Goal: Information Seeking & Learning: Learn about a topic

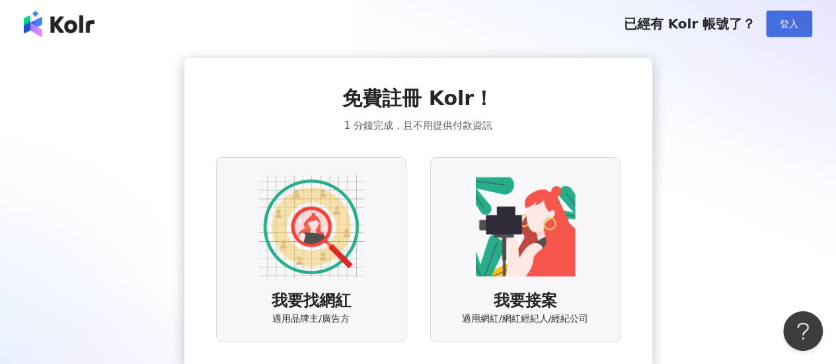
click at [789, 19] on span "登入" at bounding box center [789, 24] width 19 height 11
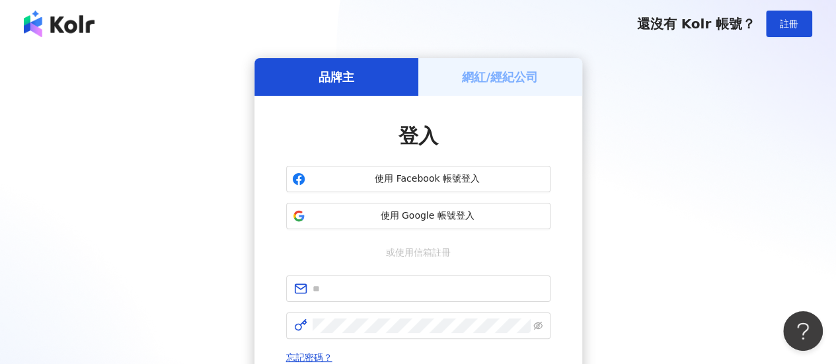
click at [0, 122] on div "品牌主 網紅/經紀公司 登入 使用 Facebook 帳號登入 使用 Google 帳號登入 或使用信箱註冊 忘記密碼？ 登入 還沒有 Kolr 帳號？ 立即…" at bounding box center [418, 262] width 836 height 429
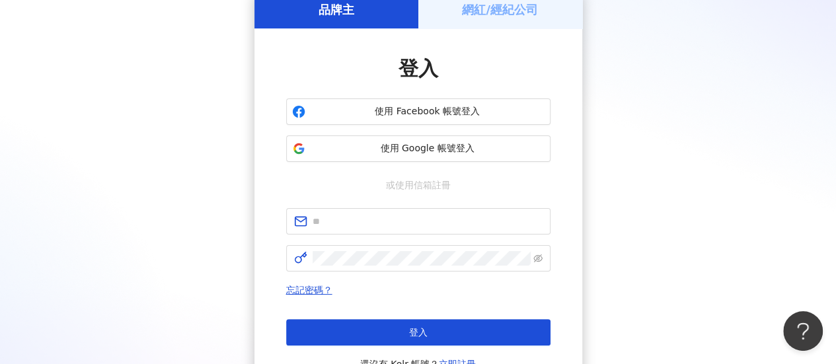
scroll to position [132, 0]
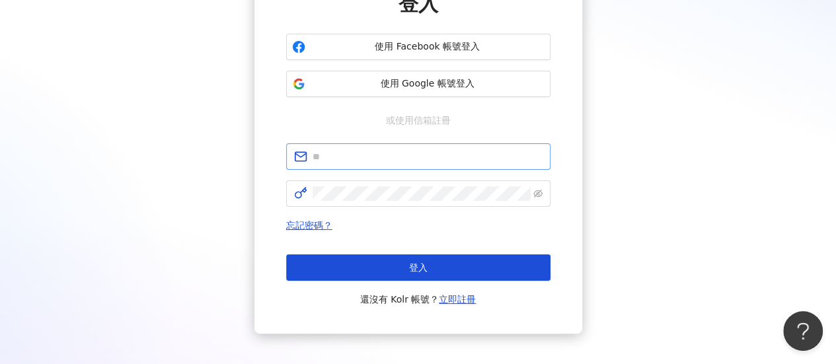
click at [368, 147] on span at bounding box center [418, 156] width 264 height 26
paste input "**********"
type input "**********"
click at [69, 269] on div "**********" at bounding box center [418, 130] width 805 height 408
click at [383, 253] on div "忘記密碼？ 登入 還沒有 Kolr 帳號？ 立即註冊" at bounding box center [418, 263] width 264 height 90
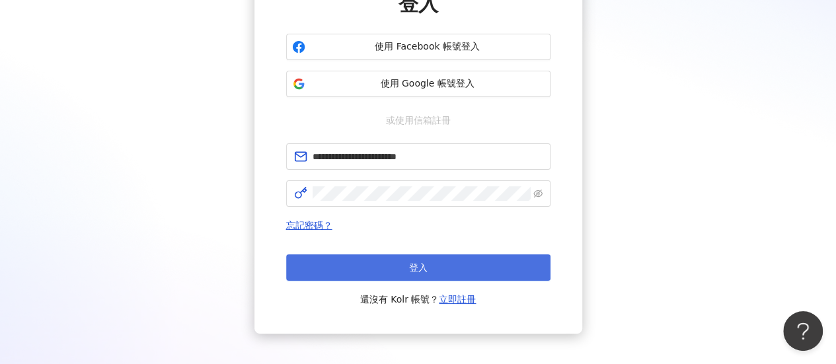
click at [385, 258] on button "登入" at bounding box center [418, 268] width 264 height 26
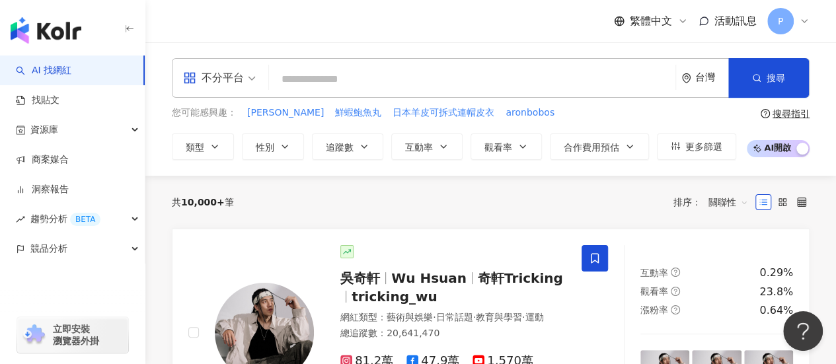
click at [358, 77] on input "search" at bounding box center [472, 79] width 396 height 25
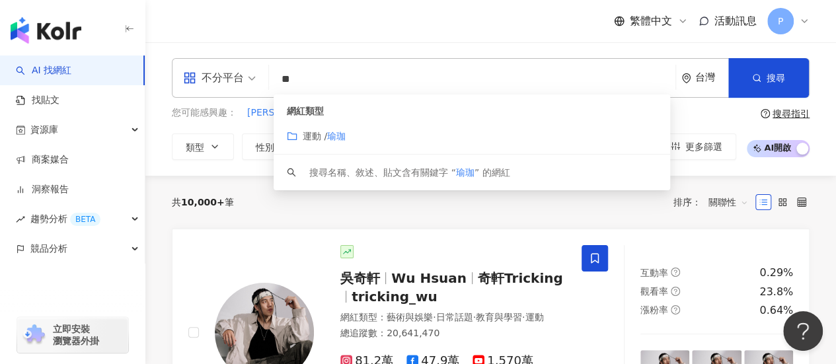
type input "**"
click at [329, 134] on button "追蹤數" at bounding box center [347, 147] width 71 height 26
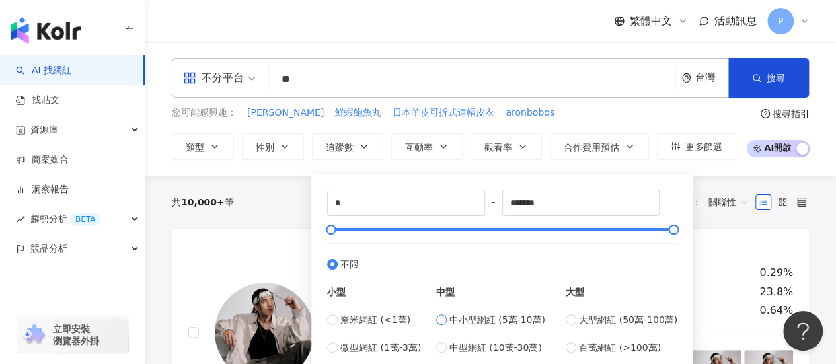
click at [531, 325] on span "中小型網紅 (5萬-10萬)" at bounding box center [498, 320] width 96 height 15
type input "*****"
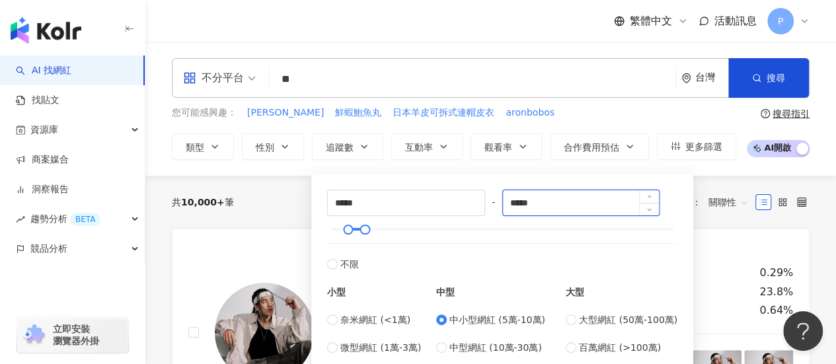
click at [547, 204] on input "*****" at bounding box center [581, 202] width 157 height 25
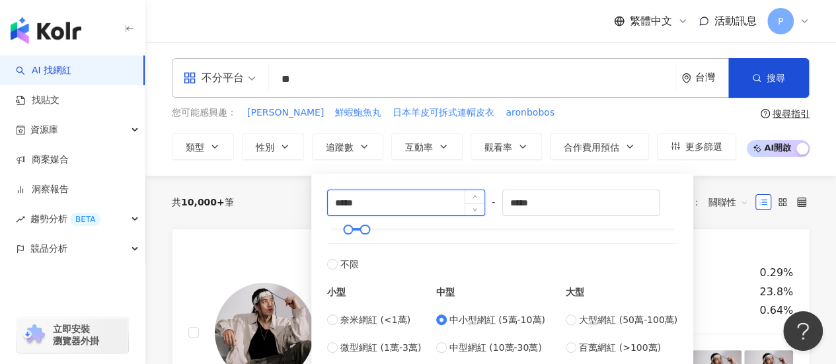
click at [421, 194] on input "*****" at bounding box center [406, 202] width 157 height 25
drag, startPoint x: 353, startPoint y: 198, endPoint x: 329, endPoint y: 198, distance: 24.5
click at [329, 198] on input "*****" at bounding box center [406, 202] width 157 height 25
click at [340, 202] on input "*****" at bounding box center [406, 202] width 157 height 25
click at [335, 203] on input "*****" at bounding box center [406, 202] width 157 height 25
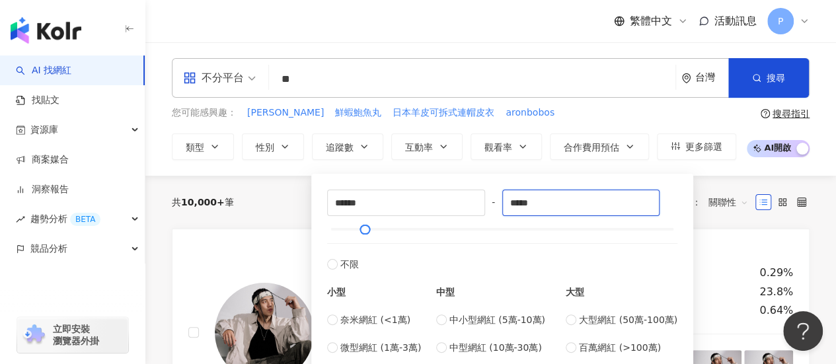
type input "*****"
drag, startPoint x: 556, startPoint y: 198, endPoint x: 484, endPoint y: 197, distance: 72.1
click at [484, 197] on div "***** - ****** 不限 小型 奈米網紅 (<1萬) 微型網紅 (1萬-3萬) 小型網紅 (3萬-5萬) 中型 中小型網紅 (5萬-10萬) 中型網…" at bounding box center [502, 286] width 350 height 193
click at [655, 192] on span "Increase Value" at bounding box center [649, 197] width 20 height 15
type input "******"
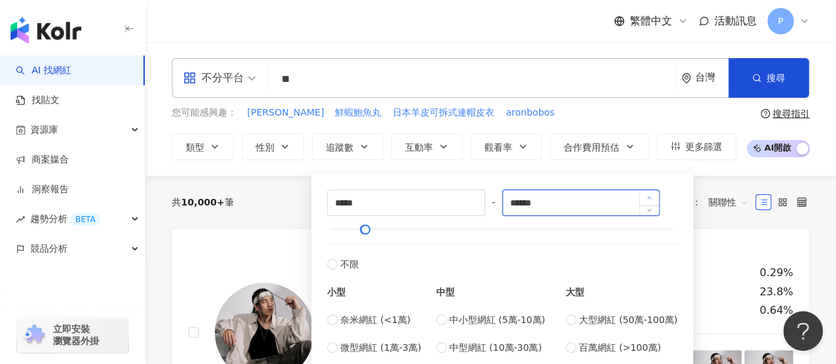
click at [655, 192] on span "Increase Value" at bounding box center [649, 197] width 20 height 15
drag, startPoint x: 563, startPoint y: 206, endPoint x: 362, endPoint y: 212, distance: 201.1
click at [362, 212] on div "***** - ****** 不限 小型 奈米網紅 (<1萬) 微型網紅 (1萬-3萬) 小型網紅 (3萬-5萬) 中型 中小型網紅 (5萬-10萬) 中型網…" at bounding box center [502, 286] width 350 height 193
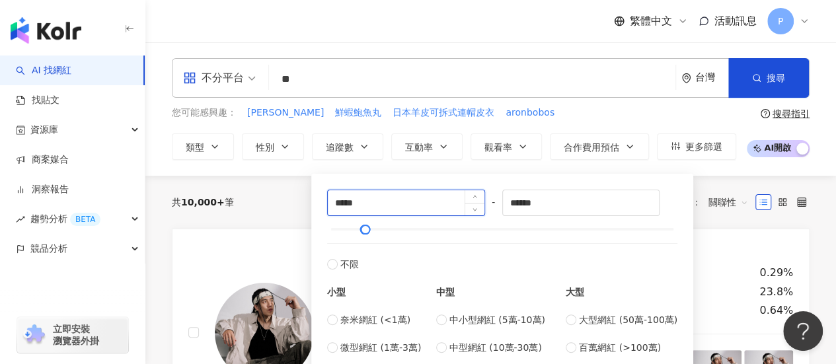
click at [391, 206] on input "*****" at bounding box center [406, 202] width 157 height 25
drag, startPoint x: 339, startPoint y: 202, endPoint x: 307, endPoint y: 202, distance: 31.1
drag, startPoint x: 534, startPoint y: 200, endPoint x: 465, endPoint y: 200, distance: 68.8
click at [465, 200] on div "***** - ****** 不限 小型 奈米網紅 (<1萬) 微型網紅 (1萬-3萬) 小型網紅 (3萬-5萬) 中型 中小型網紅 (5萬-10萬) 中型網…" at bounding box center [502, 286] width 350 height 193
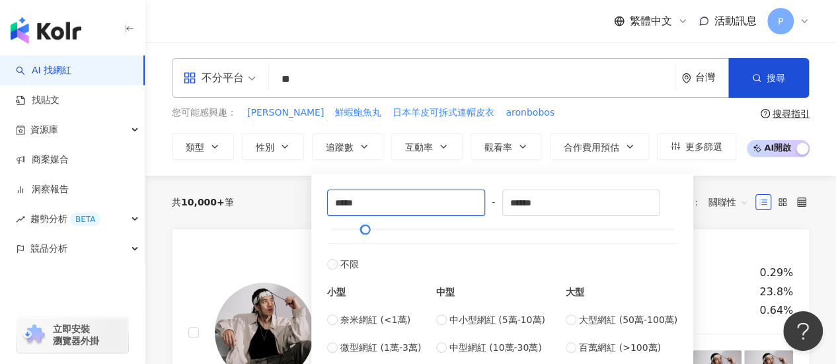
drag, startPoint x: 366, startPoint y: 202, endPoint x: 249, endPoint y: 202, distance: 117.7
paste input "*"
type input "******"
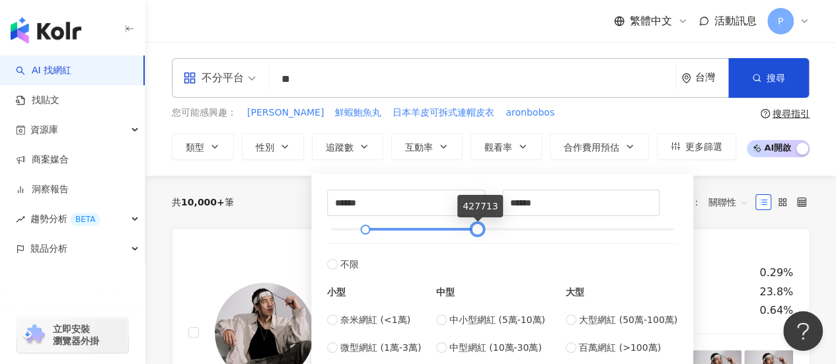
type input "******"
drag, startPoint x: 366, startPoint y: 225, endPoint x: 479, endPoint y: 231, distance: 112.5
click at [479, 231] on div at bounding box center [477, 229] width 7 height 7
click at [595, 319] on span "大型網紅 (50萬-100萬)" at bounding box center [628, 320] width 99 height 15
type input "******"
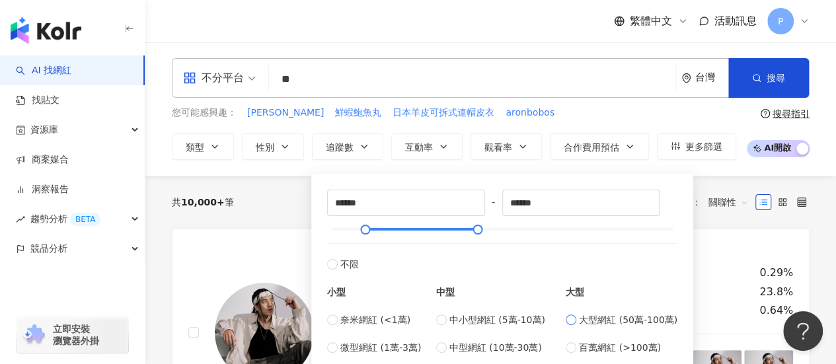
type input "******"
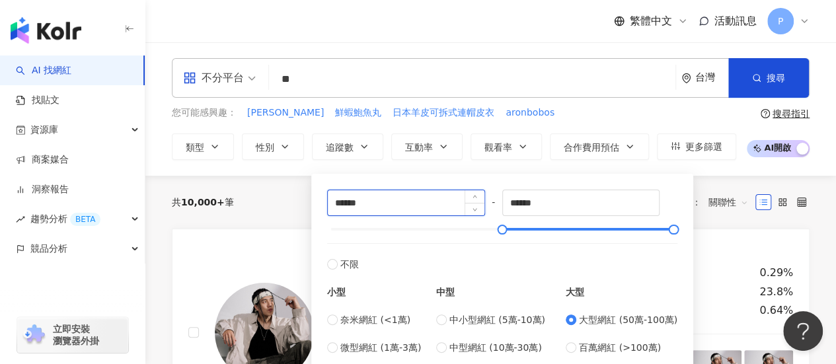
click at [336, 204] on input "******" at bounding box center [406, 202] width 157 height 25
drag, startPoint x: 339, startPoint y: 202, endPoint x: 332, endPoint y: 202, distance: 6.6
click at [332, 202] on input "******" at bounding box center [406, 202] width 157 height 25
type input "******"
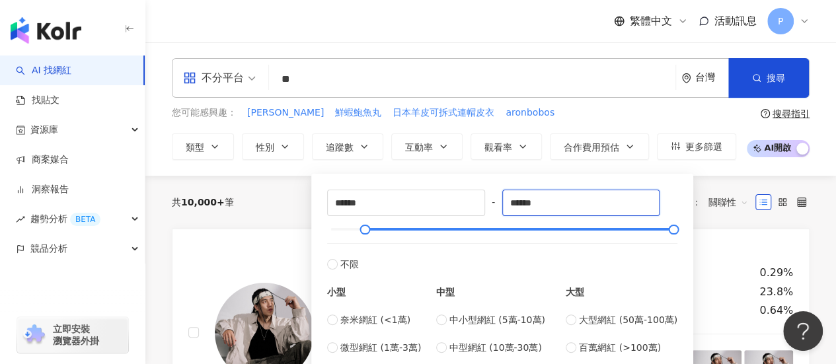
drag, startPoint x: 584, startPoint y: 204, endPoint x: 504, endPoint y: 209, distance: 80.1
click at [504, 209] on div "****** - ****** 不限 小型 奈米網紅 (<1萬) 微型網紅 (1萬-3萬) 小型網紅 (3萬-5萬) 中型 中小型網紅 (5萬-10萬) 中型…" at bounding box center [502, 286] width 350 height 193
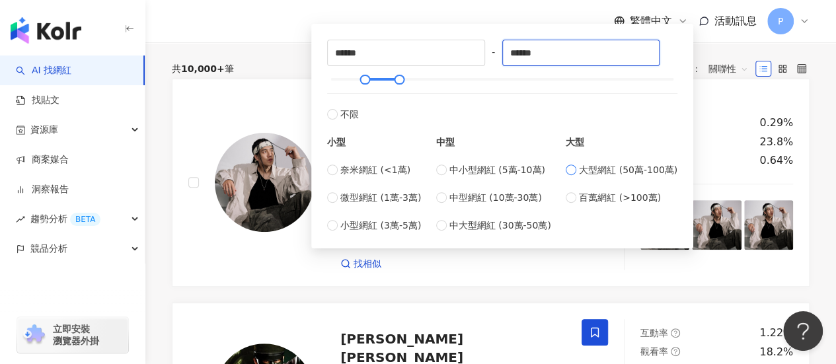
scroll to position [66, 0]
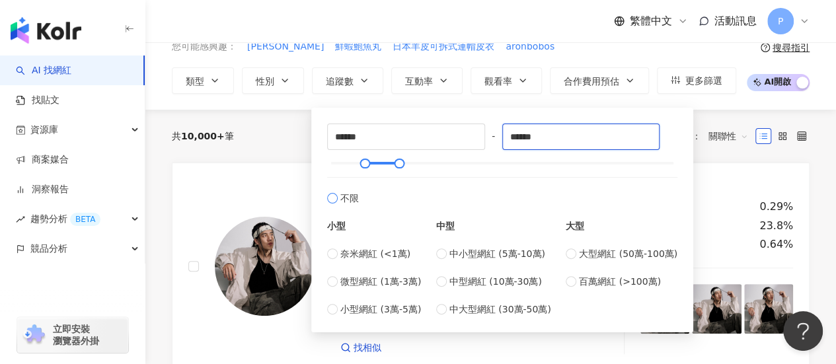
type input "******"
click at [467, 109] on div "****** - ****** 不限 小型 奈米網紅 (<1萬) 微型網紅 (1萬-3萬) 小型網紅 (3萬-5萬) 中型 中小型網紅 (5萬-10萬) 中型…" at bounding box center [502, 220] width 382 height 225
click at [282, 145] on div "共 10,000+ 筆 排序： 關聯性" at bounding box center [491, 136] width 638 height 21
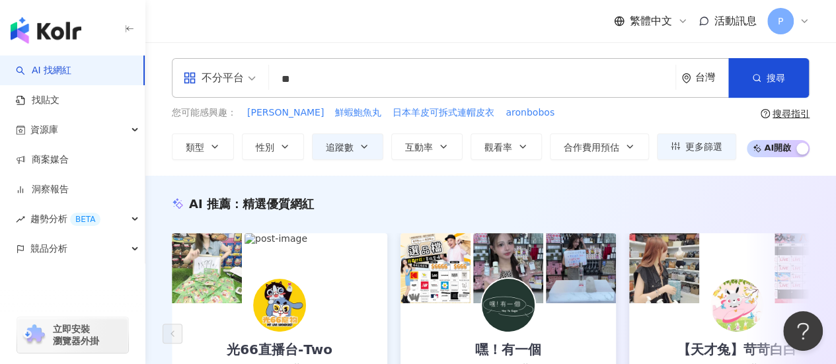
click at [236, 76] on div "不分平台" at bounding box center [213, 77] width 61 height 21
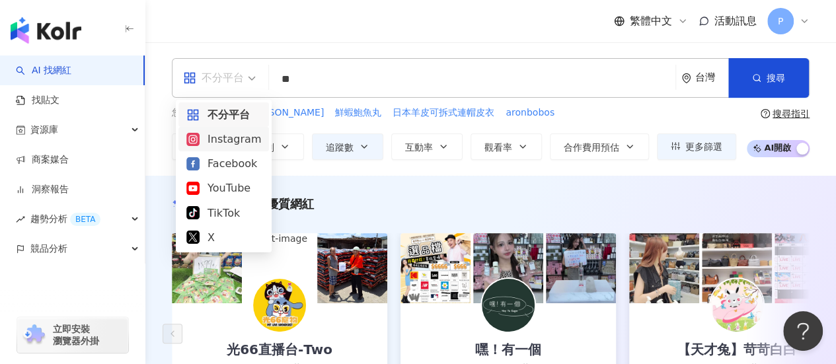
click at [247, 143] on div "Instagram" at bounding box center [223, 139] width 75 height 17
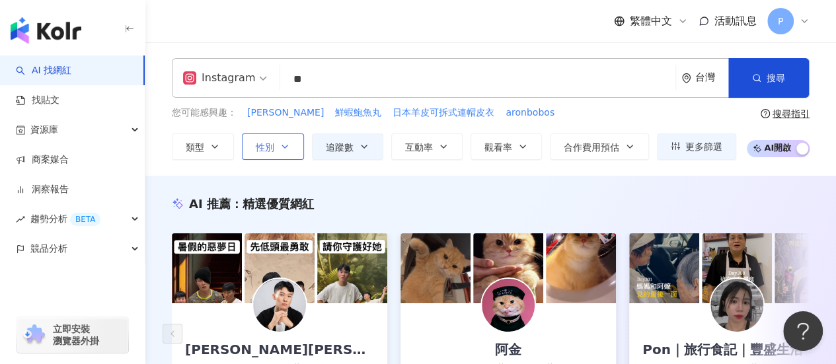
click at [295, 152] on button "性別" at bounding box center [273, 147] width 62 height 26
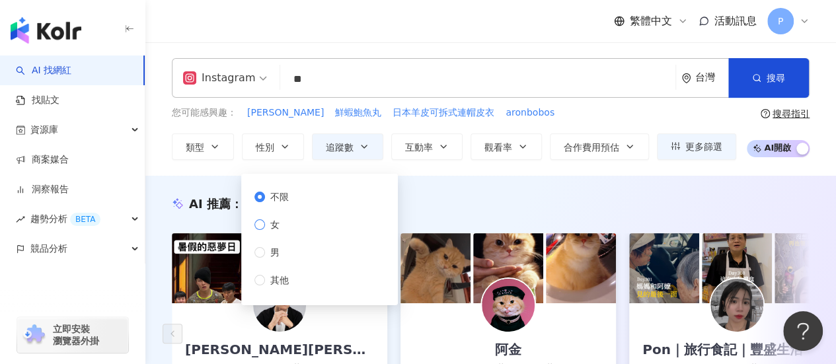
click at [288, 222] on label "女" at bounding box center [275, 225] width 40 height 15
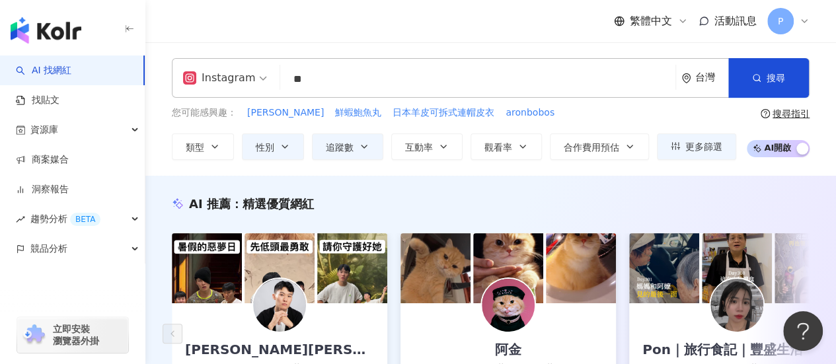
click at [569, 208] on div "AI 推薦 ： 精選優質網紅" at bounding box center [491, 204] width 638 height 17
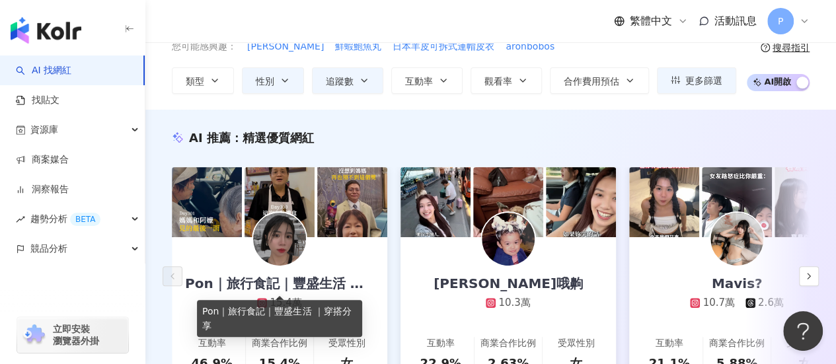
scroll to position [132, 0]
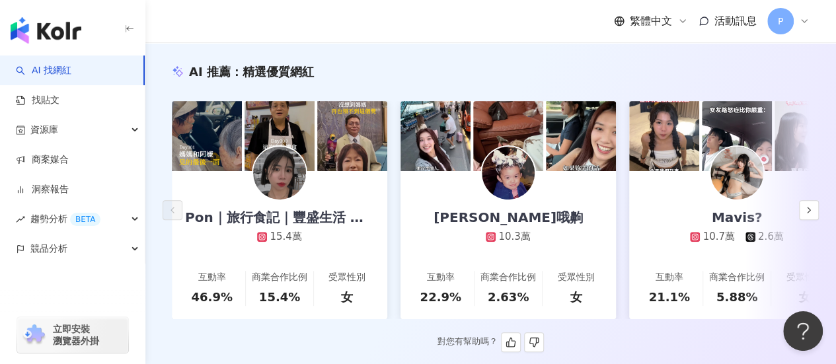
click at [324, 207] on div "Pon｜旅行食記｜豐盛生活 ｜穿搭分享 15.4萬" at bounding box center [280, 207] width 216 height 73
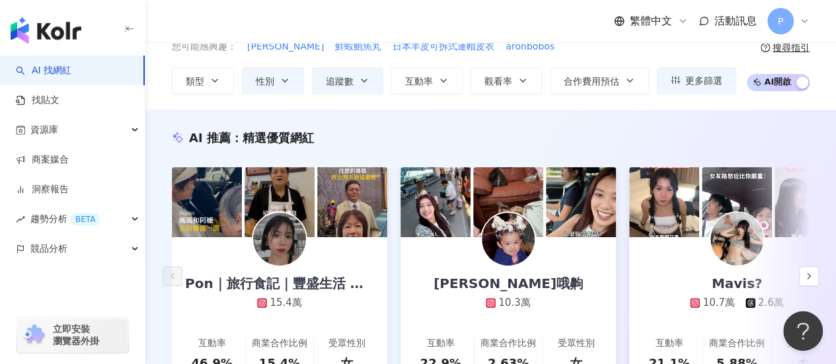
scroll to position [66, 0]
click at [815, 260] on div "AI 推薦 ： 精選優質網紅 Pon｜旅行食記｜豐盛生活 ｜穿搭分享 15.4萬 互動率 46.9% 商業合作比例 15.4% 受眾性別 女 紀欣伶哦齁 10…" at bounding box center [490, 274] width 691 height 289
click at [815, 273] on button "button" at bounding box center [809, 276] width 20 height 20
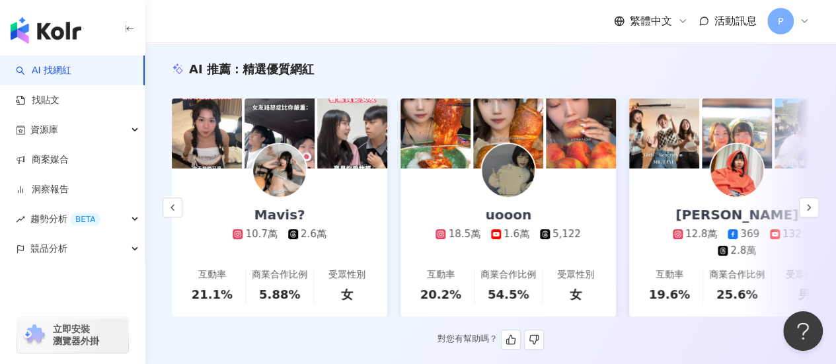
scroll to position [0, 0]
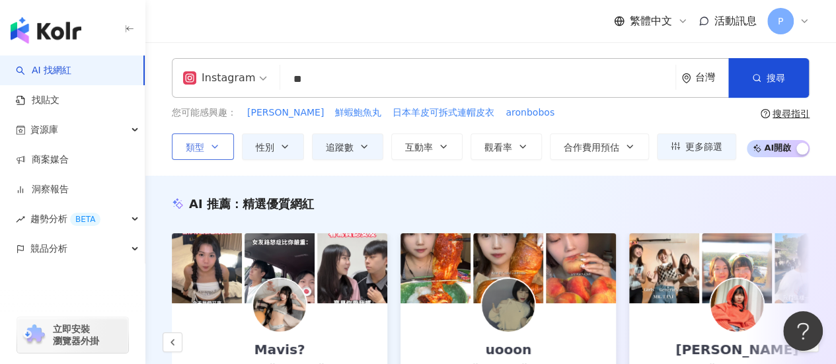
click at [211, 143] on icon "button" at bounding box center [215, 146] width 11 height 11
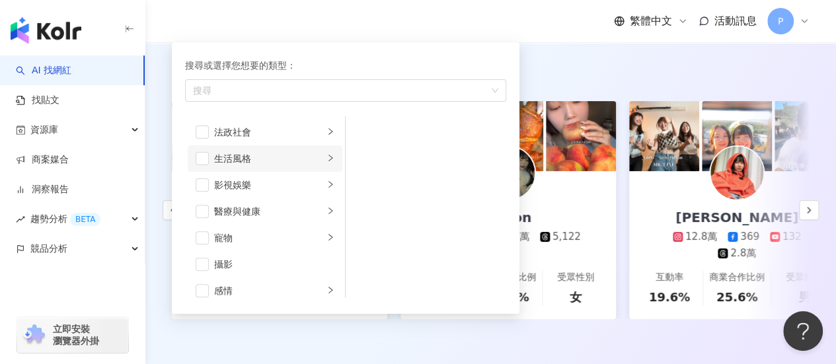
scroll to position [397, 0]
click at [243, 227] on li "運動" at bounding box center [265, 238] width 155 height 26
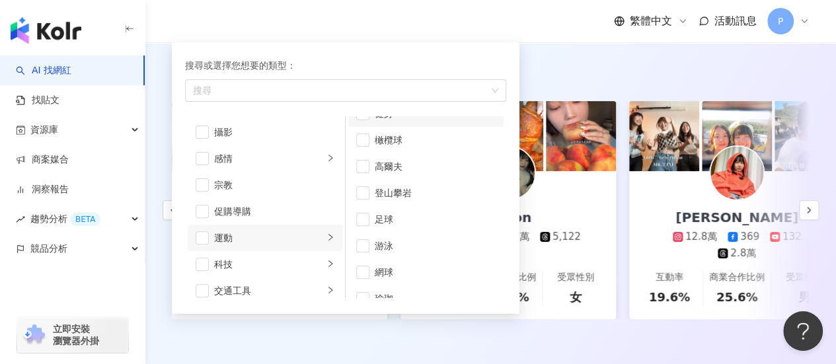
scroll to position [167, 0]
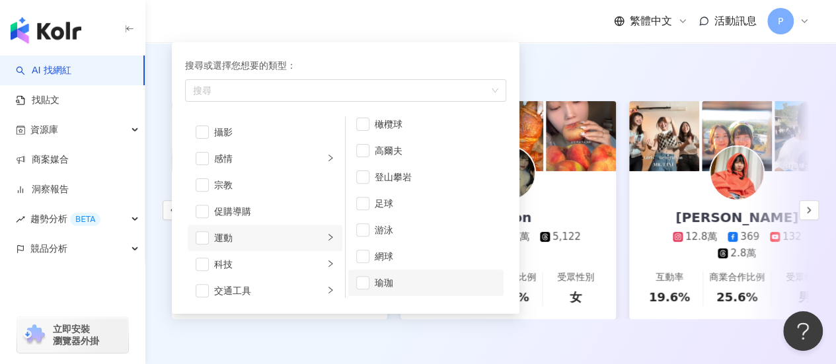
click at [387, 286] on div "瑜珈" at bounding box center [435, 283] width 121 height 15
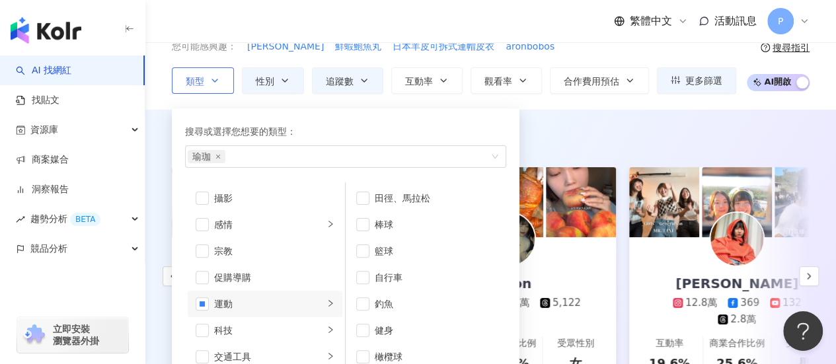
scroll to position [0, 0]
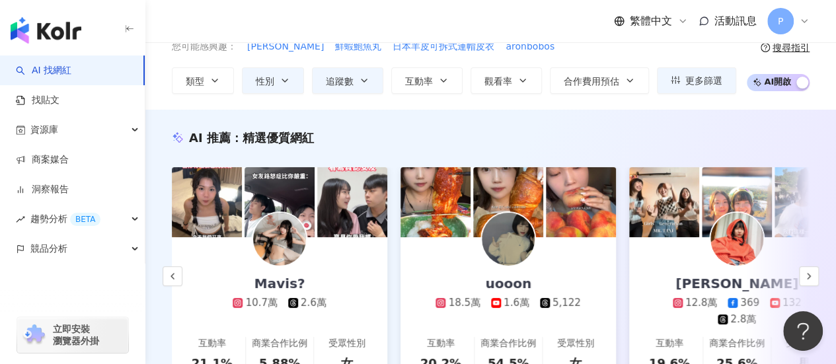
click at [598, 124] on div "AI 推薦 ： 精選優質網紅 Pon｜旅行食記｜豐盛生活 ｜穿搭分享 15.4萬 互動率 46.9% 商業合作比例 15.4% 受眾性別 女 紀欣伶哦齁 10…" at bounding box center [490, 271] width 691 height 323
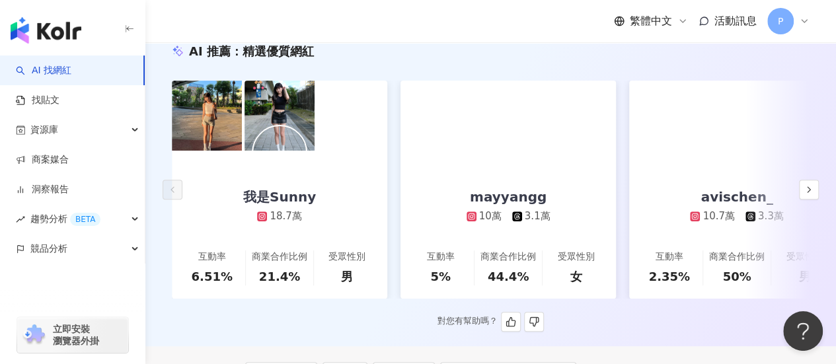
scroll to position [132, 0]
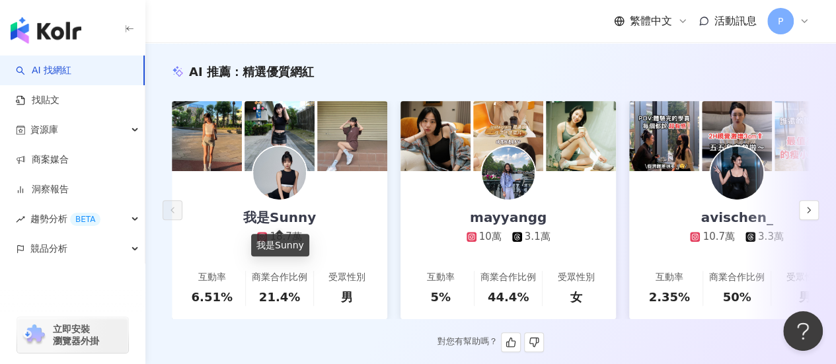
click at [277, 221] on div "我是Sunny" at bounding box center [279, 217] width 99 height 19
click at [811, 212] on icon "button" at bounding box center [809, 210] width 11 height 11
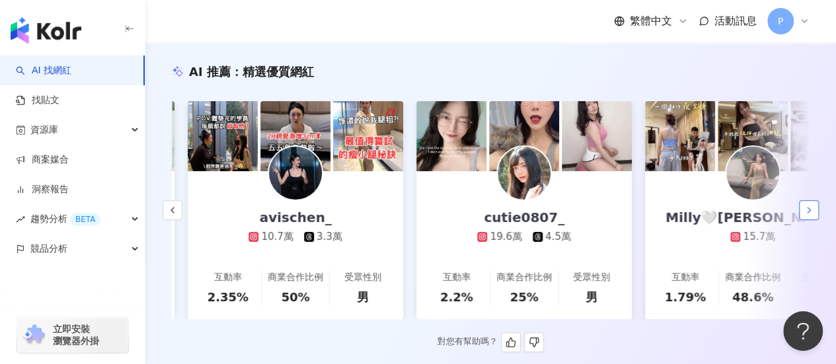
scroll to position [0, 458]
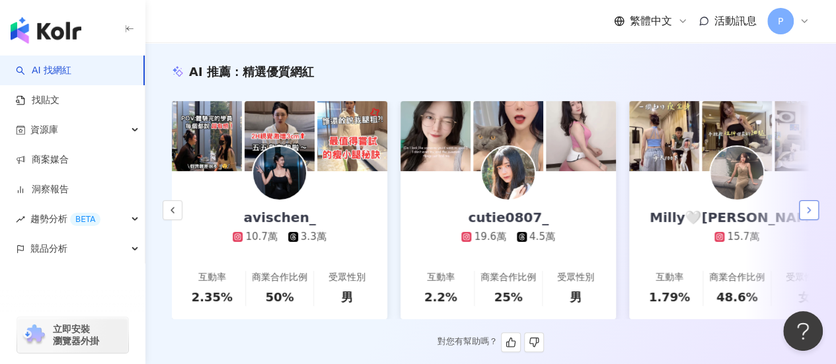
click at [811, 212] on icon "button" at bounding box center [809, 210] width 11 height 11
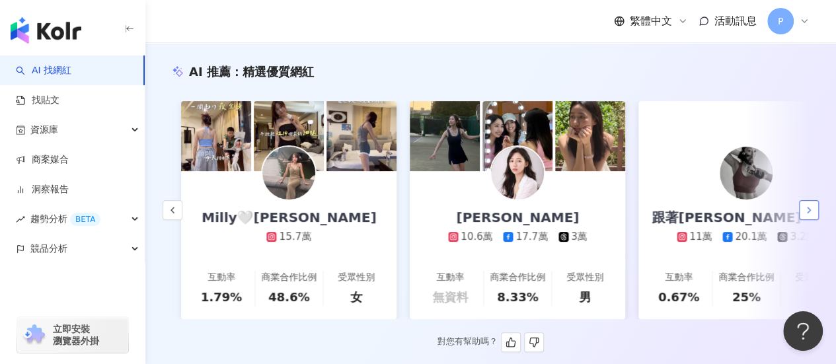
scroll to position [0, 915]
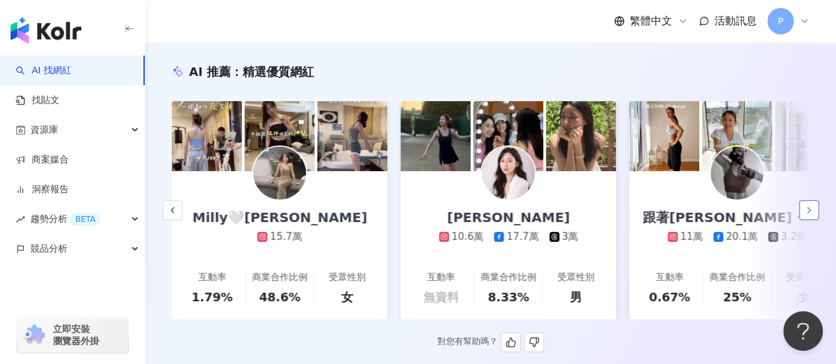
click at [811, 212] on icon "button" at bounding box center [809, 210] width 11 height 11
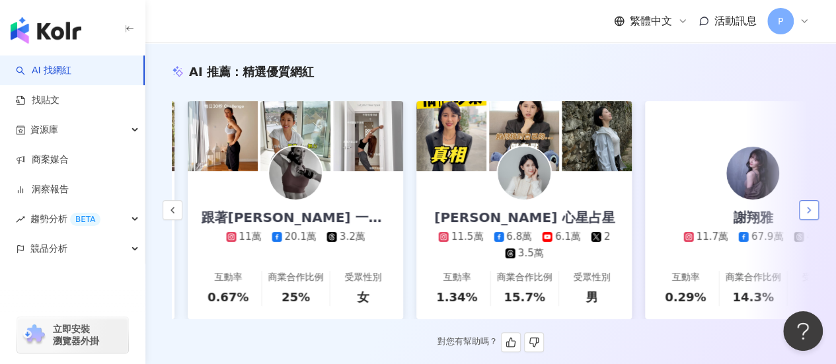
scroll to position [0, 1373]
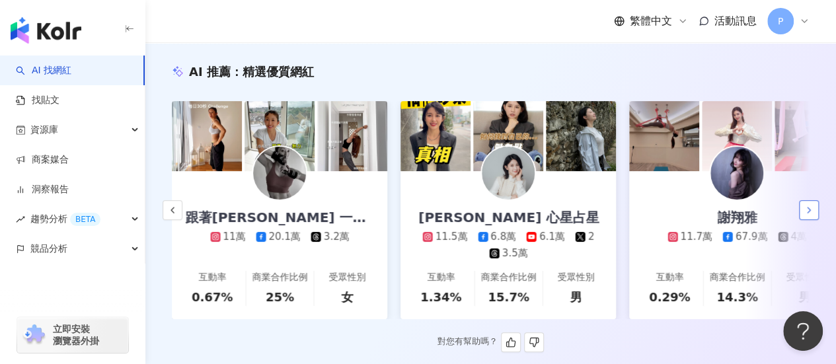
click at [811, 212] on icon "button" at bounding box center [809, 210] width 11 height 11
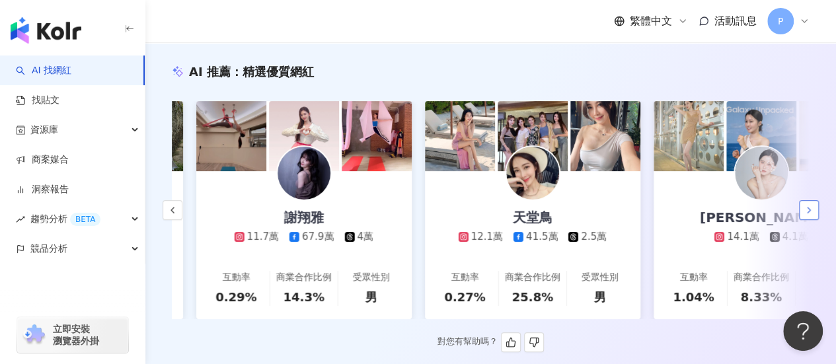
scroll to position [0, 1830]
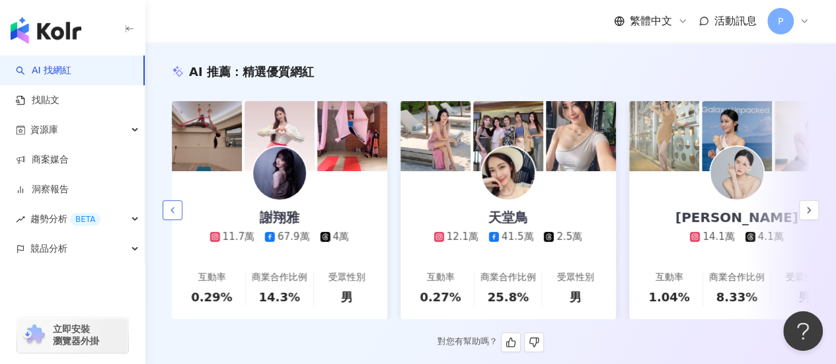
click at [173, 216] on icon "button" at bounding box center [172, 210] width 11 height 11
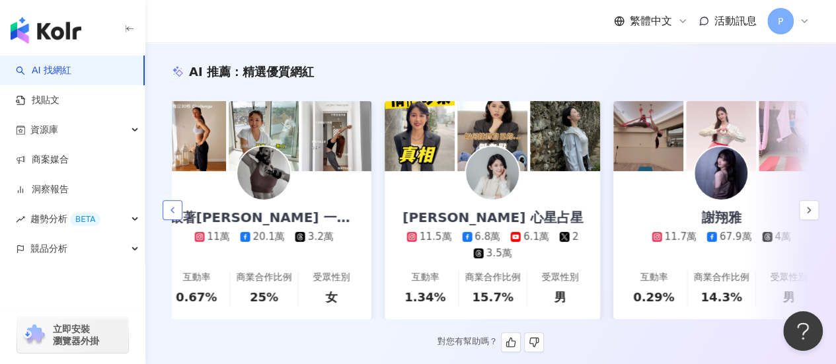
scroll to position [0, 1373]
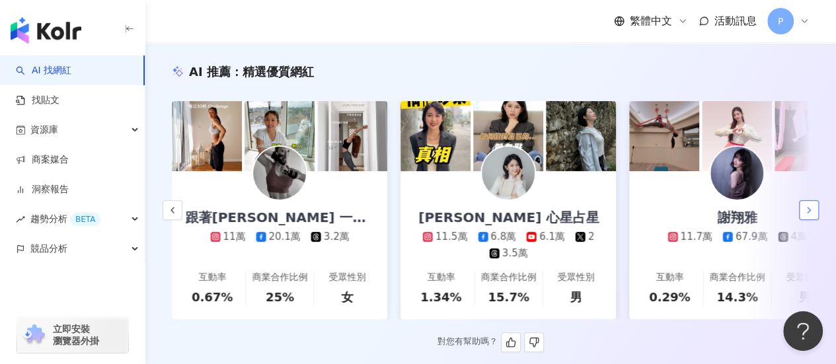
click at [805, 215] on icon "button" at bounding box center [809, 210] width 11 height 11
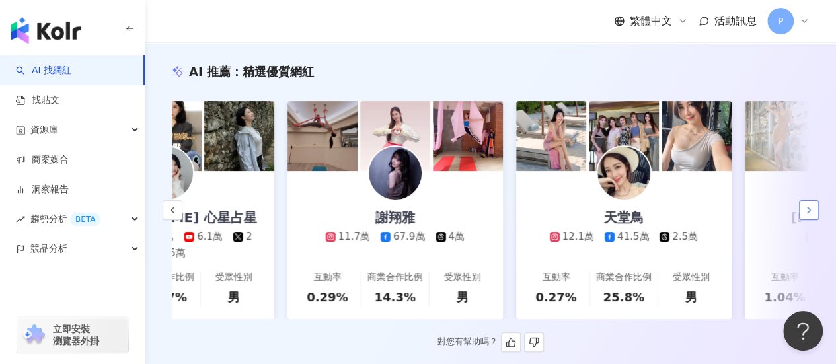
scroll to position [0, 1830]
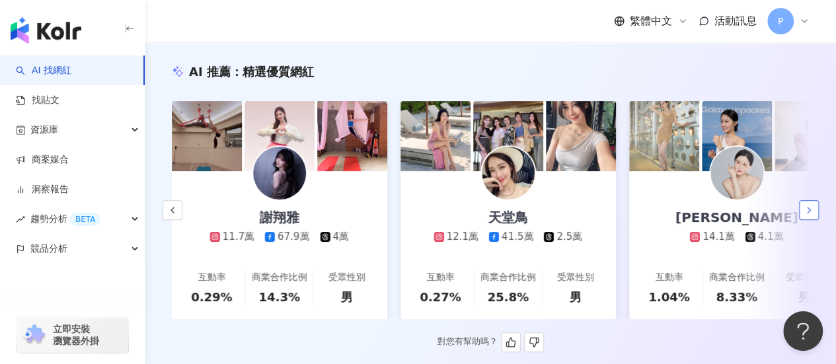
click at [813, 215] on icon "button" at bounding box center [809, 210] width 11 height 11
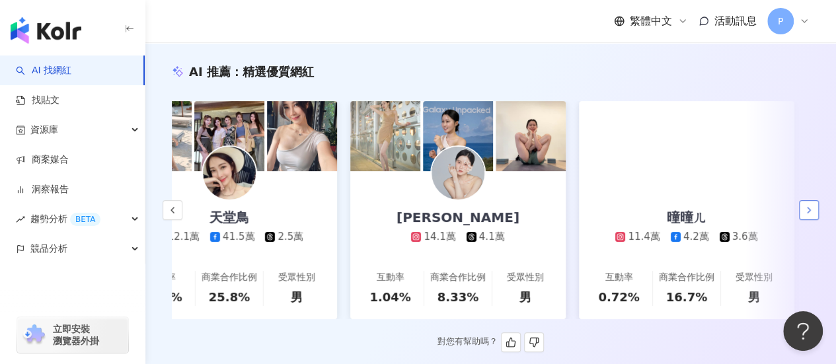
scroll to position [0, 2133]
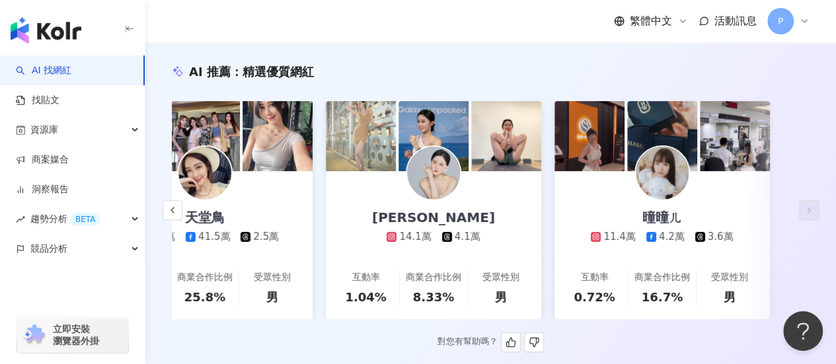
click at [182, 218] on div "天堂鳥" at bounding box center [205, 217] width 66 height 19
click at [177, 220] on button "button" at bounding box center [173, 210] width 20 height 20
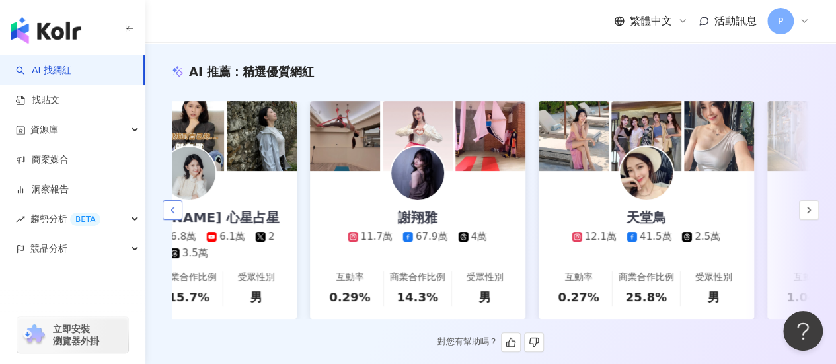
scroll to position [0, 1676]
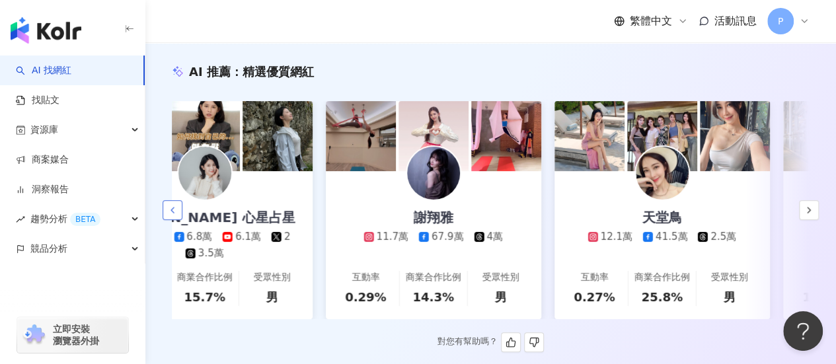
click at [173, 220] on button "button" at bounding box center [173, 210] width 20 height 20
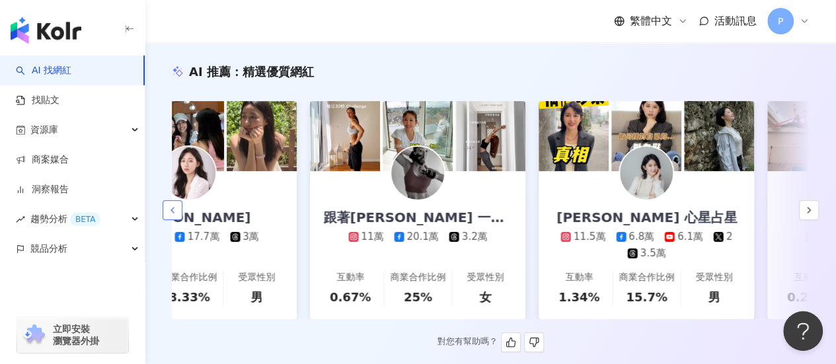
scroll to position [0, 1218]
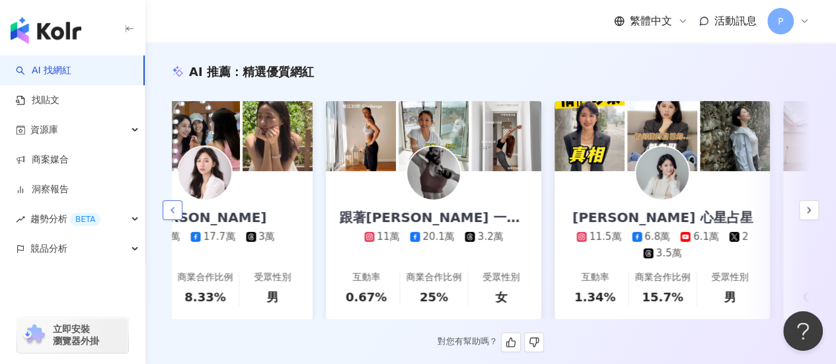
click at [173, 220] on button "button" at bounding box center [173, 210] width 20 height 20
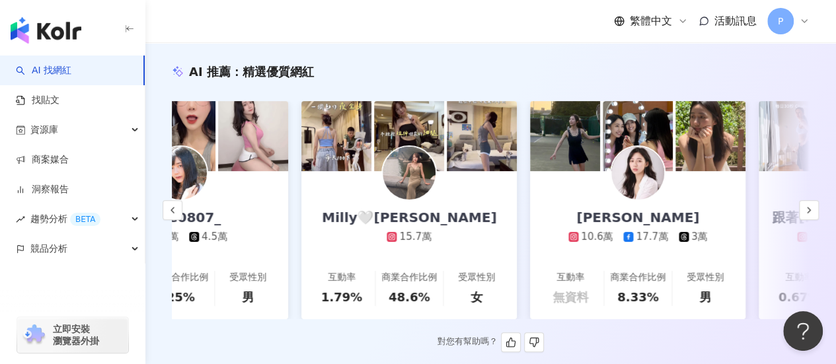
scroll to position [0, 761]
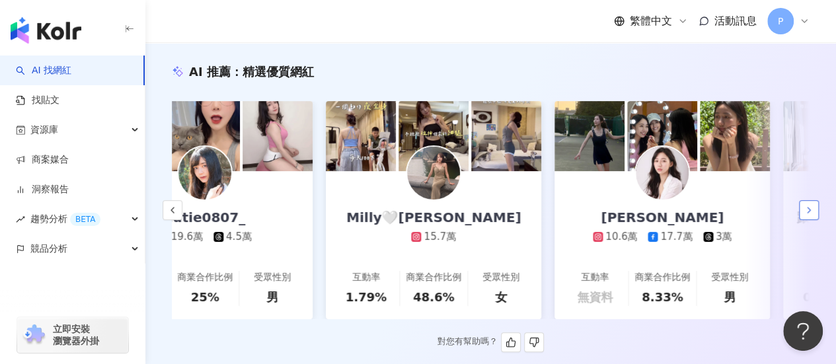
click at [809, 216] on icon "button" at bounding box center [809, 210] width 11 height 11
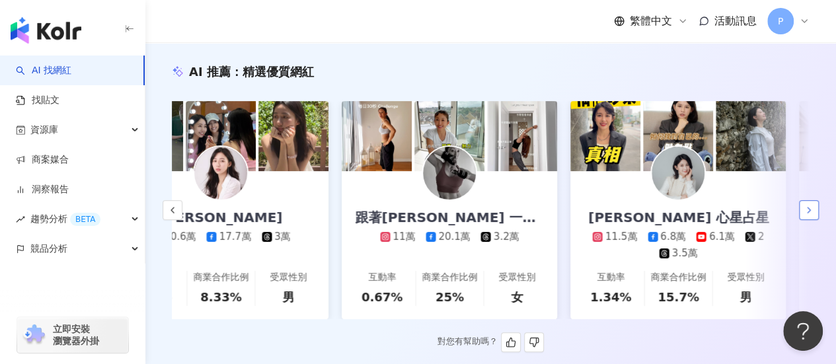
scroll to position [0, 1218]
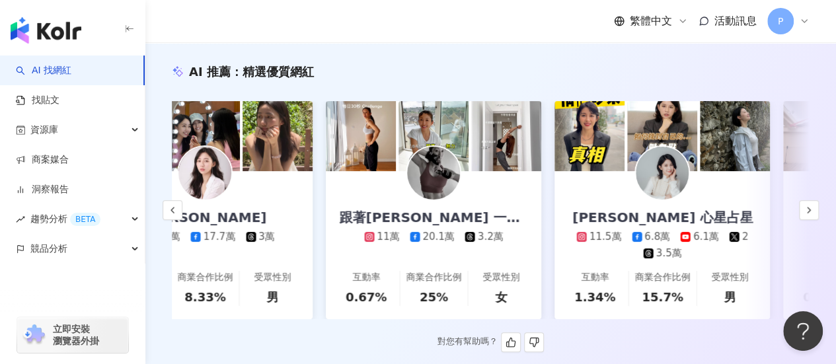
click at [417, 169] on img at bounding box center [433, 173] width 53 height 53
click at [177, 216] on icon "button" at bounding box center [172, 210] width 11 height 11
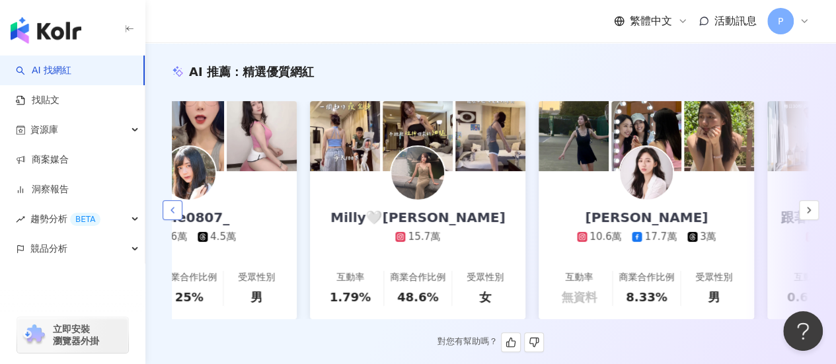
scroll to position [0, 761]
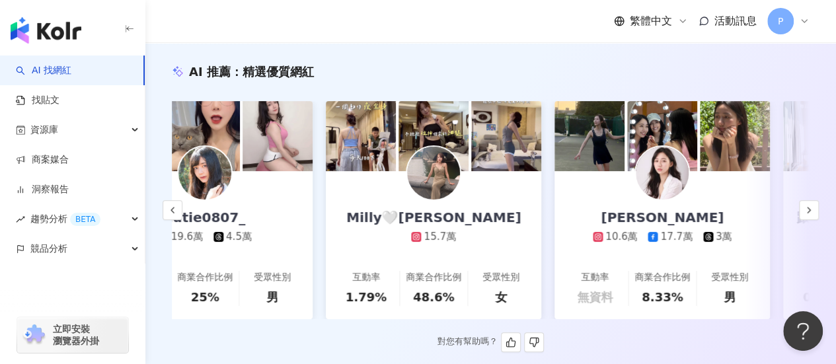
click at [500, 203] on link "Milly🤍鈺婷 15.7萬 互動率 1.79% 商業合作比例 48.6% 受眾性別 女" at bounding box center [434, 245] width 216 height 148
click at [169, 212] on icon "button" at bounding box center [172, 210] width 11 height 11
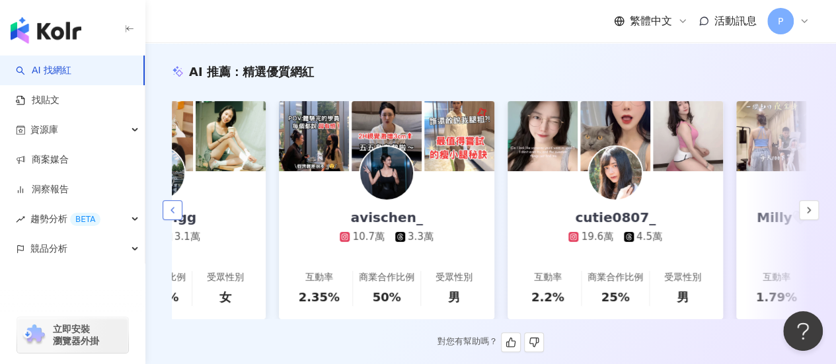
scroll to position [0, 303]
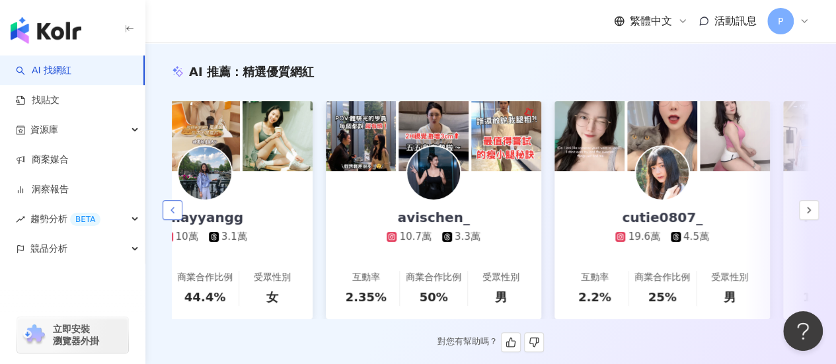
click at [171, 213] on polyline "button" at bounding box center [172, 210] width 3 height 5
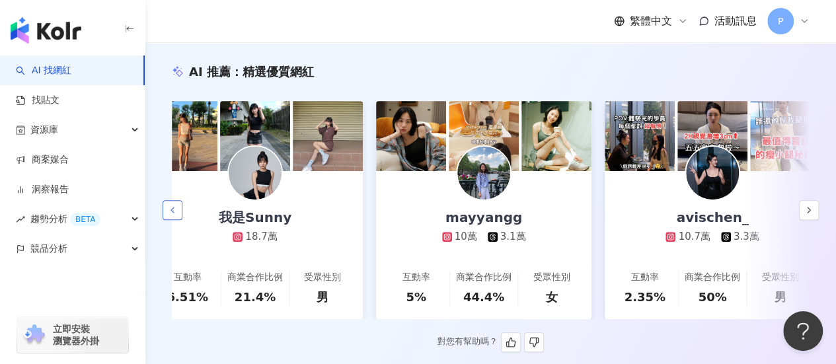
scroll to position [0, 0]
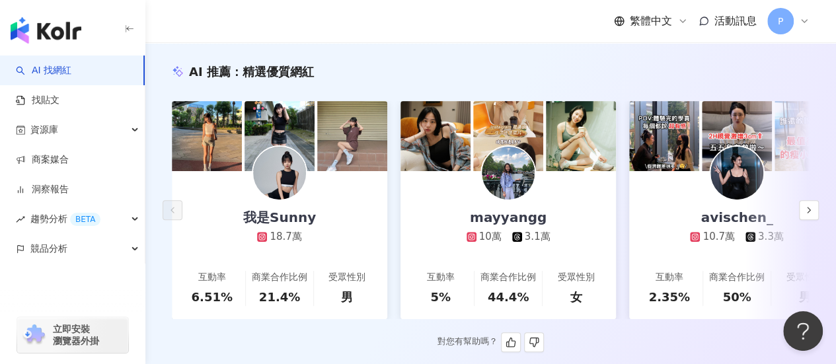
click at [498, 228] on div "mayyangg 10萬 3.1萬" at bounding box center [509, 207] width 110 height 73
click at [731, 230] on div "10.7萬" at bounding box center [719, 237] width 32 height 14
click at [813, 220] on button "button" at bounding box center [809, 210] width 20 height 20
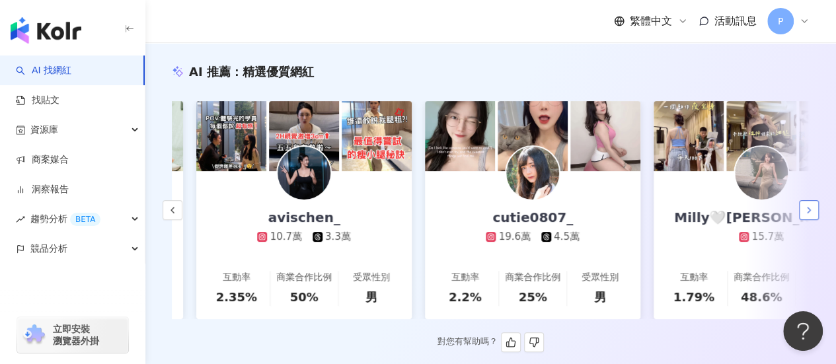
scroll to position [0, 458]
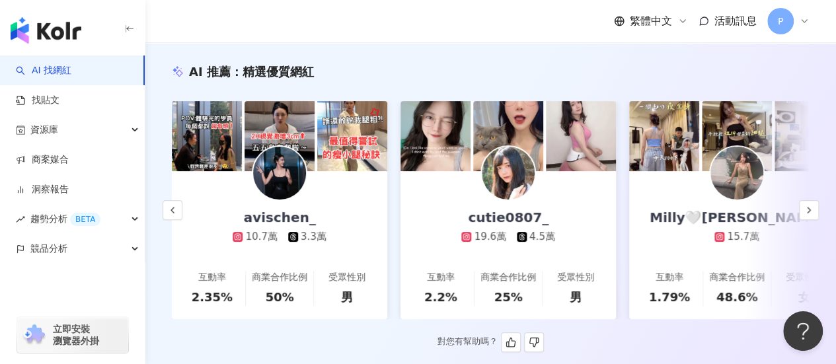
click at [629, 211] on div "我是Sunny 18.7萬 互動率 6.51% 商業合作比例 21.4% 受眾性別 男 mayyangg 10萬 3.1萬 互動率 5% 商業合作比例 44.…" at bounding box center [491, 210] width 638 height 218
click at [600, 206] on link "cutie0807_ 19.6萬 4.5萬 互動率 2.2% 商業合作比例 25% 受眾性別 男" at bounding box center [509, 245] width 216 height 148
click at [814, 214] on icon "button" at bounding box center [809, 210] width 11 height 11
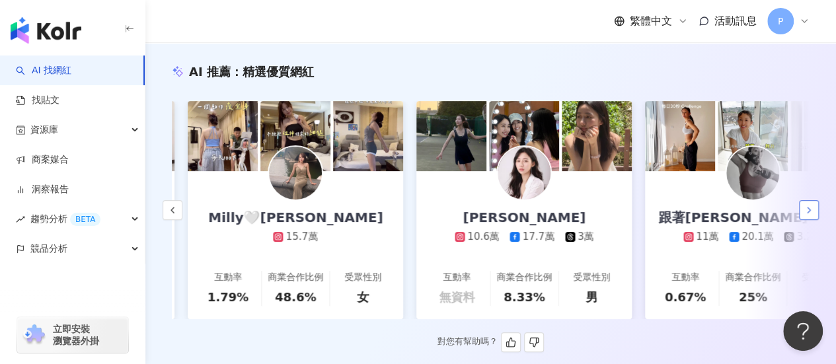
scroll to position [0, 915]
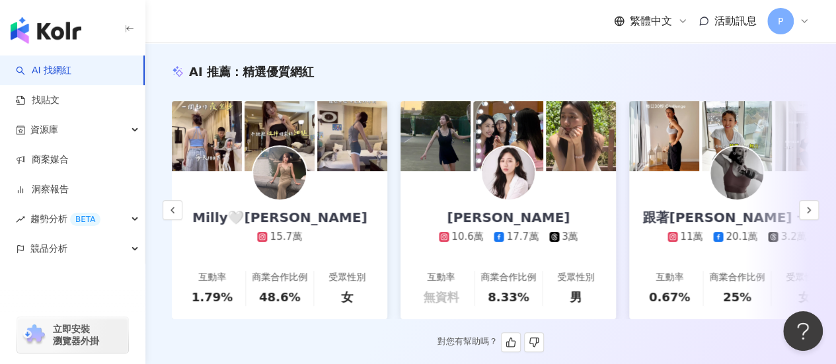
click at [495, 190] on img at bounding box center [508, 173] width 53 height 53
click at [809, 212] on polyline "button" at bounding box center [809, 210] width 3 height 5
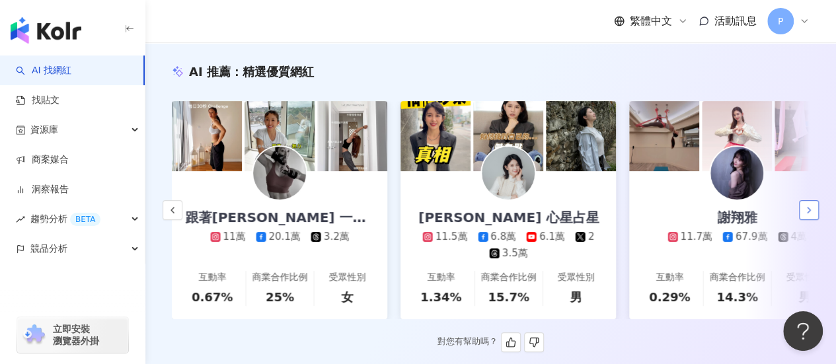
click at [809, 212] on polyline "button" at bounding box center [809, 210] width 3 height 5
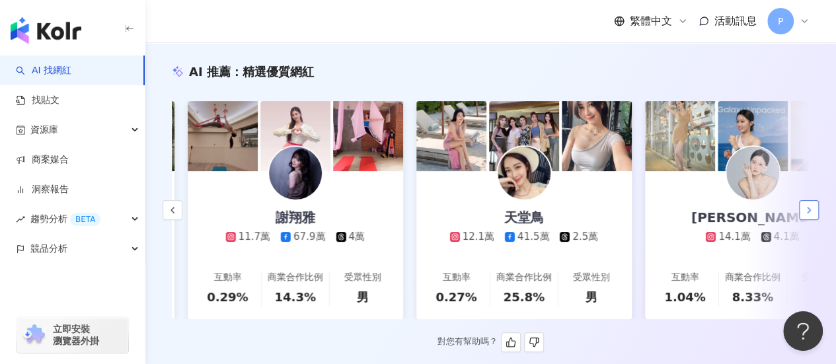
scroll to position [0, 1830]
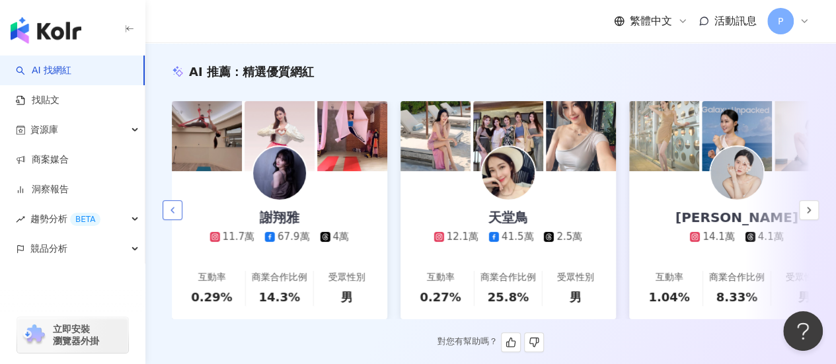
click at [177, 207] on button "button" at bounding box center [173, 210] width 20 height 20
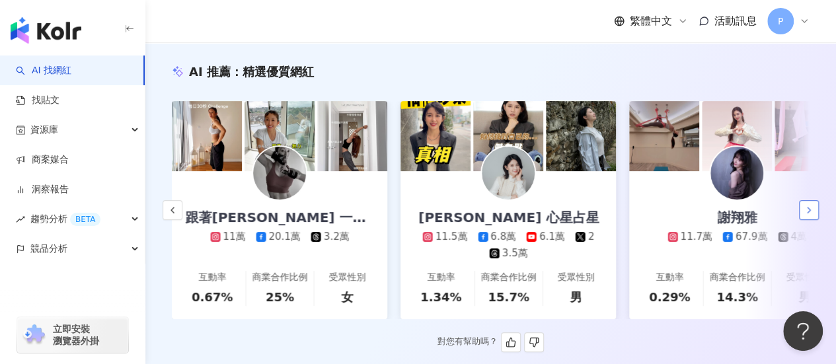
click at [808, 210] on icon "button" at bounding box center [809, 210] width 11 height 11
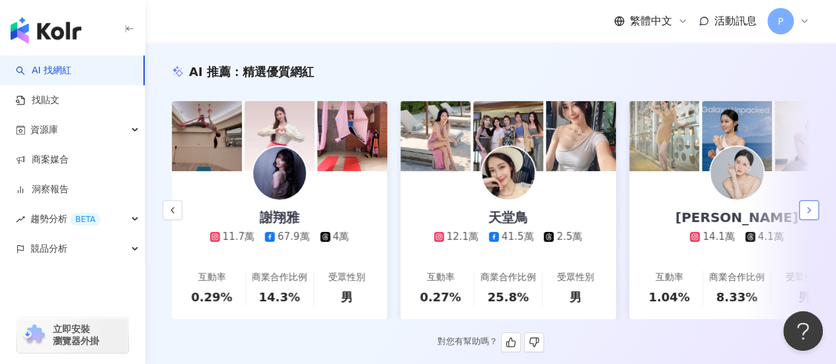
click at [809, 210] on icon "button" at bounding box center [809, 210] width 11 height 11
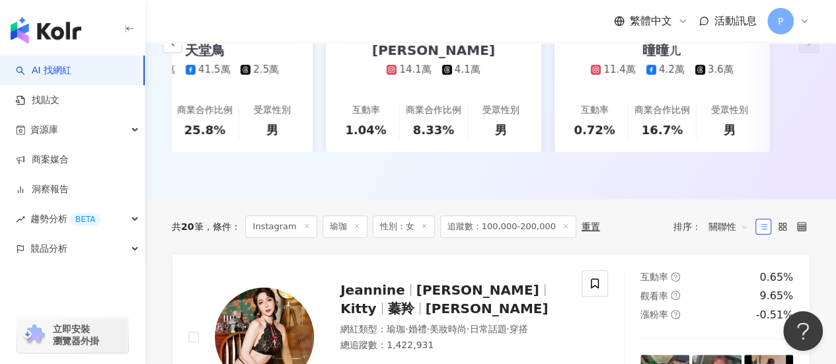
scroll to position [595, 0]
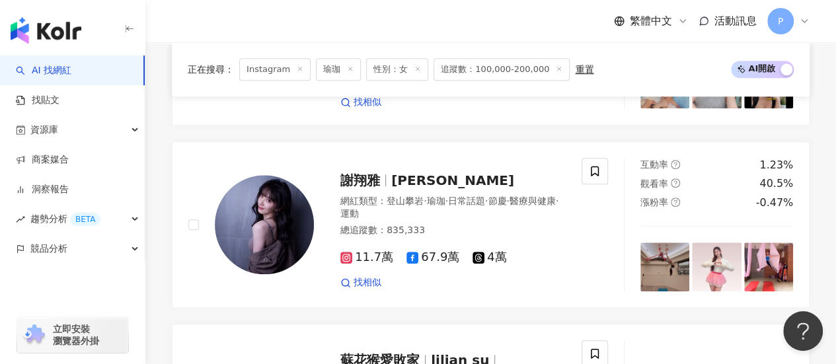
click at [325, 76] on span "瑜珈" at bounding box center [338, 69] width 45 height 22
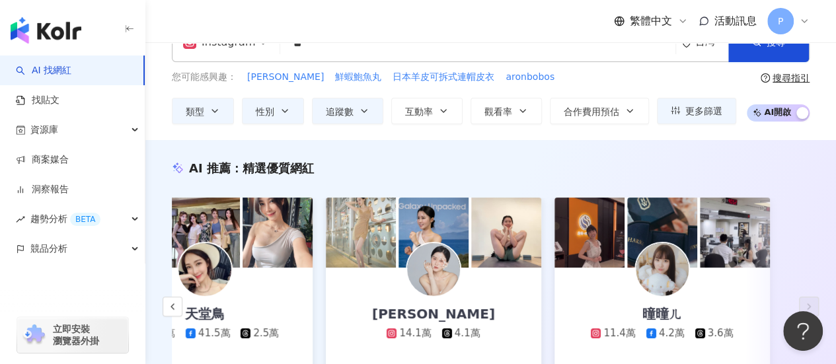
scroll to position [0, 0]
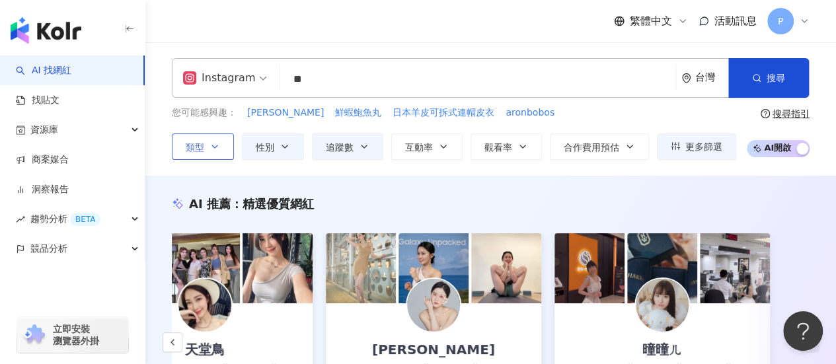
click at [179, 146] on button "類型" at bounding box center [203, 147] width 62 height 26
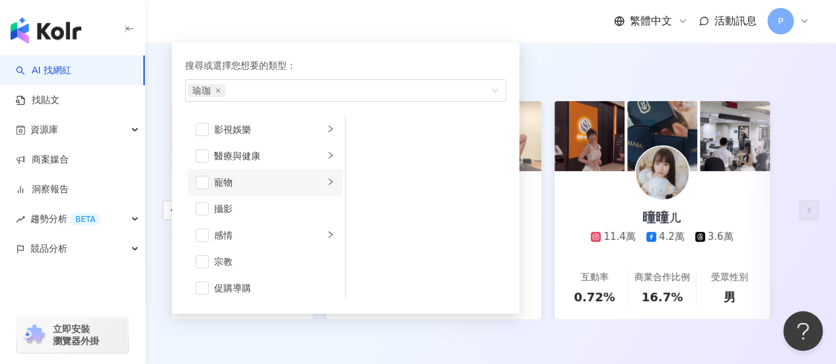
scroll to position [397, 0]
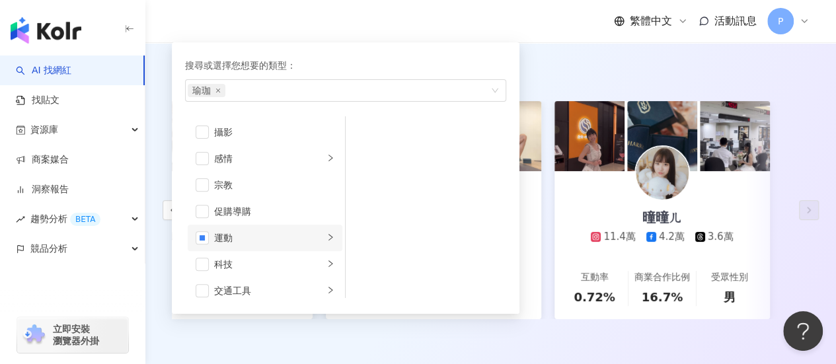
click at [294, 237] on div "運動" at bounding box center [269, 238] width 110 height 15
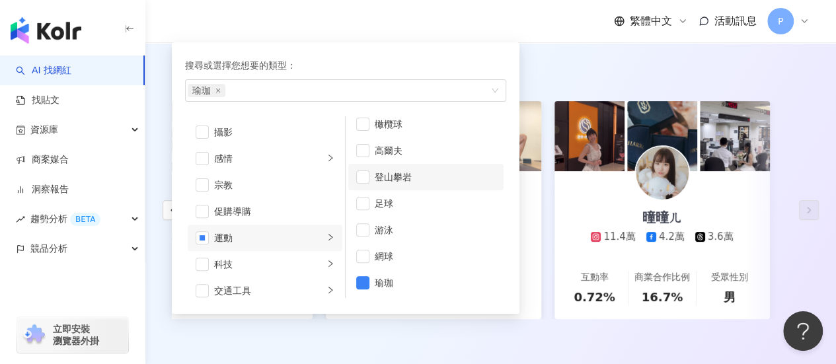
click at [399, 179] on div "登山攀岩" at bounding box center [435, 177] width 121 height 15
click at [358, 280] on span "button" at bounding box center [362, 282] width 13 height 13
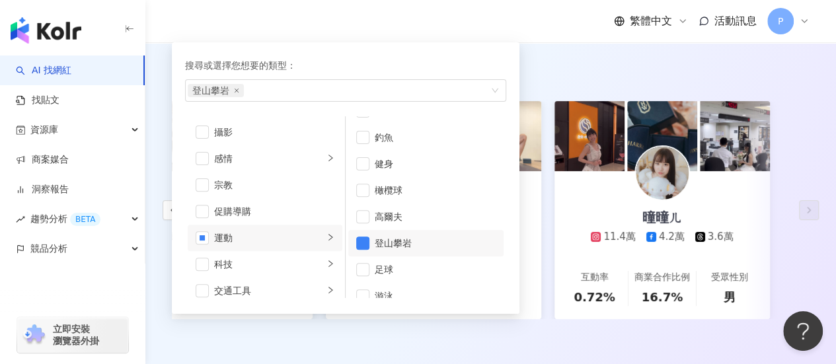
click at [460, 63] on div "搜尋或選擇您想要的類型：" at bounding box center [345, 65] width 321 height 15
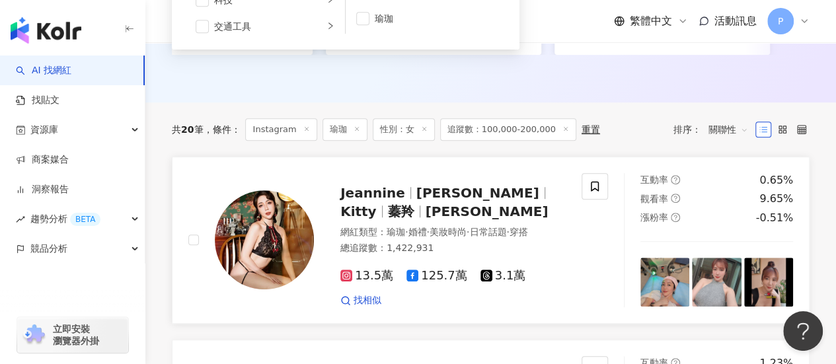
scroll to position [198, 0]
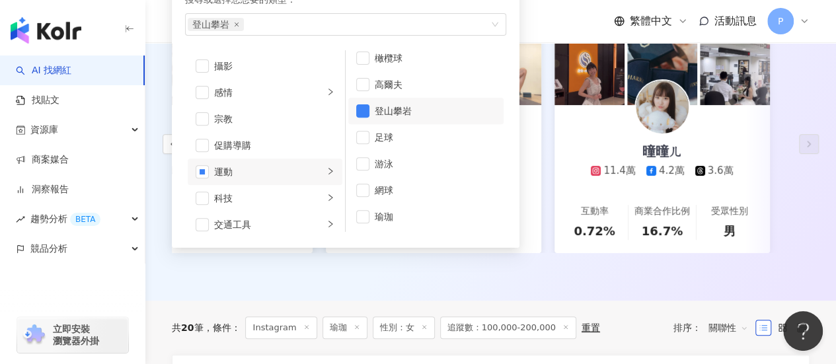
click at [389, 296] on div "AI 推薦 ： 精選優質網紅 我是Sunny 18.7萬 互動率 6.51% 商業合作比例 21.4% 受眾性別 男 mayyangg 10萬 3.1萬 互動…" at bounding box center [490, 139] width 691 height 323
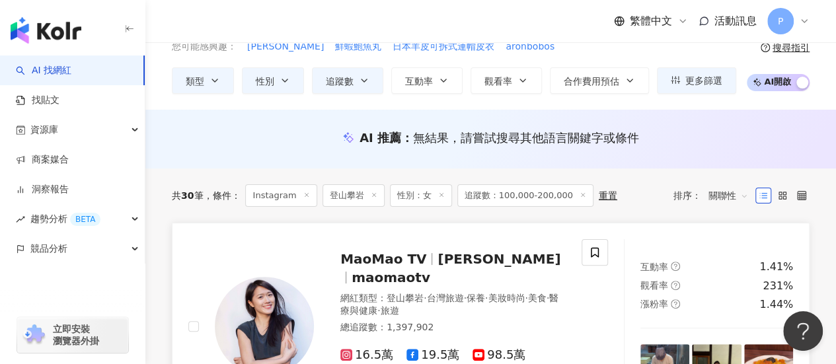
scroll to position [132, 0]
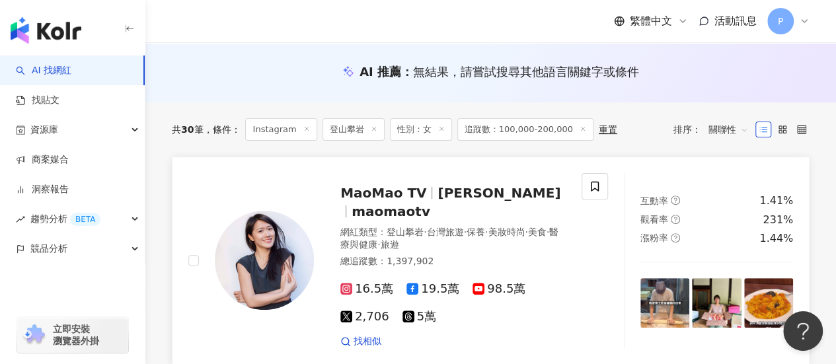
click at [303, 240] on img at bounding box center [264, 260] width 99 height 99
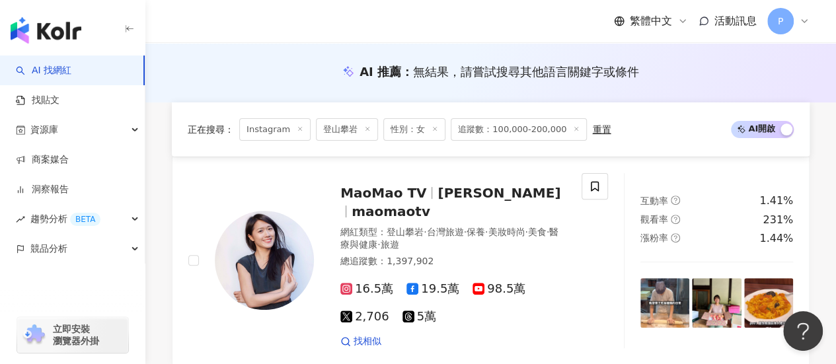
scroll to position [331, 0]
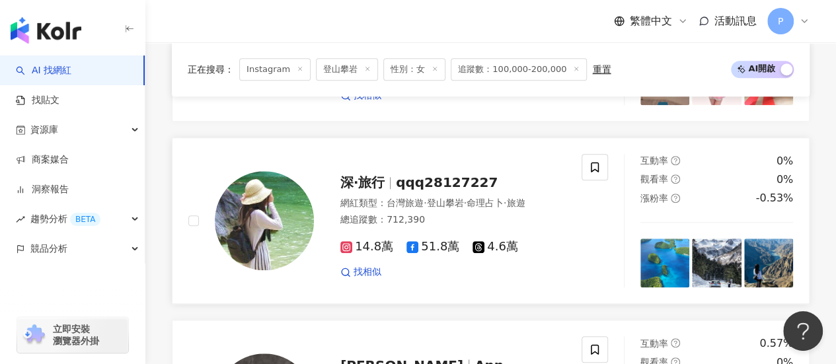
scroll to position [529, 0]
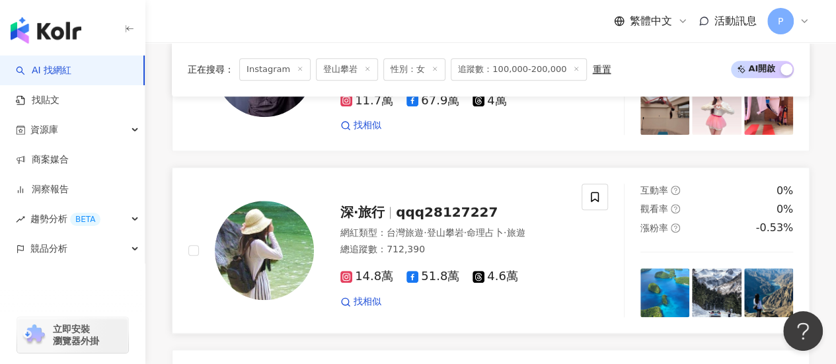
click at [452, 204] on span "qqq28127227" at bounding box center [447, 212] width 102 height 16
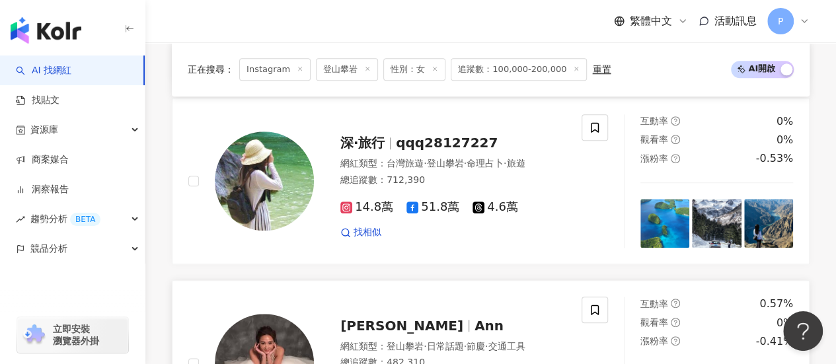
scroll to position [793, 0]
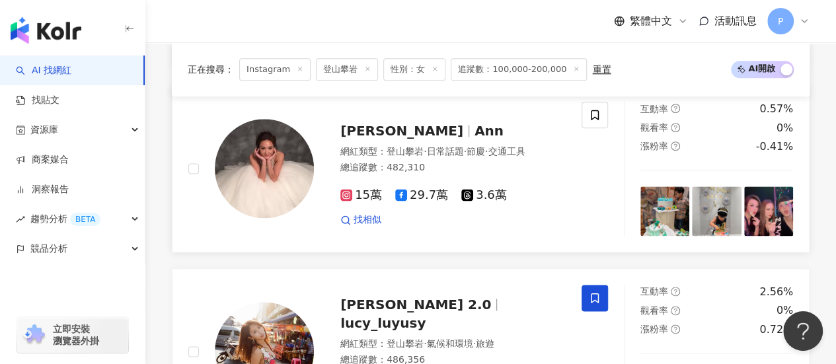
click at [475, 123] on span "Ann" at bounding box center [489, 131] width 29 height 16
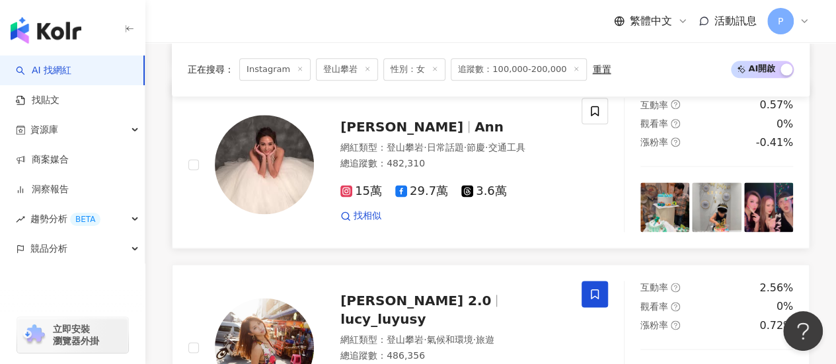
scroll to position [859, 0]
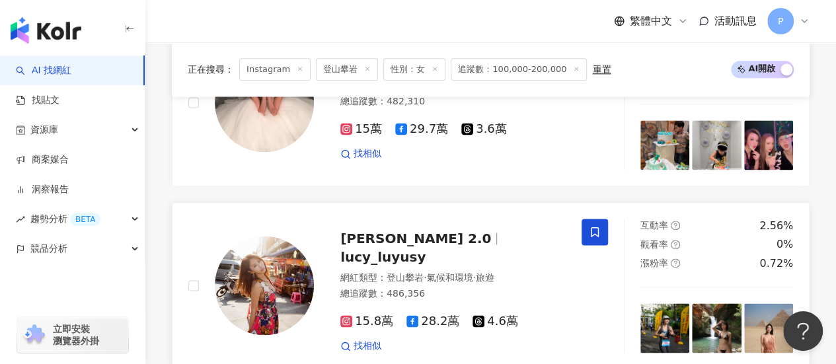
click at [379, 231] on span "Lucy 路雨希 2.0" at bounding box center [415, 239] width 151 height 16
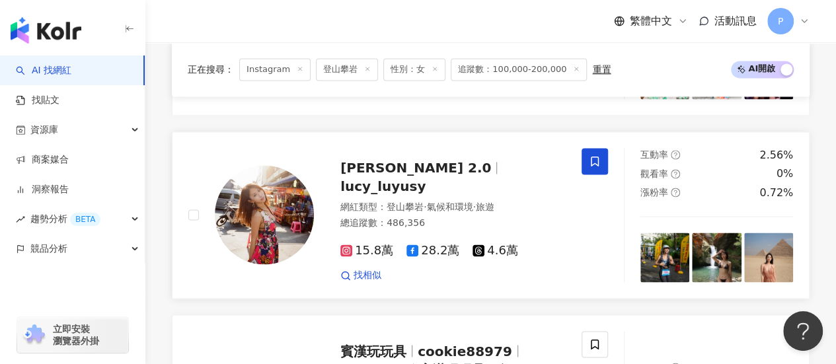
scroll to position [1058, 0]
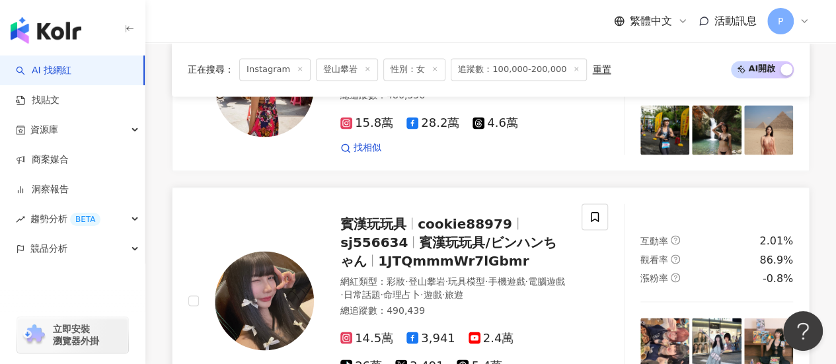
click at [472, 234] on span "賓漢玩玩具/ビンハンちゃん" at bounding box center [448, 251] width 216 height 34
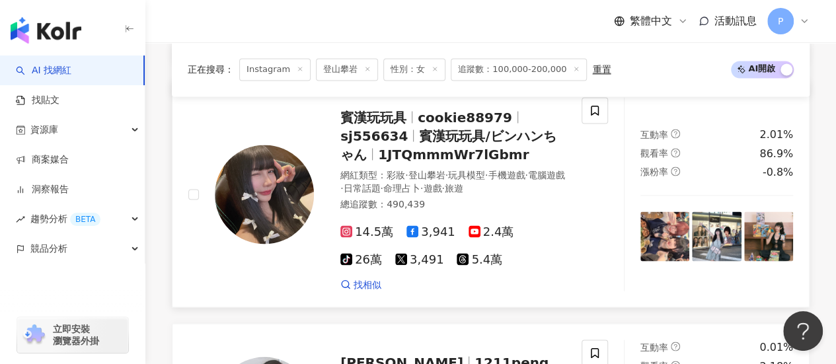
scroll to position [1322, 0]
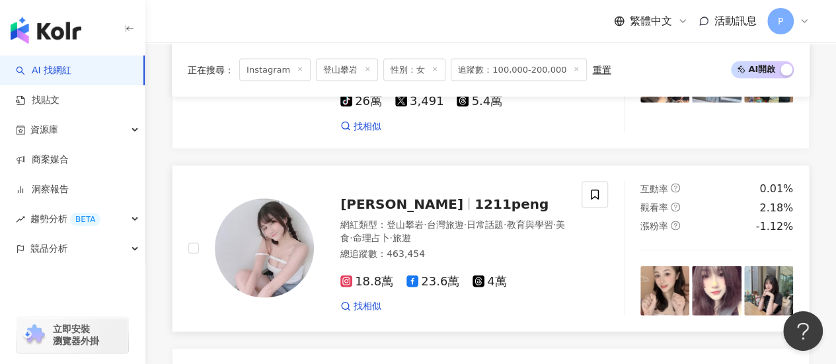
click at [385, 196] on span "魏凱芃-芃芃" at bounding box center [401, 204] width 123 height 16
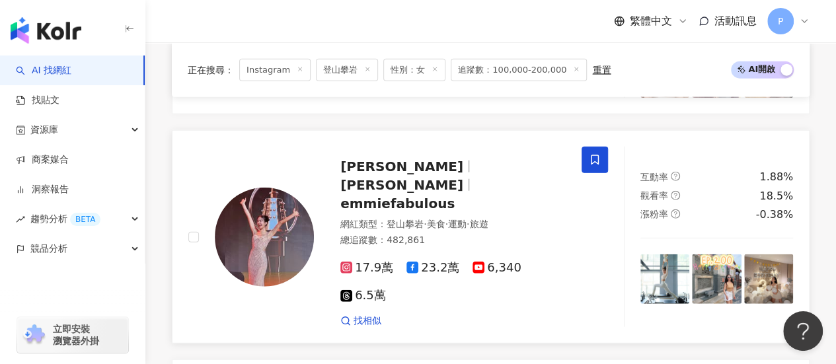
scroll to position [1521, 0]
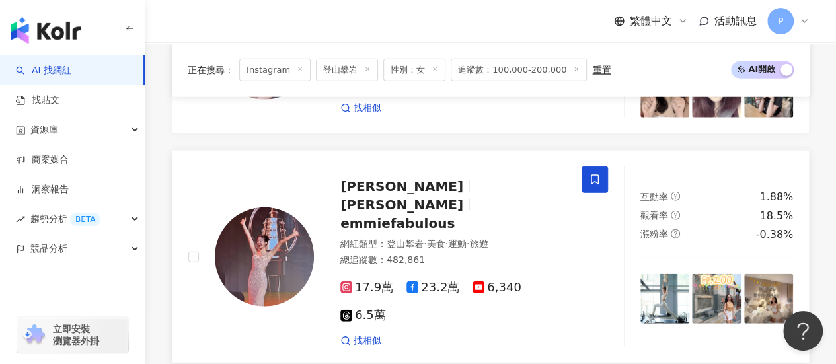
click at [442, 197] on span "雷艾美" at bounding box center [401, 205] width 123 height 16
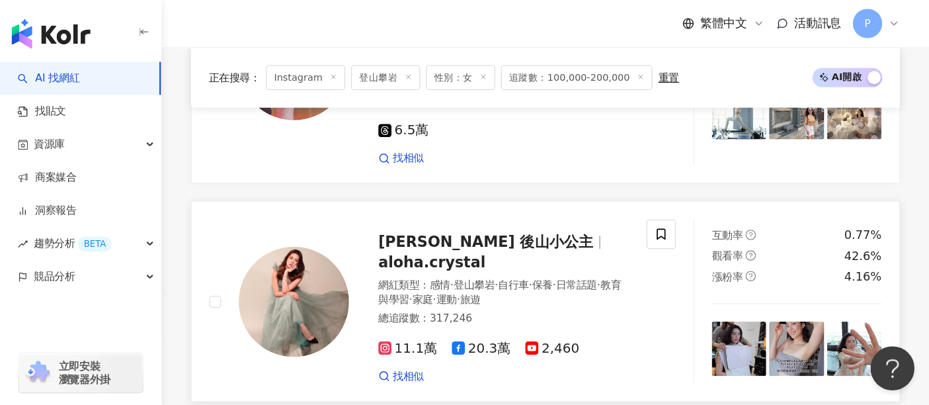
scroll to position [1719, 0]
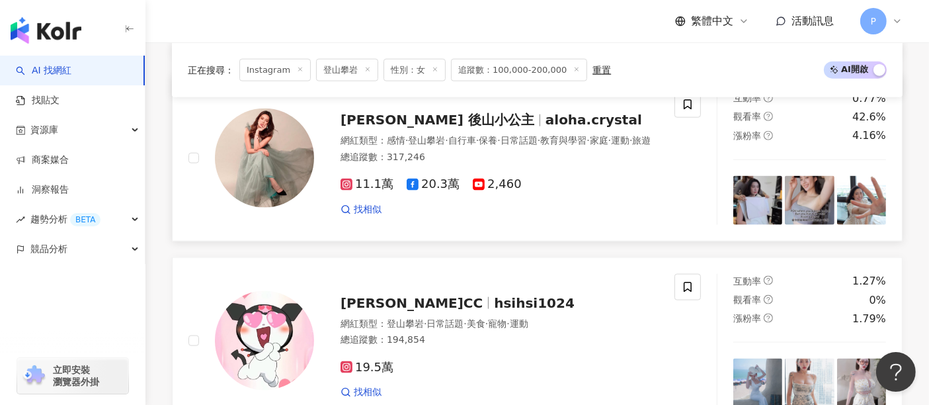
click at [427, 112] on span "Crystal Chu Yang 後山小公主" at bounding box center [437, 120] width 194 height 16
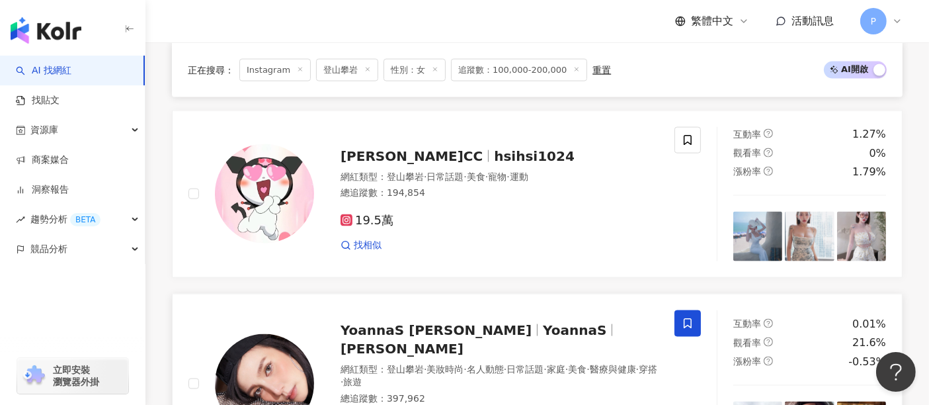
scroll to position [1939, 0]
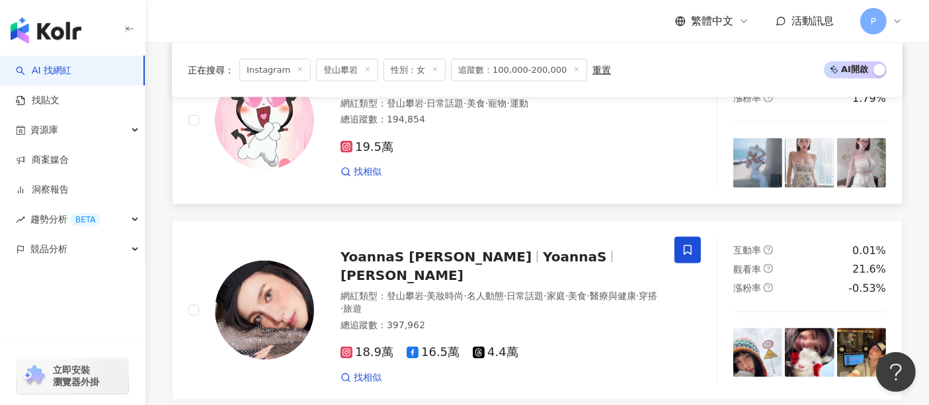
click at [283, 133] on img at bounding box center [264, 120] width 99 height 99
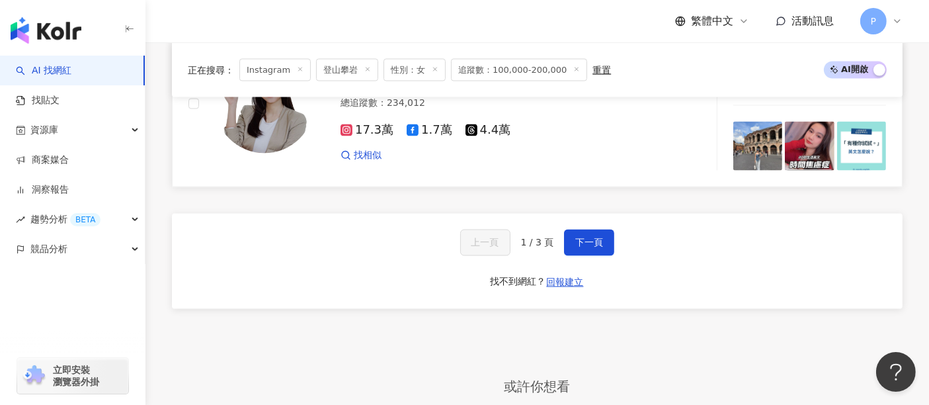
scroll to position [2233, 0]
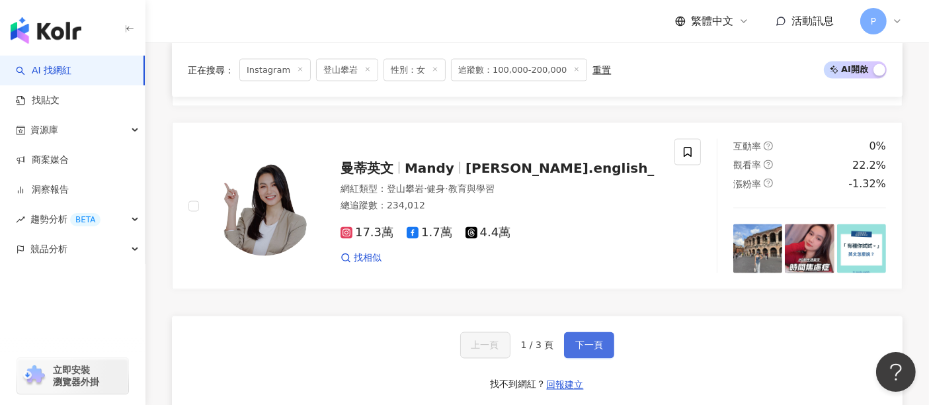
click at [598, 340] on span "下一頁" at bounding box center [589, 345] width 28 height 11
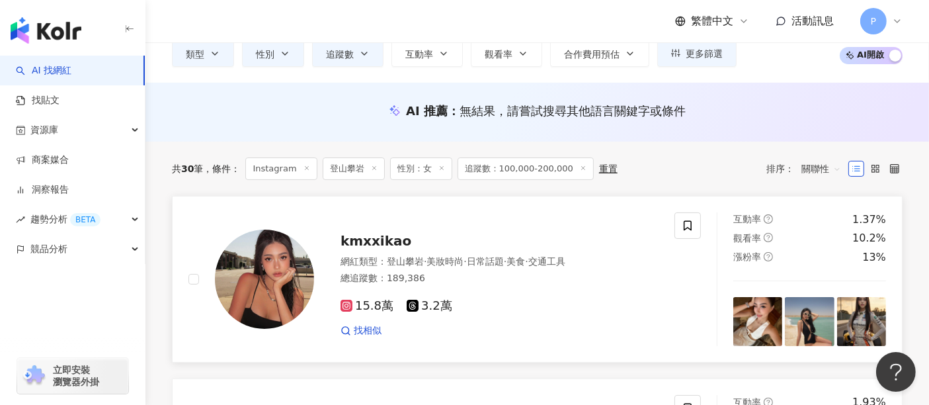
scroll to position [147, 0]
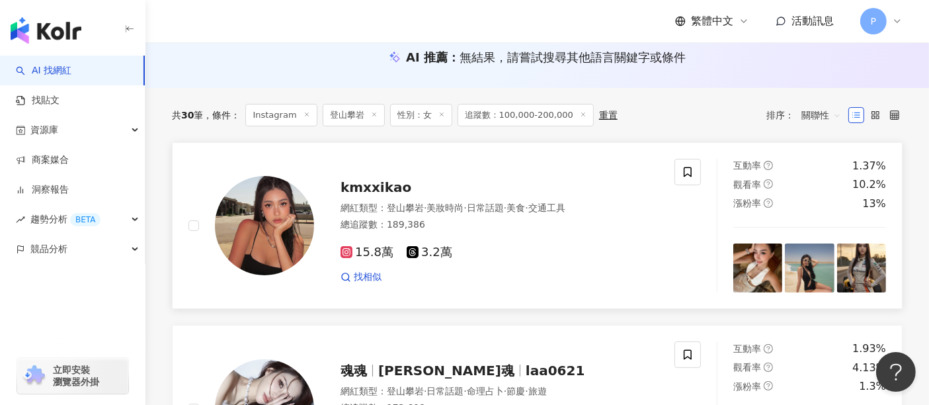
click at [370, 173] on div "kmxxikao 網紅類型 ： 登山攀岩 · 美妝時尚 · 日常話題 · 美食 · 交通工具 總追蹤數 ： 189,386 15.8萬 3.2萬 找相似" at bounding box center [486, 225] width 344 height 116
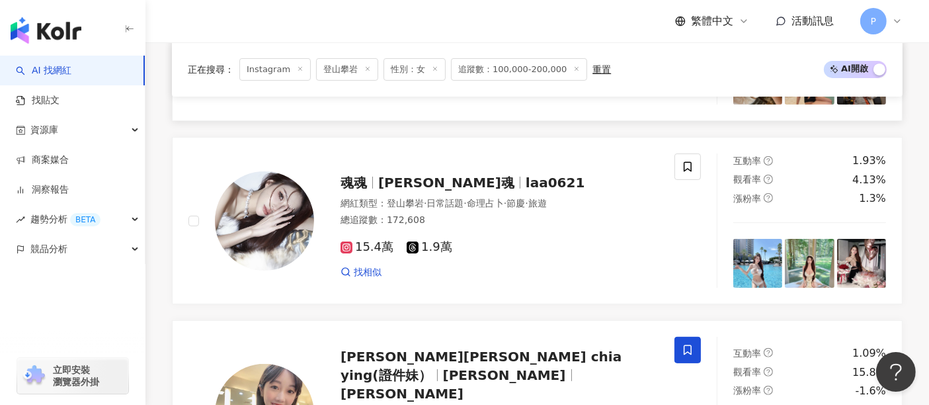
scroll to position [367, 0]
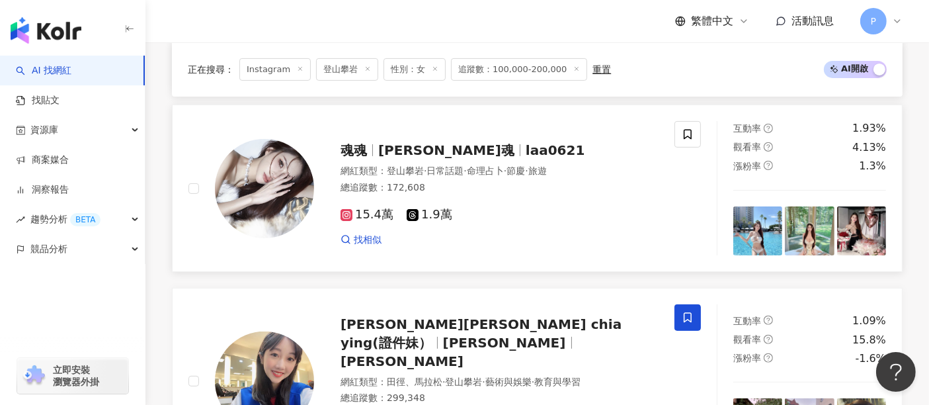
click at [547, 167] on span "旅遊" at bounding box center [537, 170] width 19 height 11
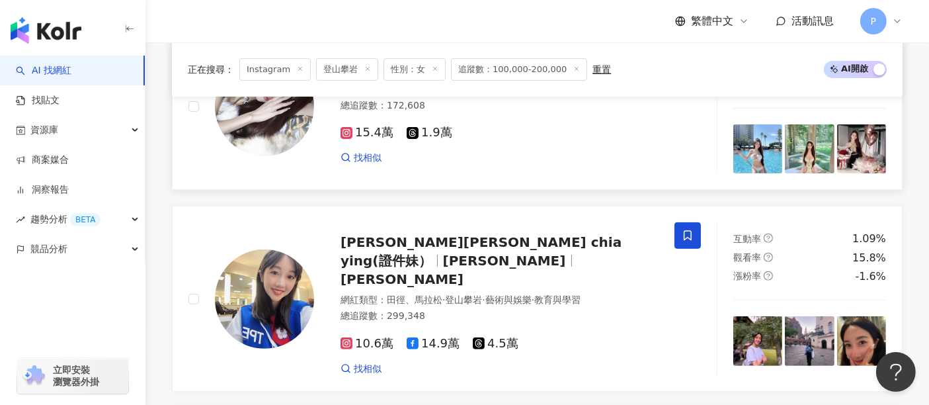
scroll to position [514, 0]
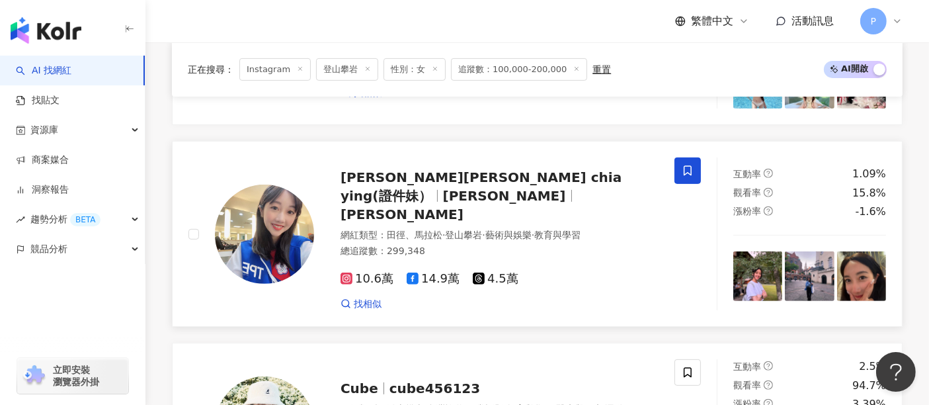
click at [527, 182] on span "吳佳穎 wu chia ying(證件妹）" at bounding box center [480, 186] width 281 height 34
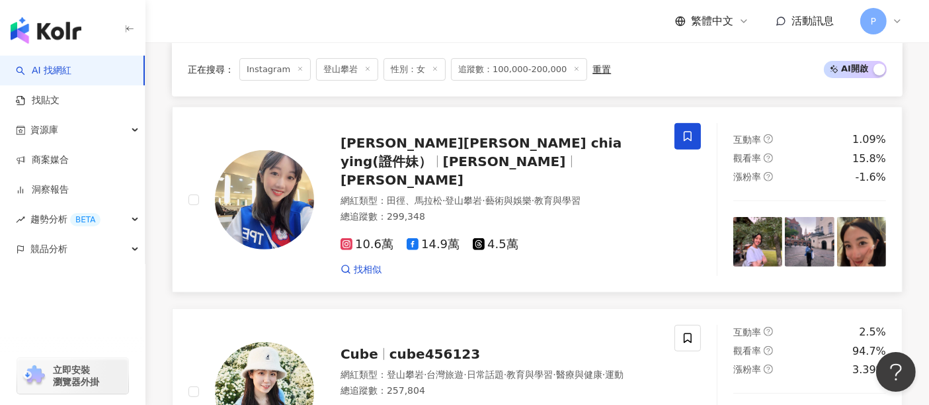
scroll to position [661, 0]
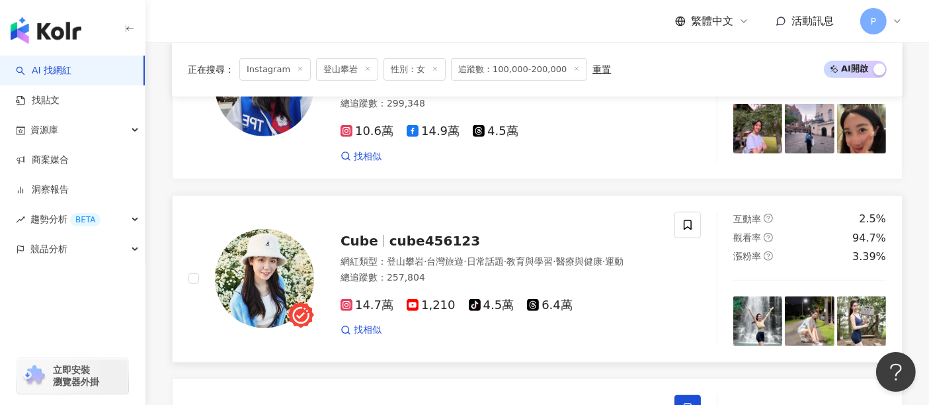
click at [405, 233] on span "cube456123" at bounding box center [434, 241] width 91 height 16
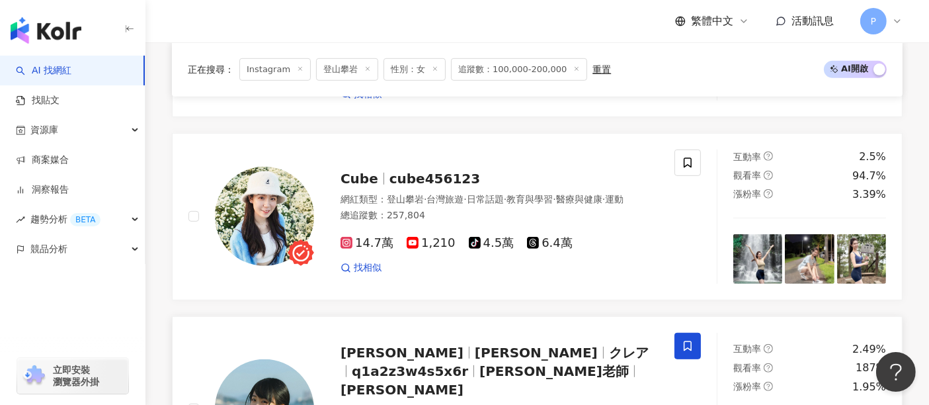
scroll to position [881, 0]
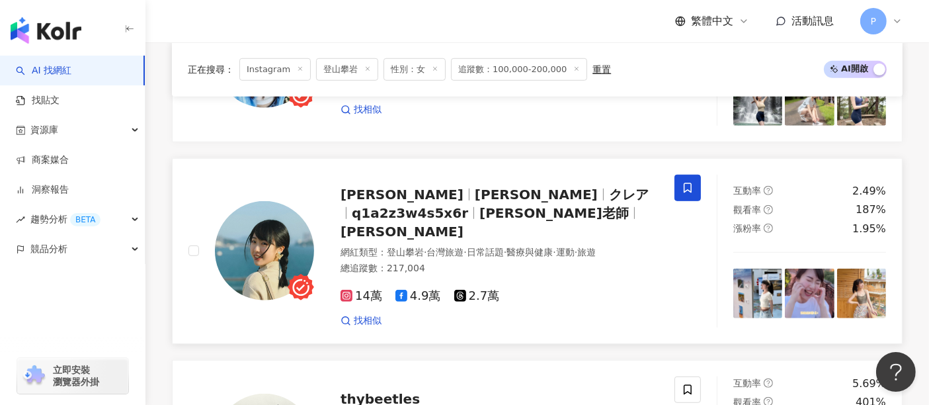
click at [475, 186] on span "Claire Tsai" at bounding box center [536, 194] width 123 height 16
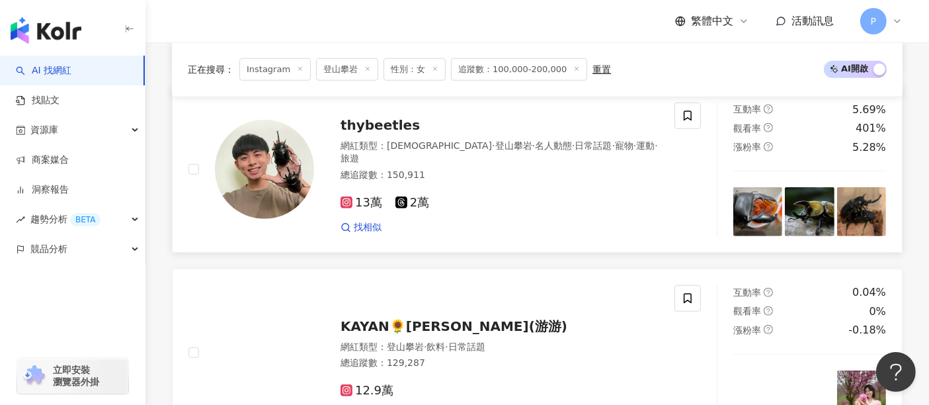
scroll to position [1248, 0]
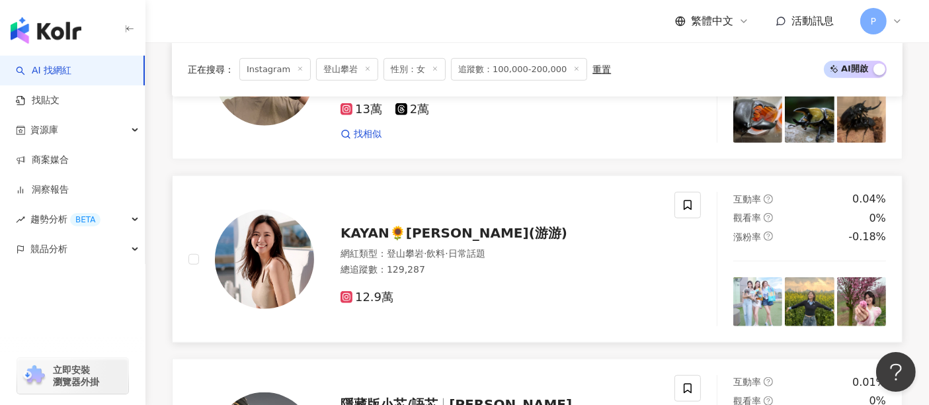
click at [456, 225] on span "KAYAN🌻游嘉欣(游游)" at bounding box center [453, 233] width 227 height 16
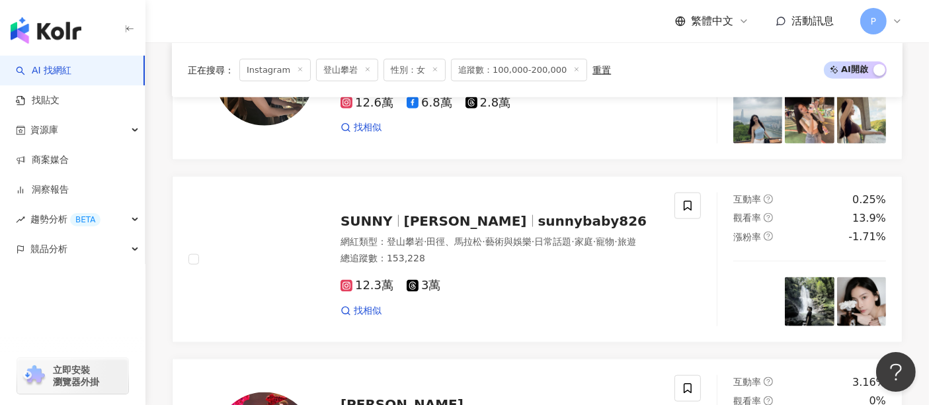
scroll to position [1616, 0]
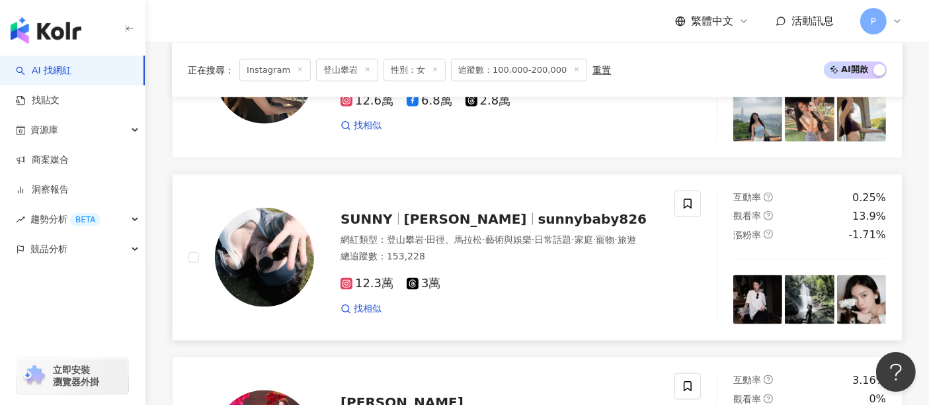
click at [444, 211] on span "夏羽恩" at bounding box center [471, 219] width 134 height 16
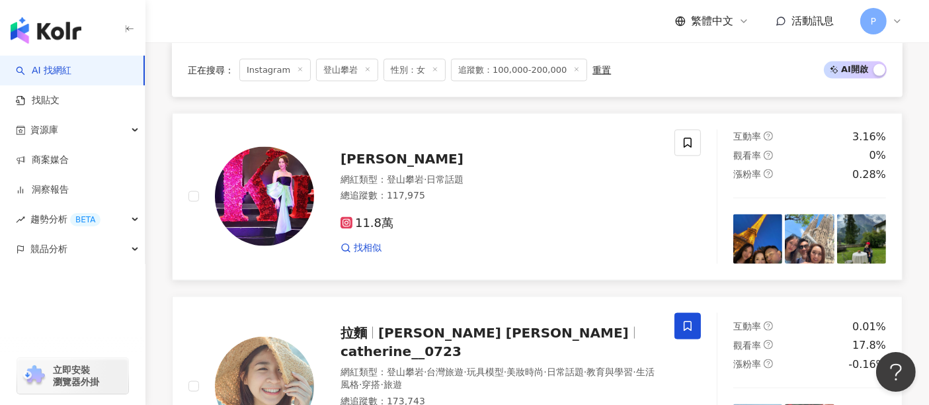
scroll to position [1836, 0]
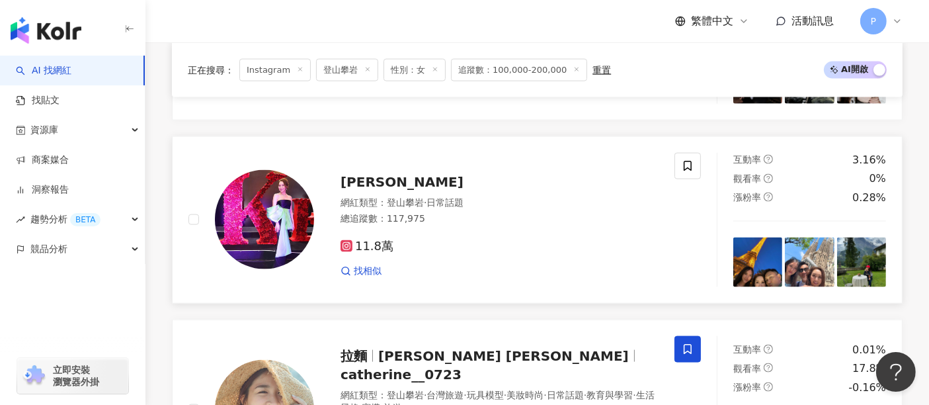
click at [365, 196] on div "網紅類型 ： 登山攀岩 · 日常話題" at bounding box center [499, 202] width 318 height 13
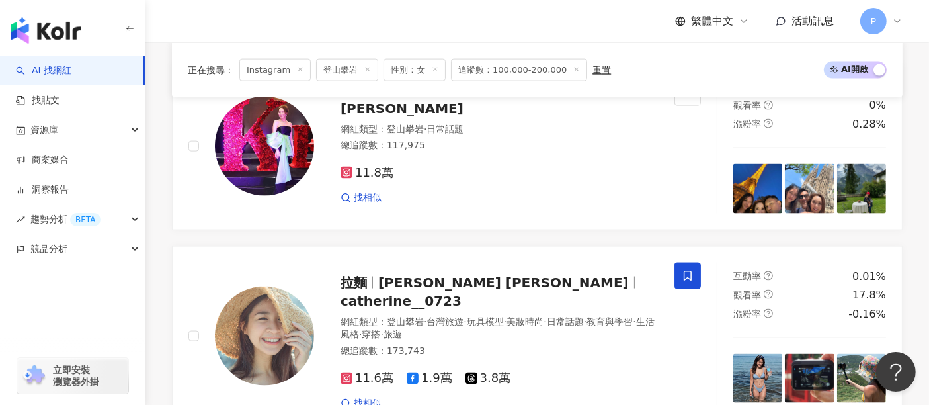
scroll to position [1983, 0]
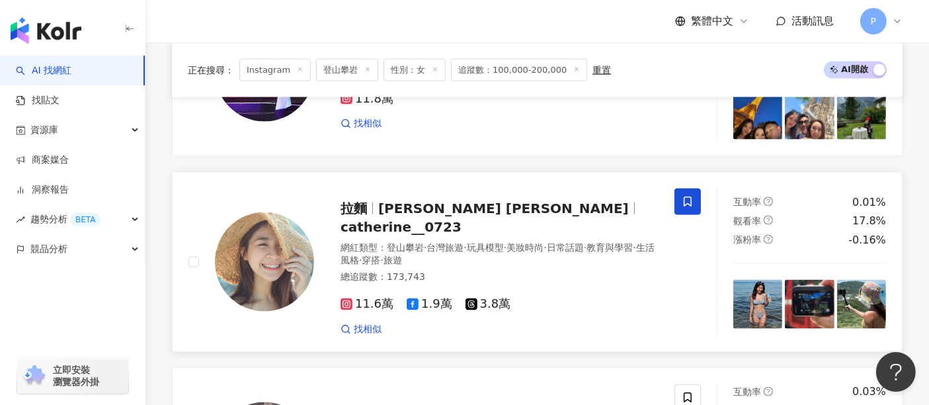
click at [487, 242] on span "玩具模型" at bounding box center [485, 247] width 37 height 11
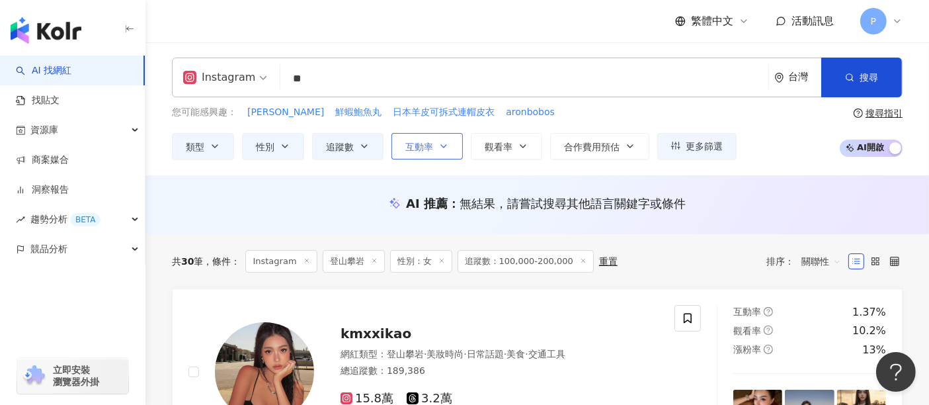
scroll to position [0, 0]
drag, startPoint x: 342, startPoint y: 74, endPoint x: 268, endPoint y: 74, distance: 73.4
click at [262, 74] on div "Instagram ** 台灣 搜尋 customizedTag 網紅類型 運動 / 瑜珈 空瑪那頌缽瑜珈國際學院 5,650 追蹤者 美姬瑜伽營養師 30,…" at bounding box center [537, 78] width 731 height 40
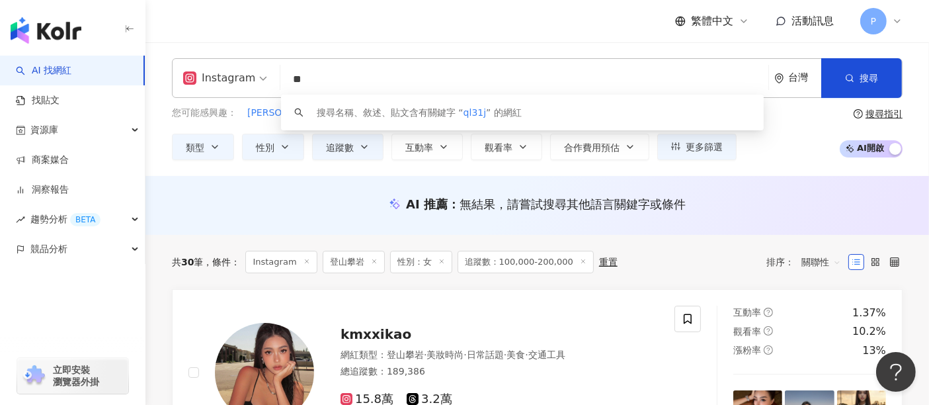
type input "*"
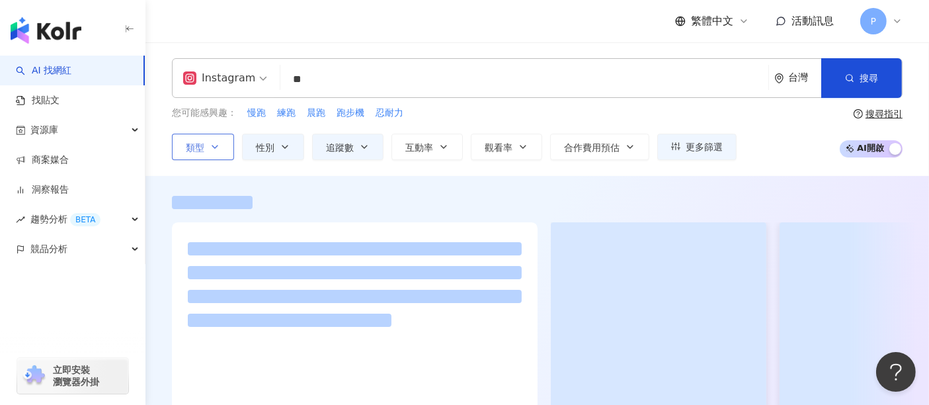
click at [202, 134] on button "類型" at bounding box center [203, 147] width 62 height 26
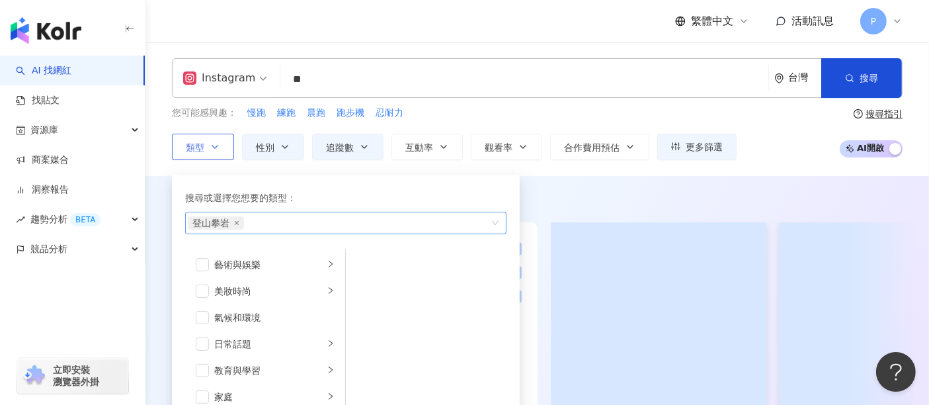
click at [235, 225] on span "登山攀岩" at bounding box center [216, 222] width 56 height 13
click at [235, 220] on icon "close" at bounding box center [236, 222] width 5 height 5
click at [629, 198] on div at bounding box center [537, 202] width 731 height 13
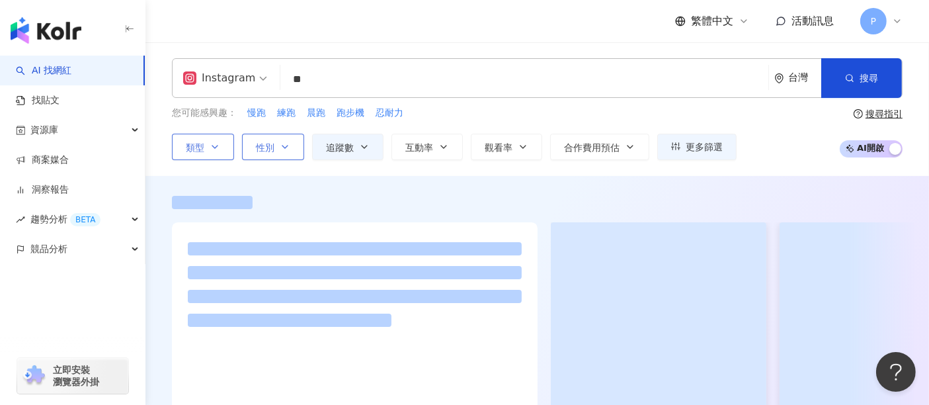
click at [266, 143] on span "性別" at bounding box center [265, 147] width 19 height 11
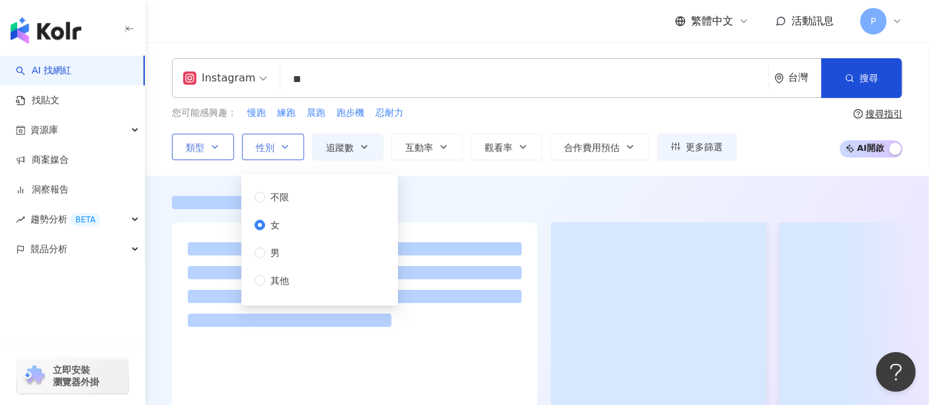
click at [270, 142] on span "性別" at bounding box center [265, 147] width 19 height 11
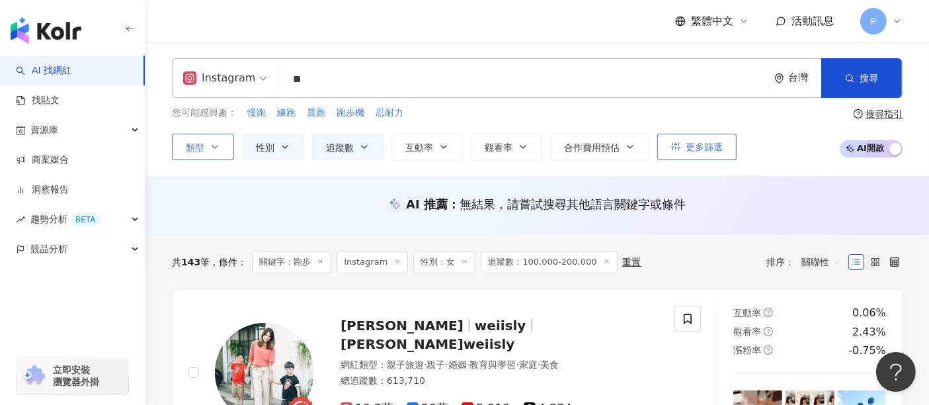
click at [715, 136] on button "更多篩選" at bounding box center [696, 147] width 79 height 26
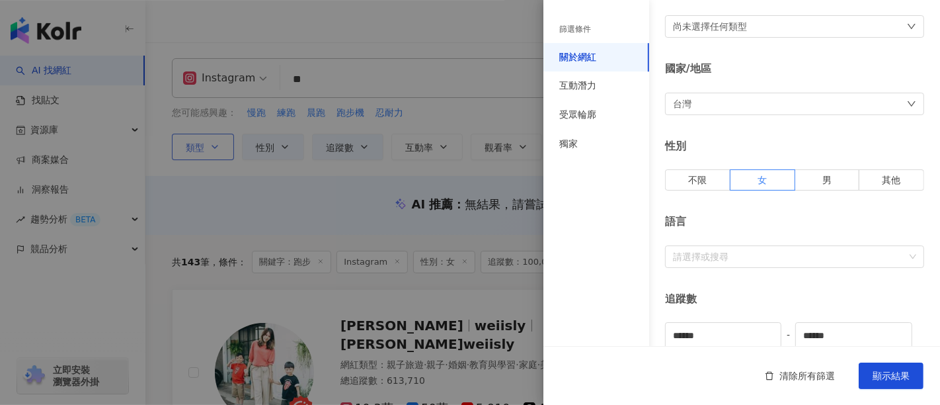
scroll to position [147, 0]
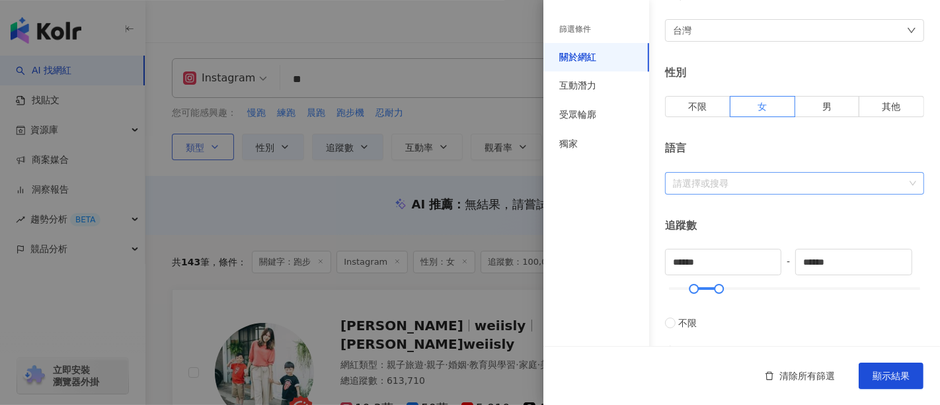
click at [699, 183] on div at bounding box center [788, 183] width 240 height 10
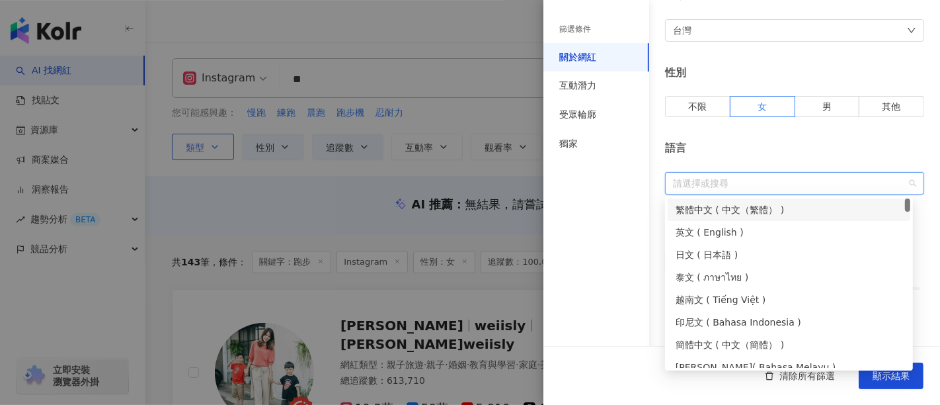
click at [698, 216] on div "繁體中文 ( 中文（繁體） )" at bounding box center [789, 209] width 227 height 15
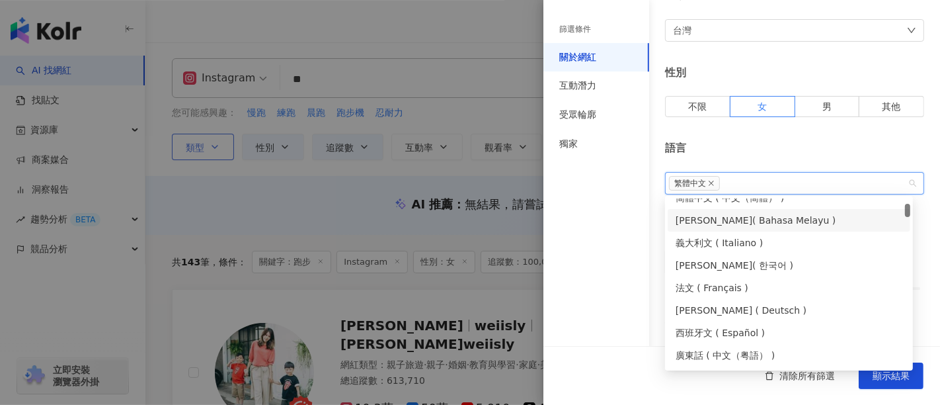
click at [618, 210] on div "篩選條件 關於網紅 互動潛力 受眾輪廓 獨家" at bounding box center [596, 210] width 106 height 389
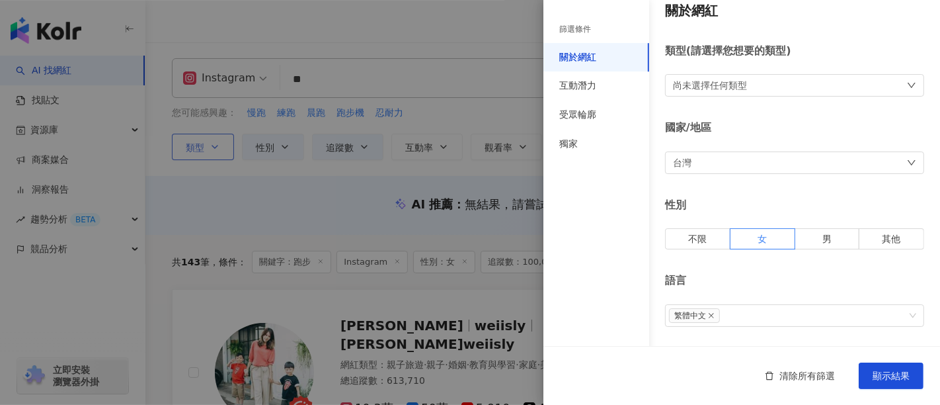
scroll to position [0, 0]
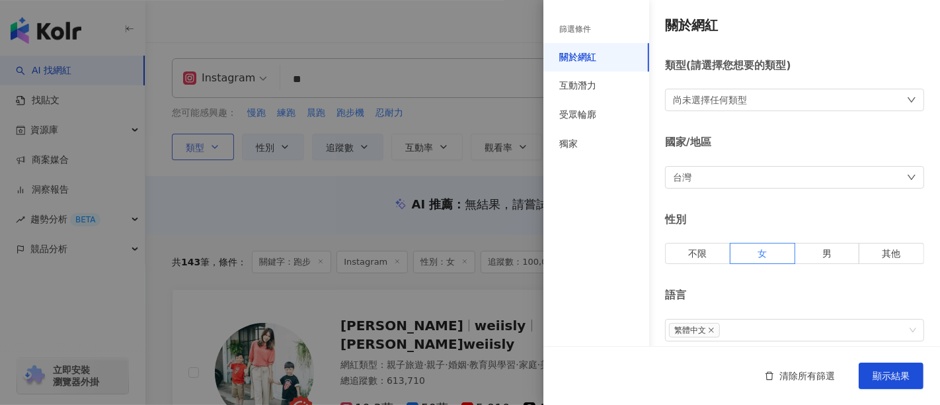
click at [816, 98] on div "尚未選擇任何類型" at bounding box center [794, 100] width 259 height 22
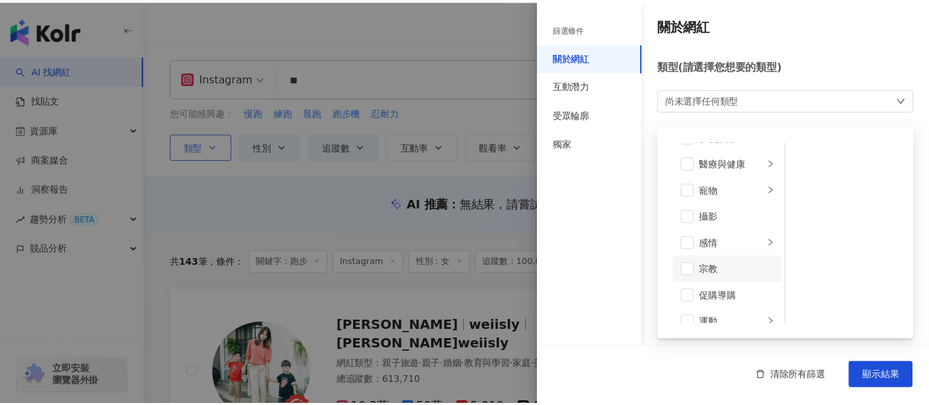
scroll to position [367, 0]
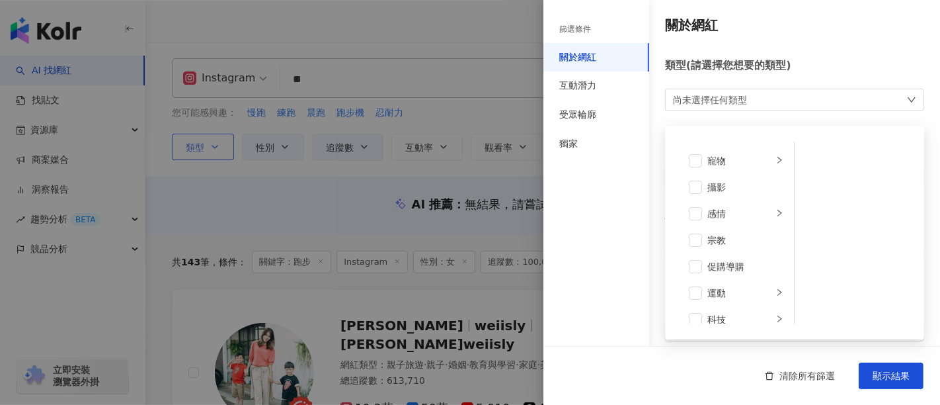
click at [836, 364] on div "清除所有篩選 顯示結果" at bounding box center [741, 375] width 397 height 59
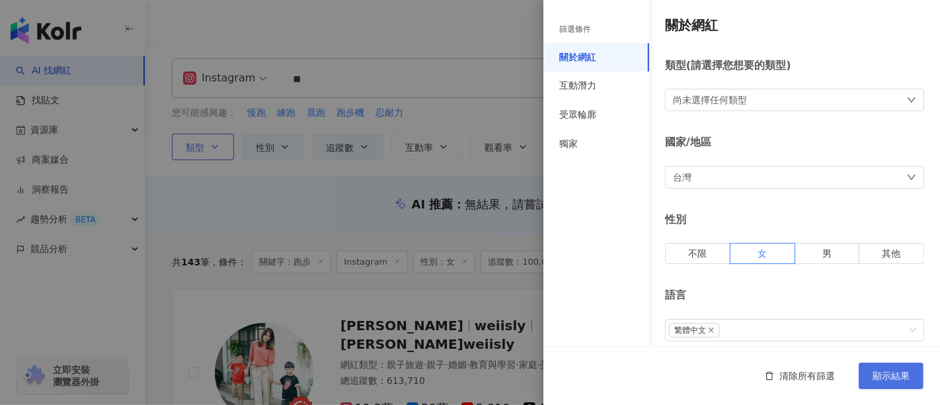
click at [836, 364] on span "顯示結果" at bounding box center [891, 375] width 37 height 11
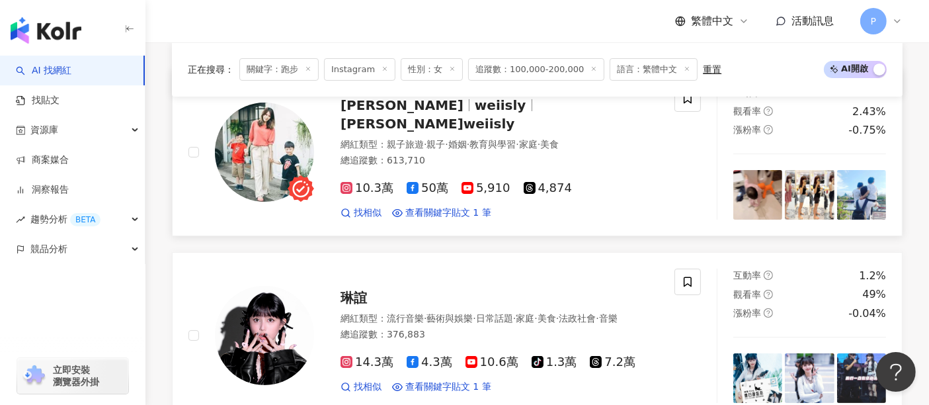
scroll to position [294, 0]
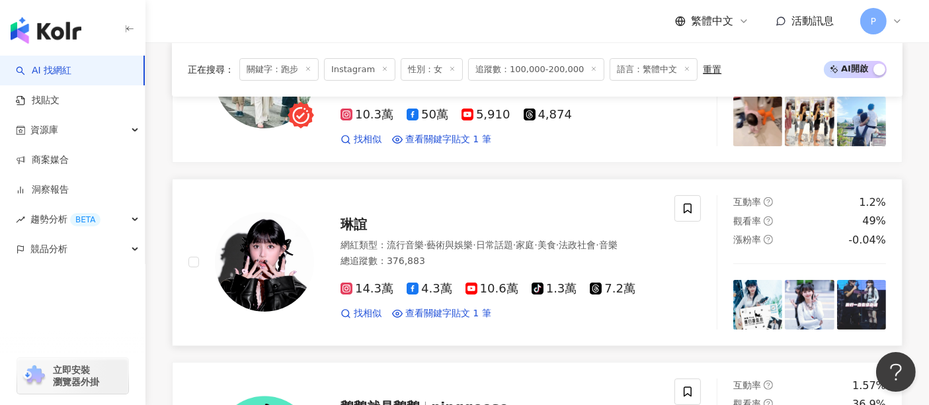
click at [353, 205] on div "琳誼 網紅類型 ： 流行音樂 · 藝術與娛樂 · 日常話題 · 家庭 · 美食 · 法政社會 · 音樂 總追蹤數 ： 376,883 14.3萬 4.3萬 1…" at bounding box center [486, 262] width 344 height 116
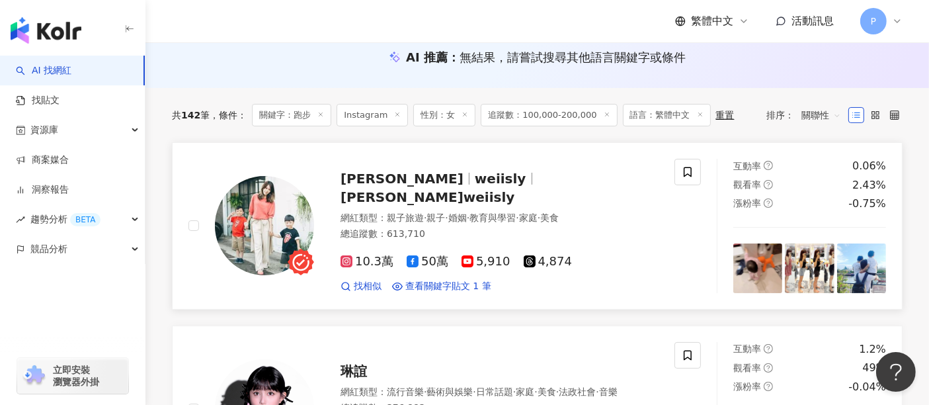
click at [434, 194] on span "薇薇weiisly" at bounding box center [427, 197] width 174 height 16
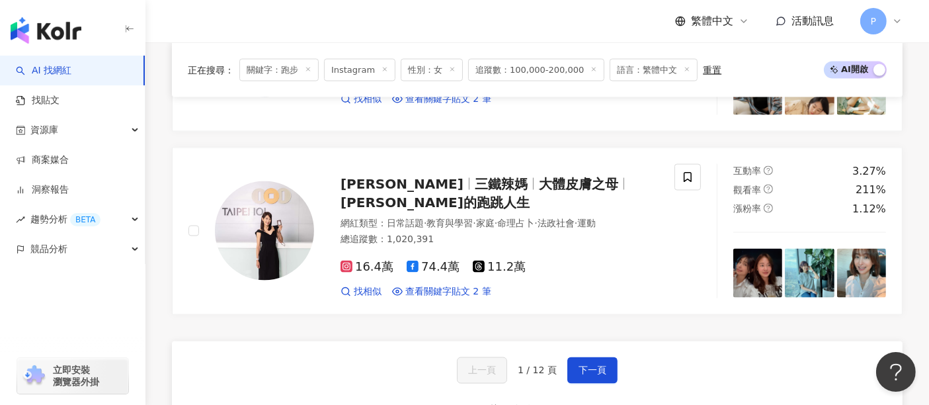
scroll to position [2204, 0]
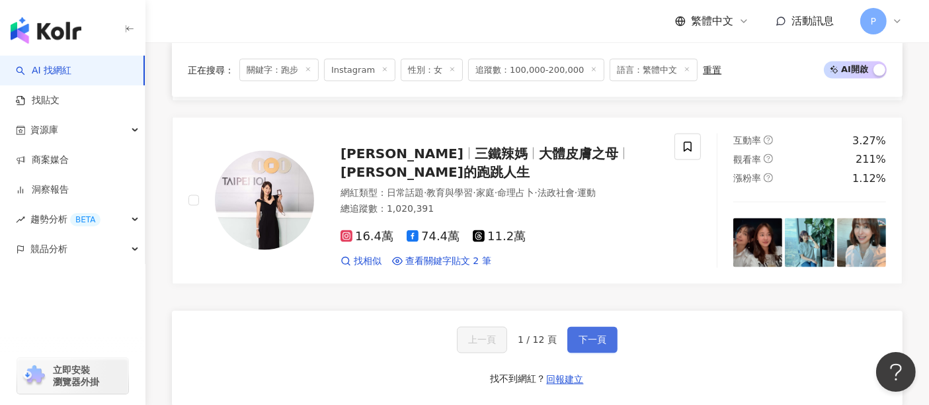
click at [585, 327] on button "下一頁" at bounding box center [592, 340] width 50 height 26
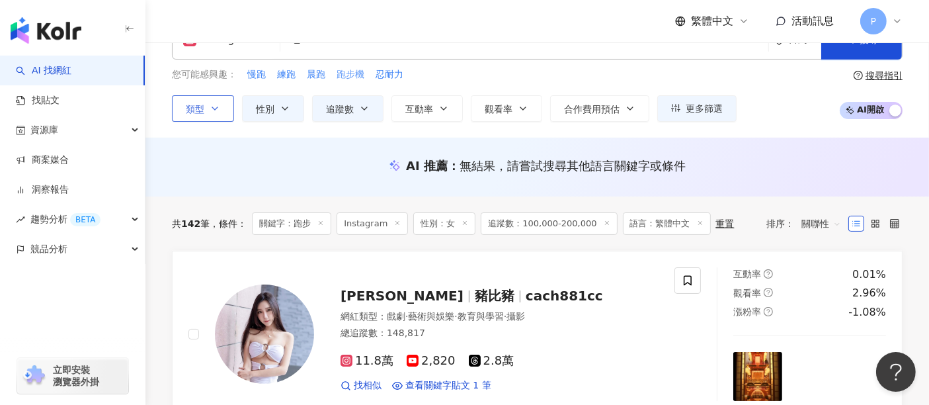
scroll to position [0, 0]
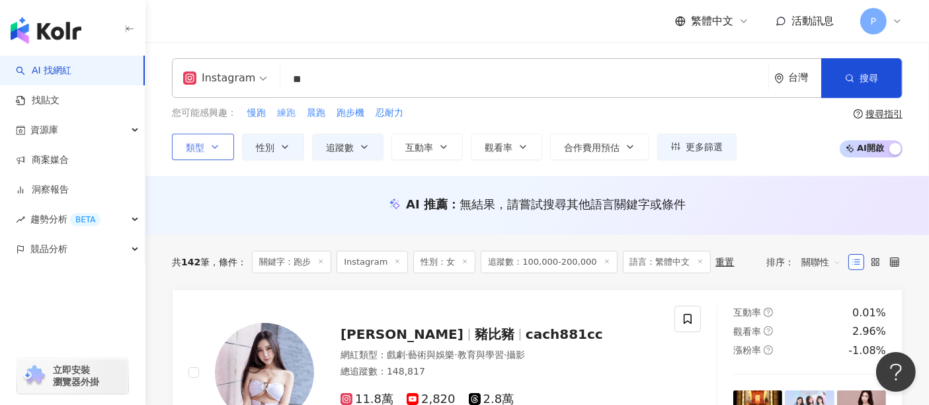
click at [285, 114] on span "練跑" at bounding box center [286, 112] width 19 height 13
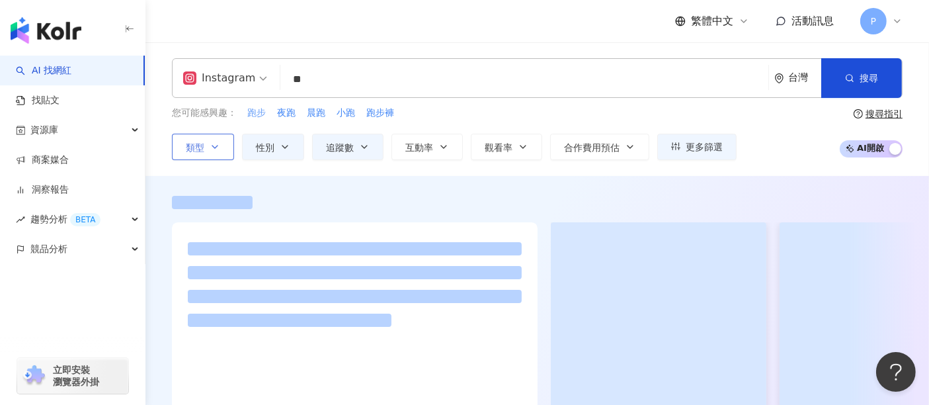
click at [253, 112] on span "跑步" at bounding box center [256, 112] width 19 height 13
type input "**"
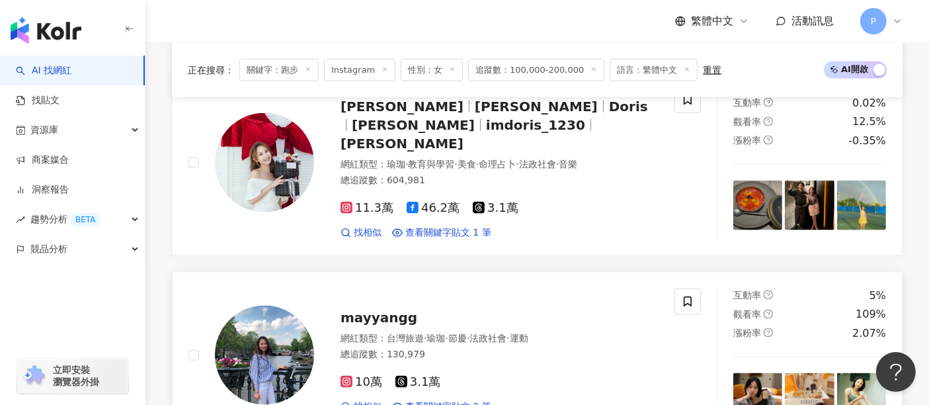
scroll to position [1836, 0]
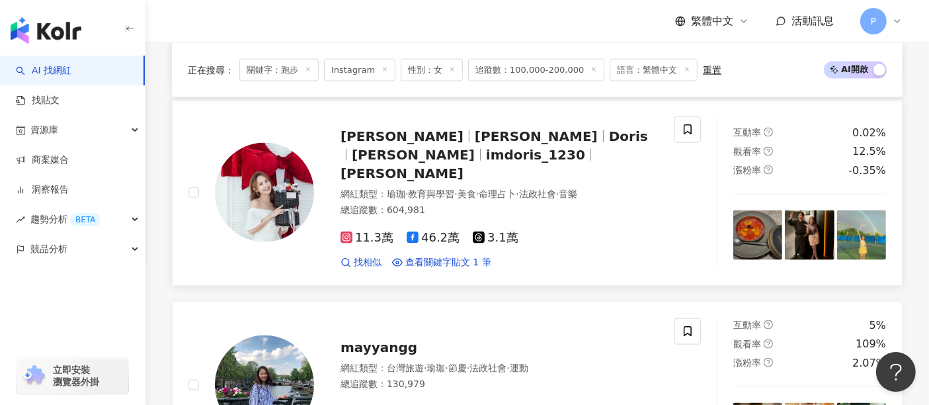
click at [415, 135] on span "賴薇如 Doris" at bounding box center [401, 136] width 123 height 16
click at [357, 339] on span "mayyangg" at bounding box center [378, 347] width 77 height 16
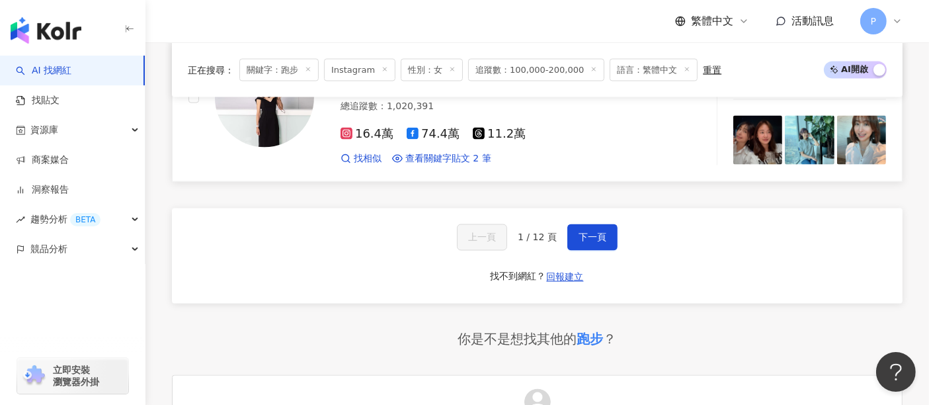
scroll to position [2350, 0]
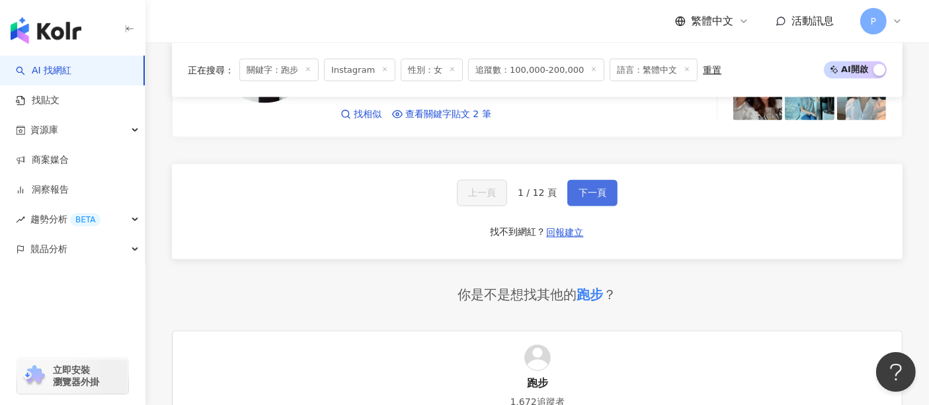
click at [580, 188] on span "下一頁" at bounding box center [592, 193] width 28 height 11
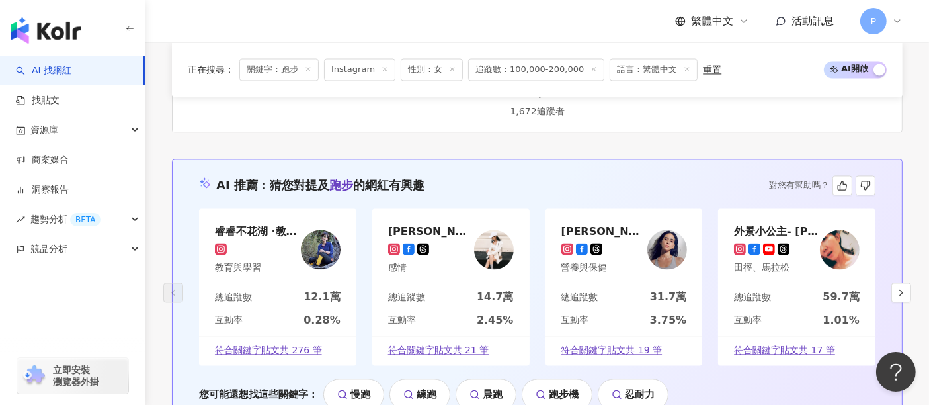
scroll to position [2658, 0]
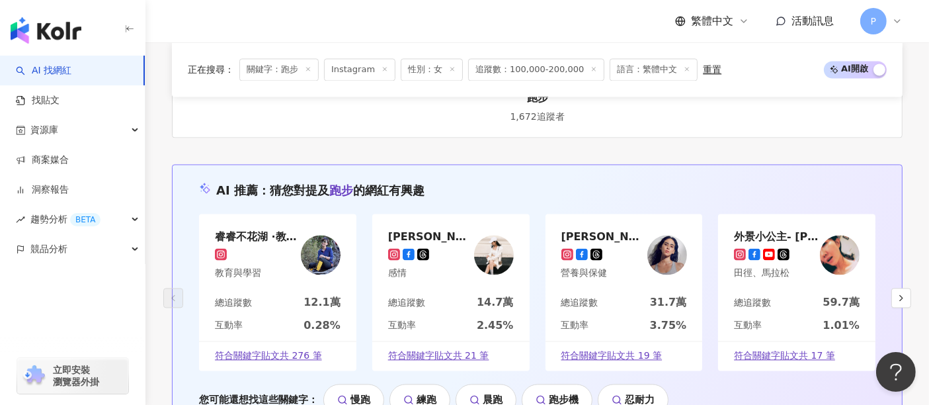
drag, startPoint x: 491, startPoint y: 227, endPoint x: 569, endPoint y: 73, distance: 173.6
click at [569, 73] on span "追蹤數：100,000-200,000" at bounding box center [536, 69] width 136 height 22
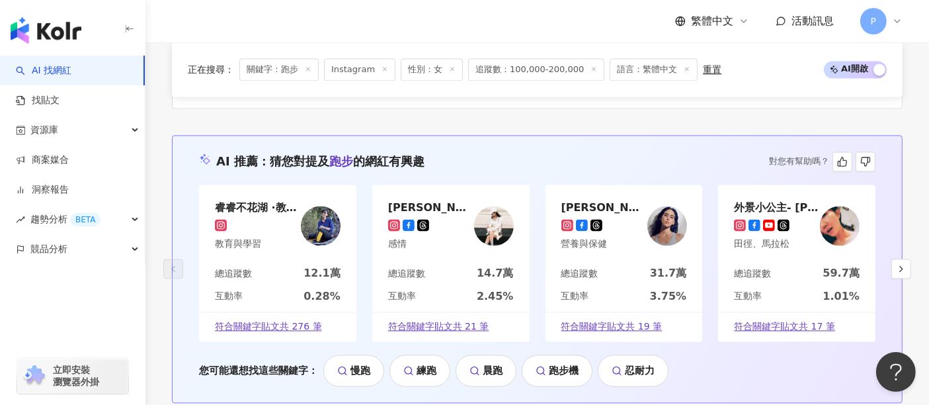
scroll to position [2731, 0]
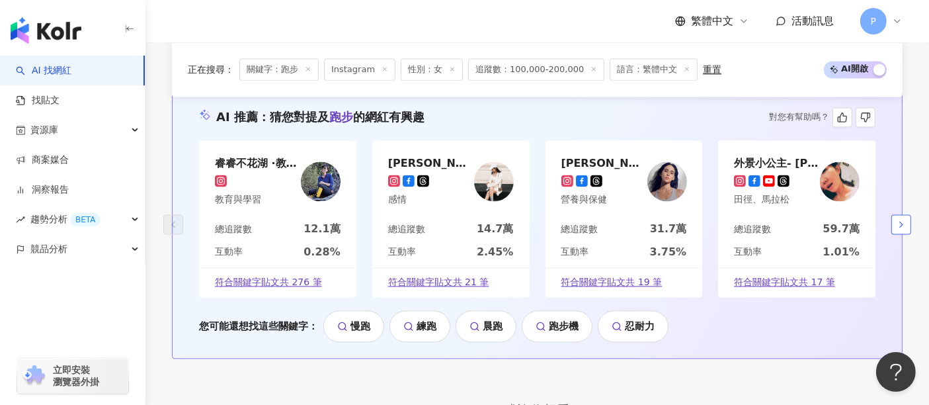
click at [836, 214] on button "button" at bounding box center [901, 224] width 20 height 20
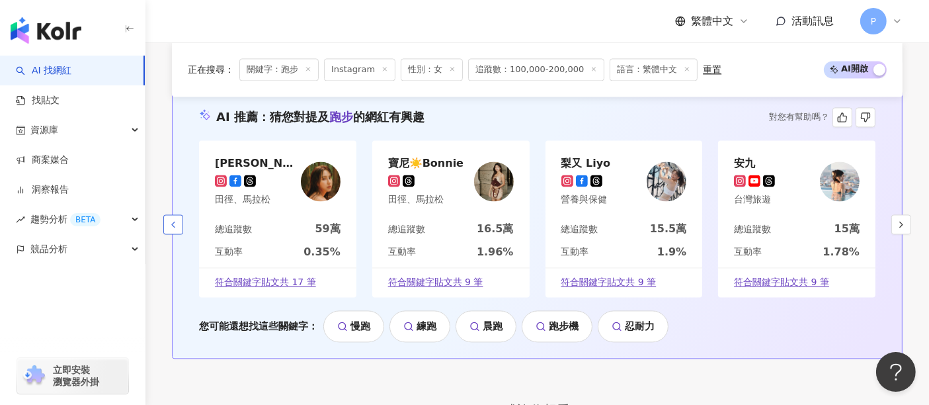
click at [173, 219] on icon "button" at bounding box center [173, 224] width 11 height 11
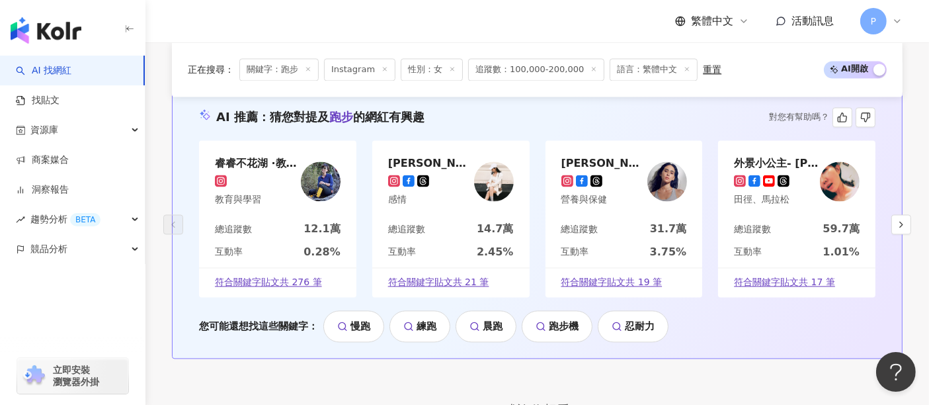
click at [774, 175] on icon at bounding box center [769, 181] width 12 height 12
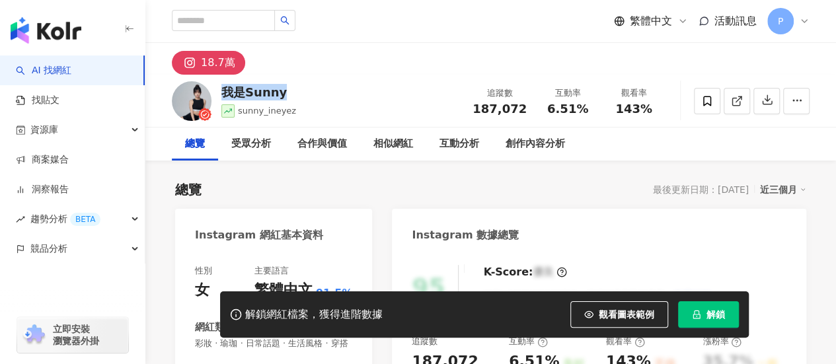
drag, startPoint x: 249, startPoint y: 88, endPoint x: 221, endPoint y: 89, distance: 28.4
click at [221, 89] on div "我是Sunny sunny_ineyez 追蹤數 187,072 互動率 6.51% 觀看率 143%" at bounding box center [490, 101] width 691 height 52
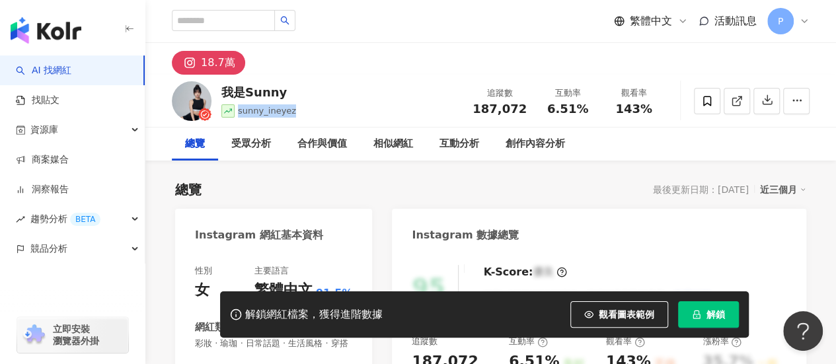
drag, startPoint x: 267, startPoint y: 116, endPoint x: 237, endPoint y: 114, distance: 29.8
click at [237, 114] on div "我是Sunny sunny_ineyez 追蹤數 187,072 互動率 6.51% 觀看率 143%" at bounding box center [490, 101] width 691 height 52
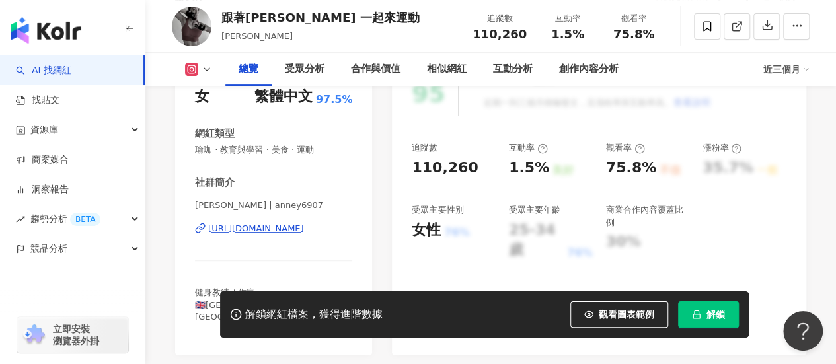
click at [267, 228] on div "https://www.instagram.com/anney6907/" at bounding box center [256, 229] width 96 height 12
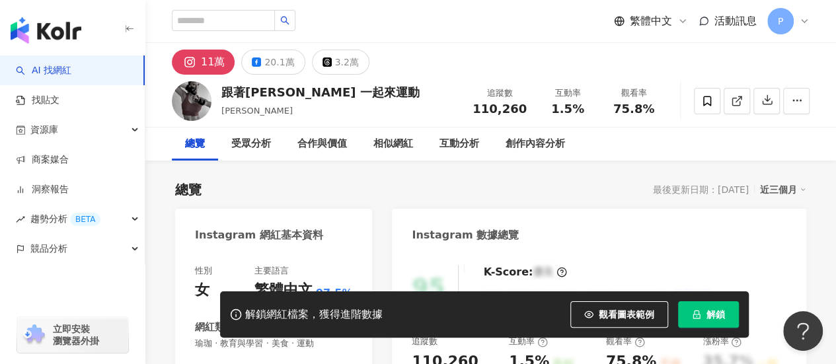
scroll to position [132, 0]
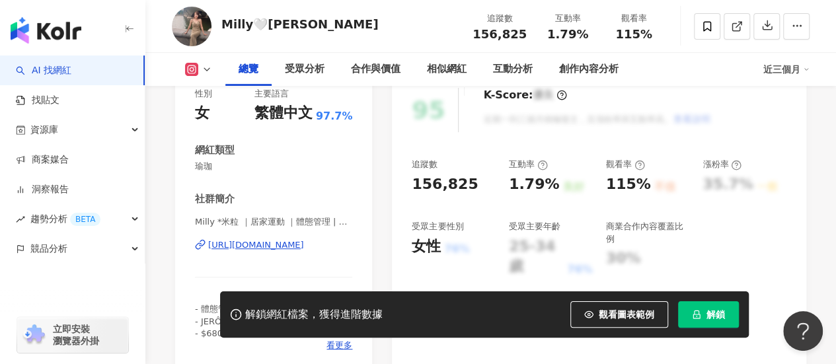
scroll to position [198, 0]
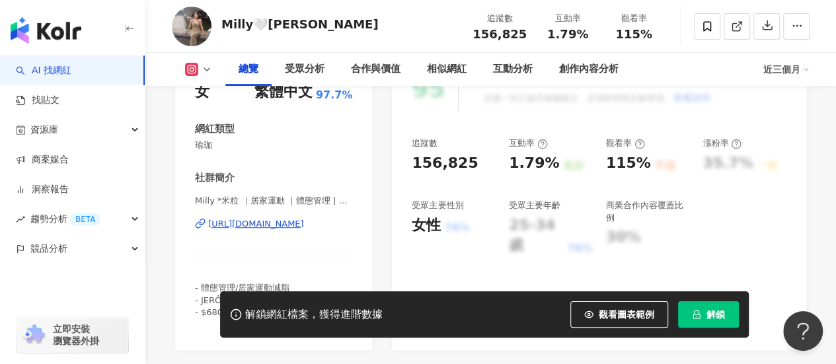
click at [275, 227] on div "https://www.instagram.com/millyly/" at bounding box center [256, 224] width 96 height 12
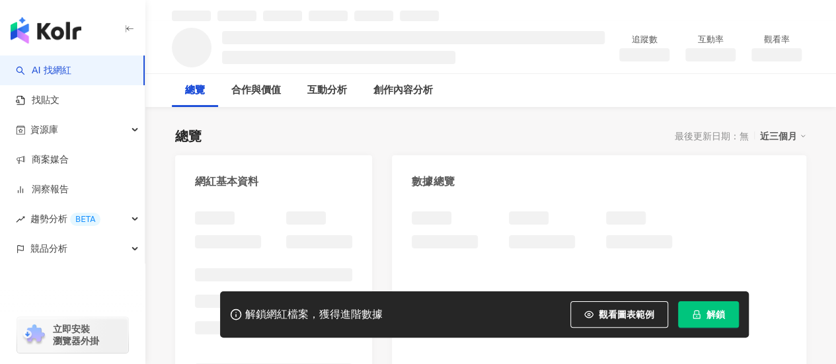
scroll to position [66, 0]
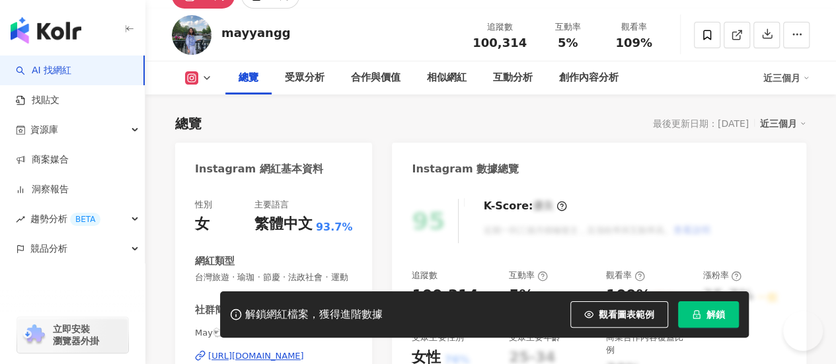
scroll to position [184, 0]
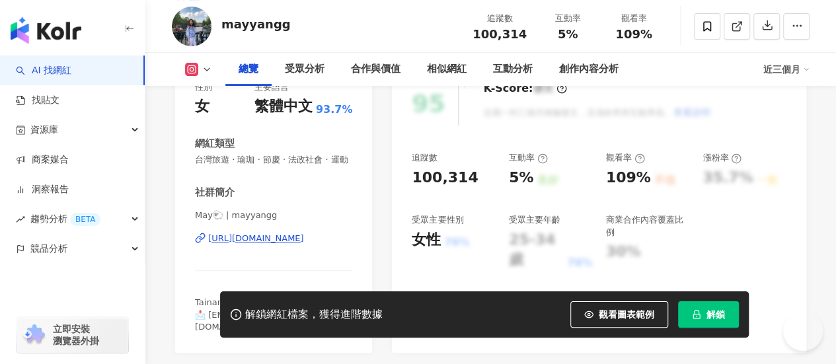
click at [266, 245] on div "https://www.instagram.com/mayyangg/" at bounding box center [256, 239] width 96 height 12
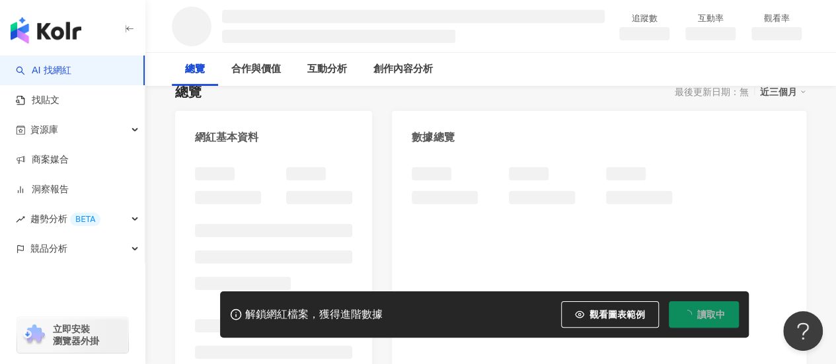
scroll to position [198, 0]
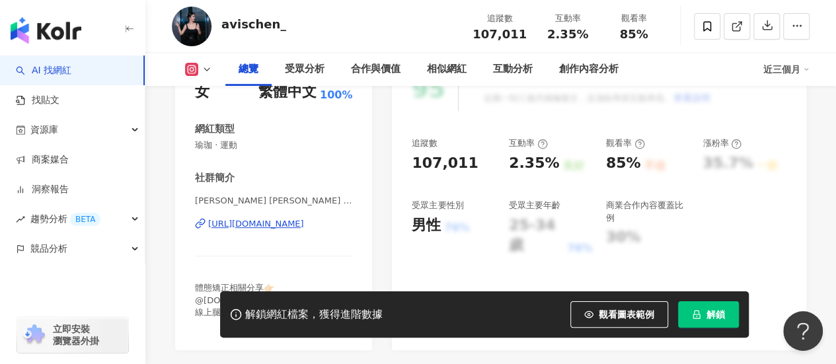
click at [290, 226] on div "[URL][DOMAIN_NAME]" at bounding box center [256, 224] width 96 height 12
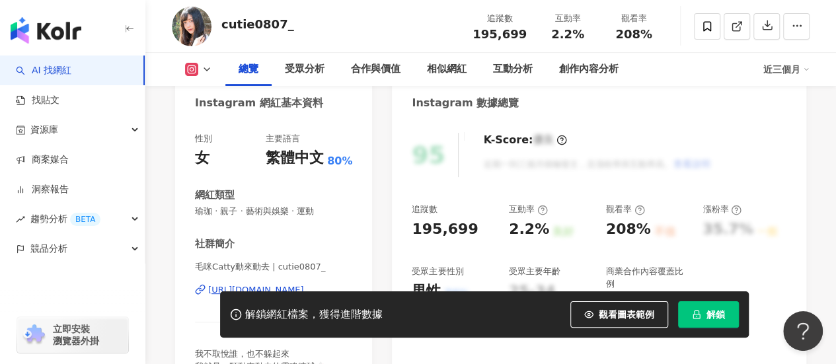
scroll to position [198, 0]
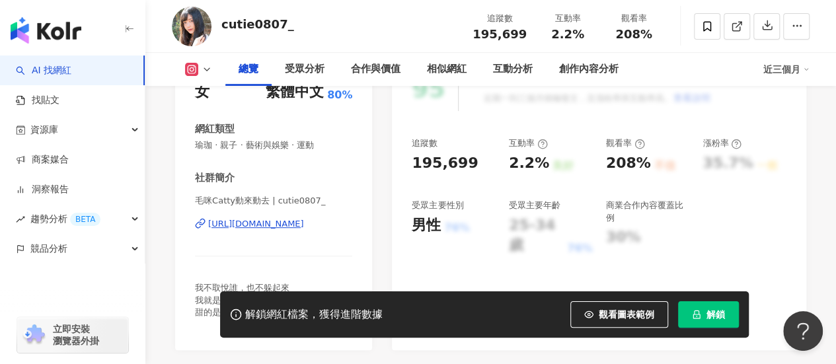
click at [270, 225] on div "https://www.instagram.com/cutie0807_/" at bounding box center [256, 224] width 96 height 12
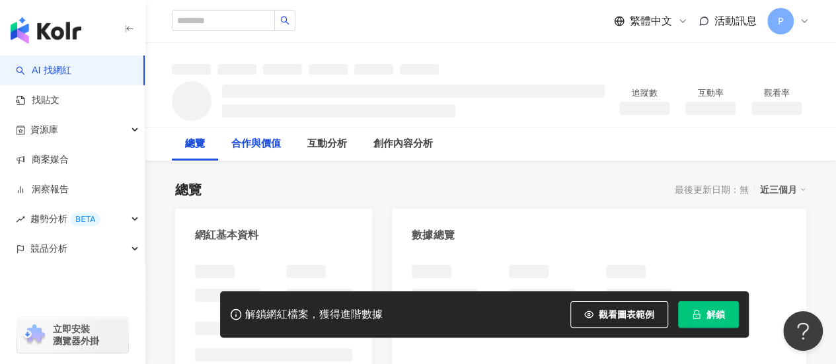
scroll to position [198, 0]
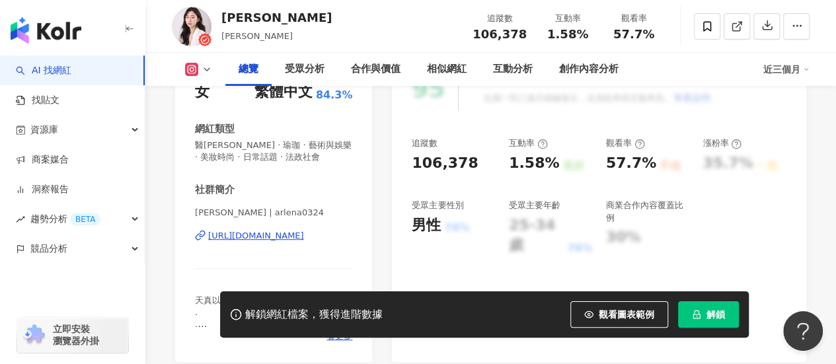
click at [284, 237] on div "[URL][DOMAIN_NAME]" at bounding box center [256, 236] width 96 height 12
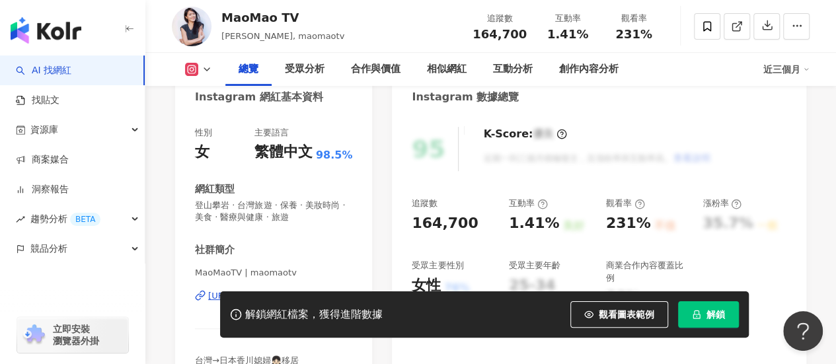
scroll to position [198, 0]
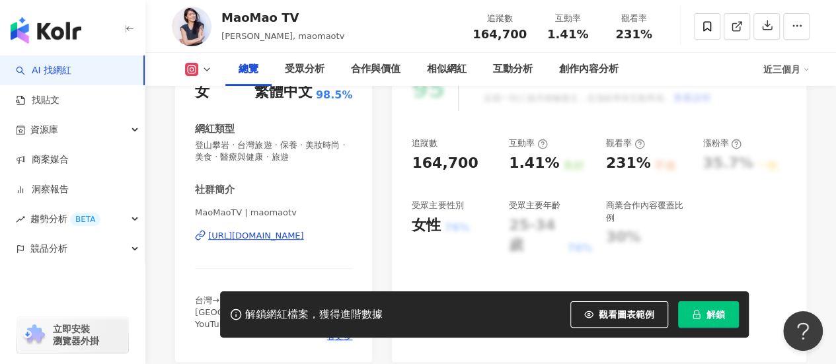
click at [275, 230] on div "https://www.instagram.com/maomaotv/" at bounding box center [256, 236] width 96 height 12
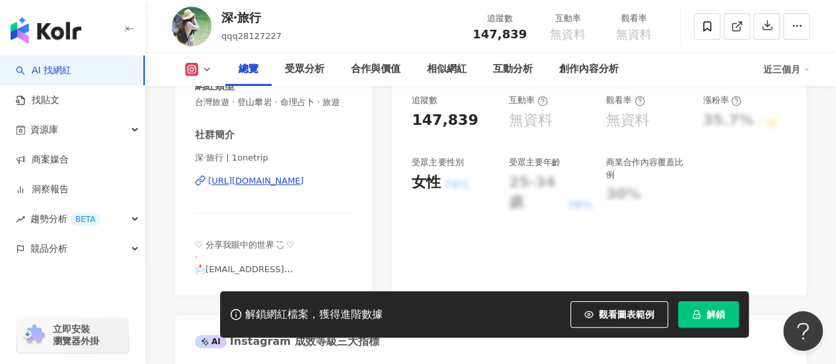
scroll to position [264, 0]
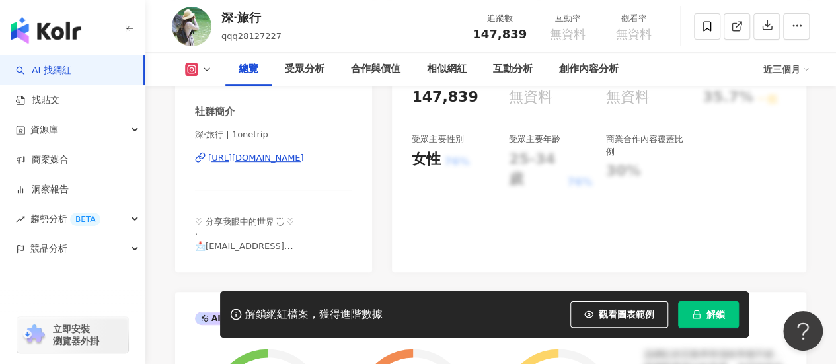
click at [294, 164] on div "https://www.instagram.com/1onetrip/" at bounding box center [256, 158] width 96 height 12
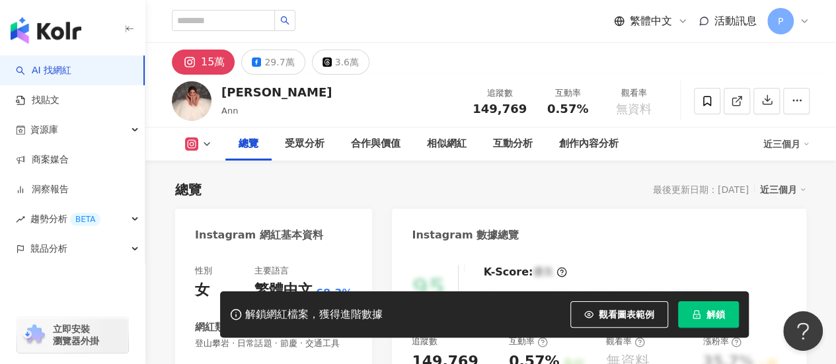
scroll to position [198, 0]
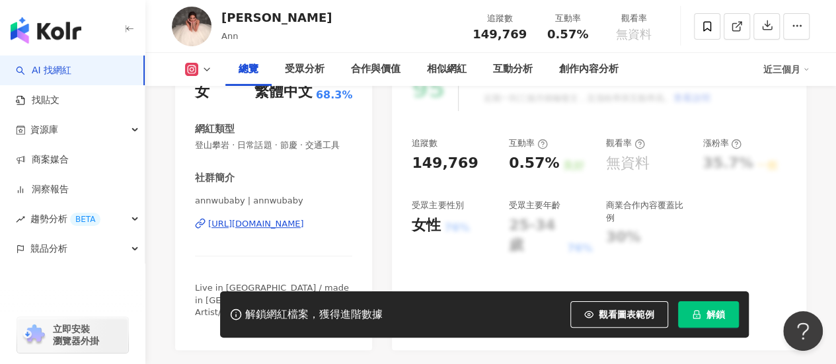
click at [275, 243] on div "annwubaby | annwubaby [URL][DOMAIN_NAME]" at bounding box center [273, 233] width 157 height 77
click at [279, 230] on div "[URL][DOMAIN_NAME]" at bounding box center [256, 224] width 96 height 12
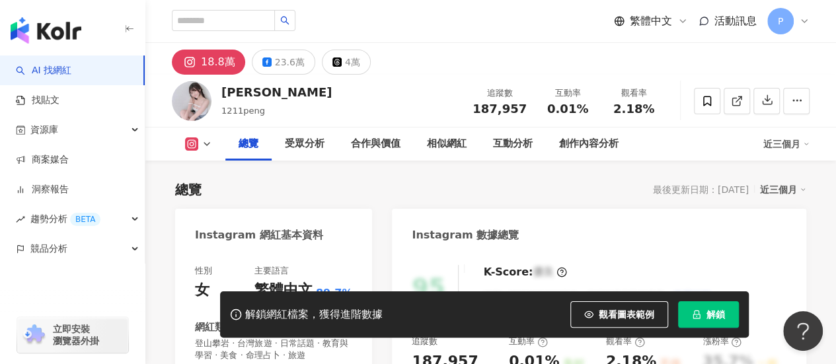
scroll to position [198, 0]
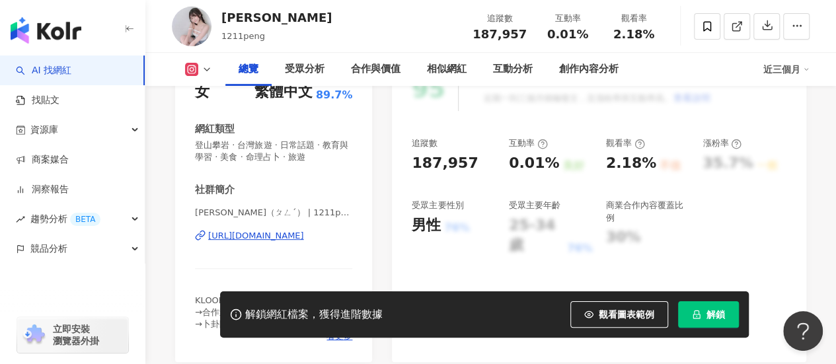
click at [298, 233] on div "https://www.instagram.com/1211peng/" at bounding box center [256, 236] width 96 height 12
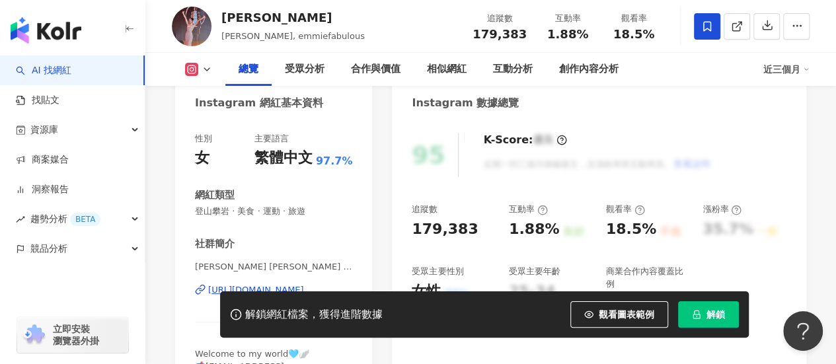
click at [277, 284] on div "https://www.instagram.com/emmiefabulous/" at bounding box center [256, 290] width 96 height 12
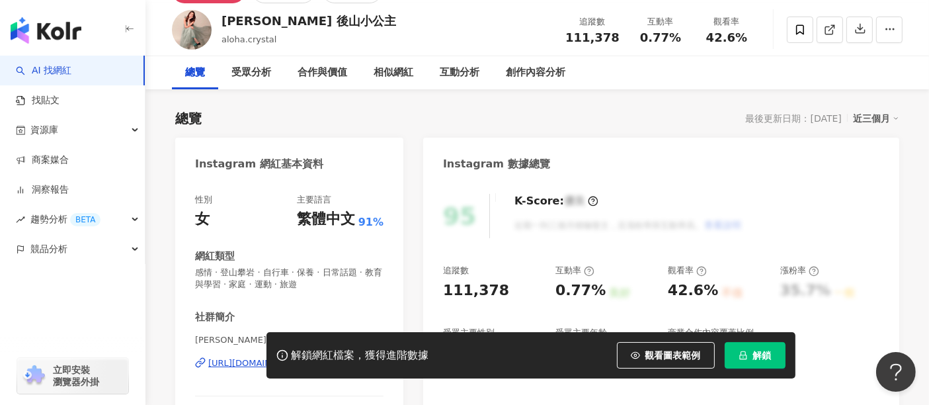
scroll to position [73, 0]
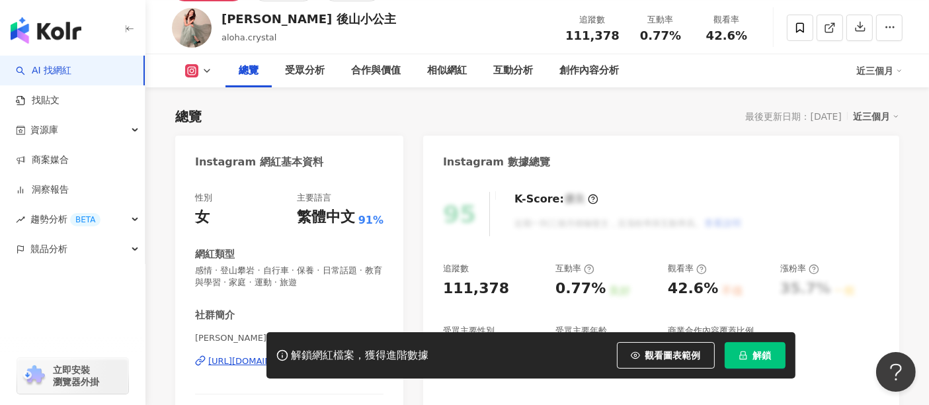
click at [307, 332] on div "後山小公主 | aloha.crystal https://www.instagram.com/aloha.crystal/" at bounding box center [289, 370] width 188 height 77
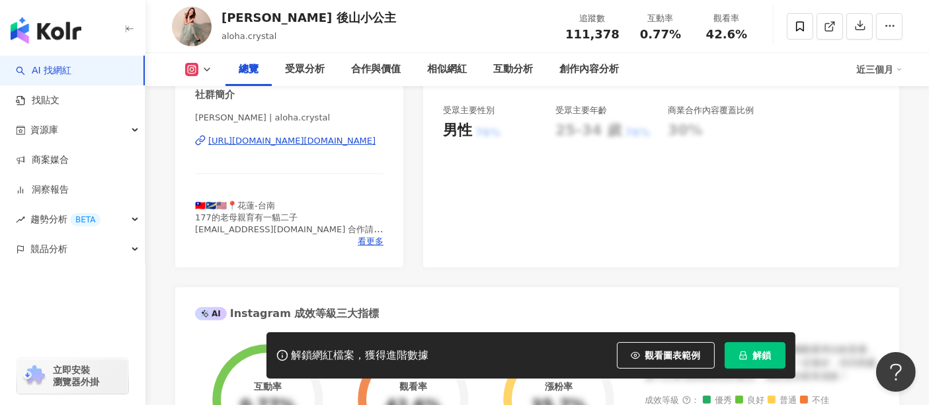
click at [291, 144] on div "https://www.instagram.com/aloha.crystal/" at bounding box center [291, 141] width 167 height 12
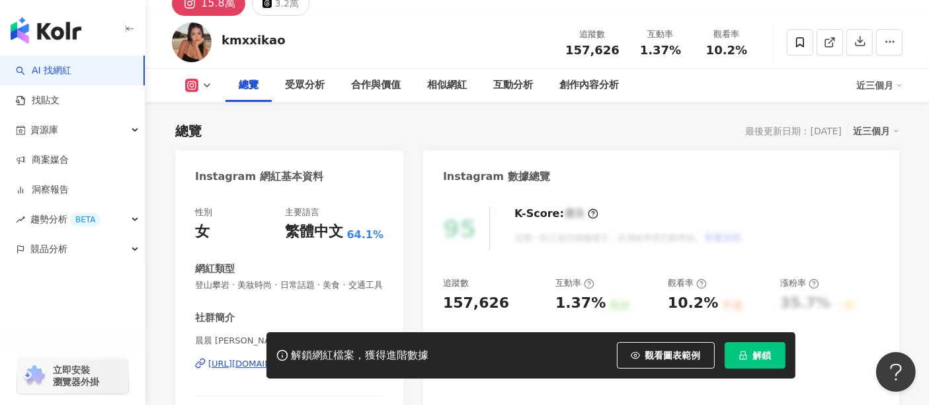
scroll to position [206, 0]
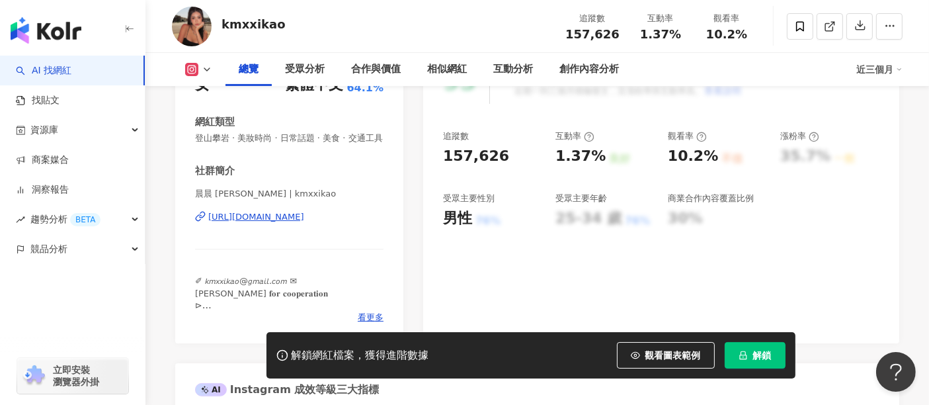
click at [304, 223] on div "https://www.instagram.com/kmxxikao/" at bounding box center [256, 217] width 96 height 12
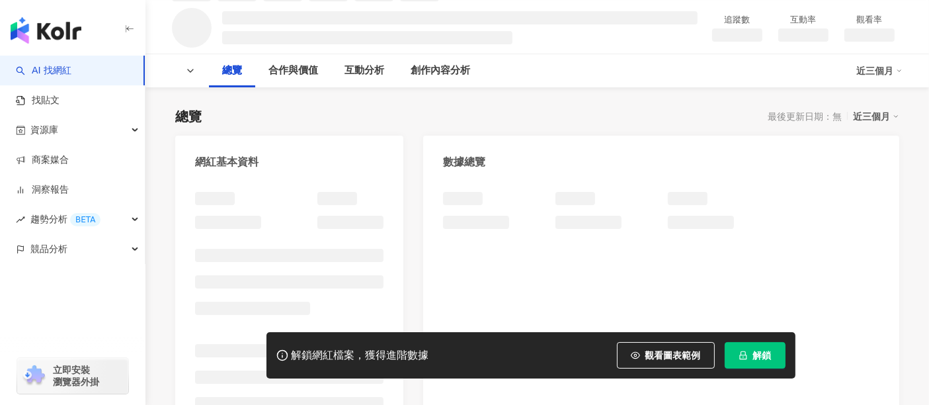
scroll to position [147, 0]
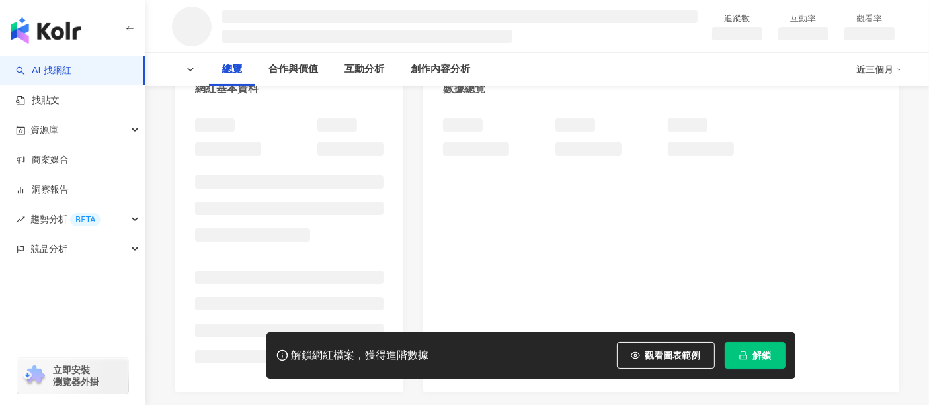
scroll to position [220, 0]
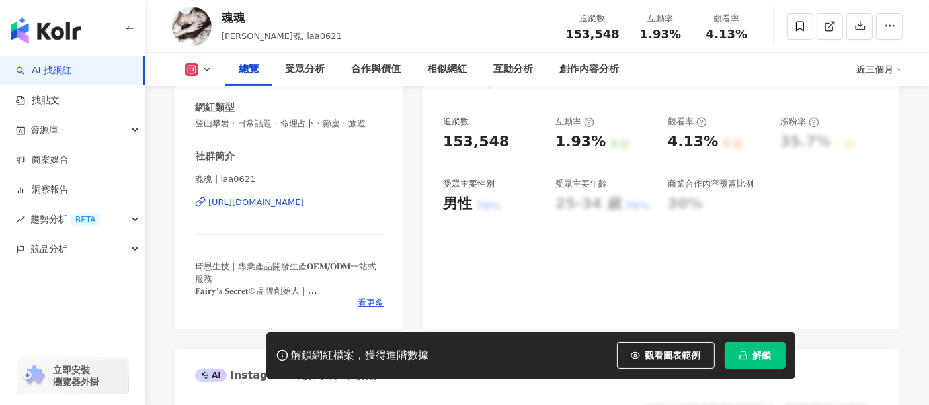
click at [319, 208] on div "魂魂 | laa0621 https://www.instagram.com/laa0621/" at bounding box center [289, 211] width 188 height 77
click at [304, 208] on div "https://www.instagram.com/laa0621/" at bounding box center [256, 202] width 96 height 12
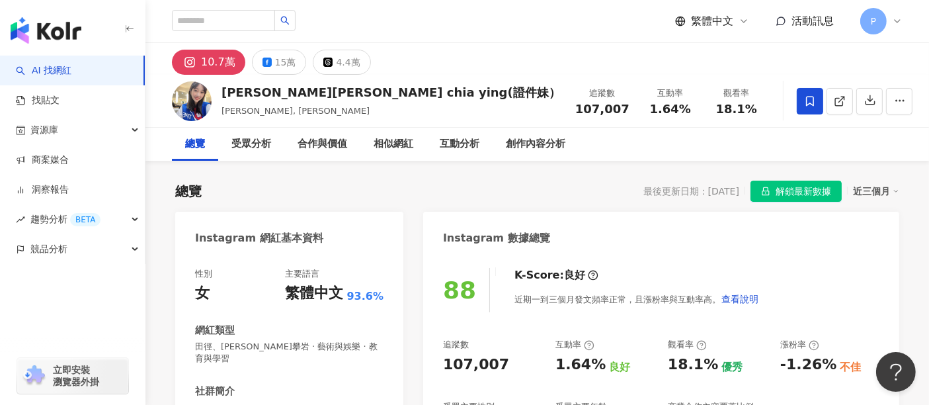
scroll to position [147, 0]
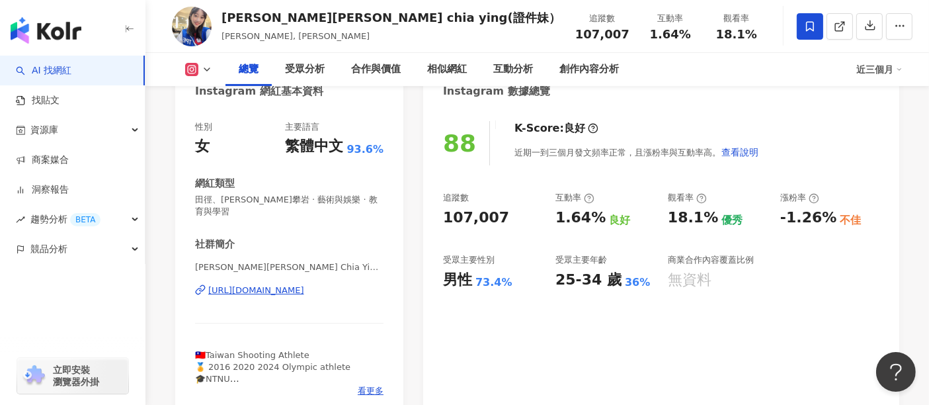
click at [304, 292] on div "[URL][DOMAIN_NAME]" at bounding box center [256, 290] width 96 height 12
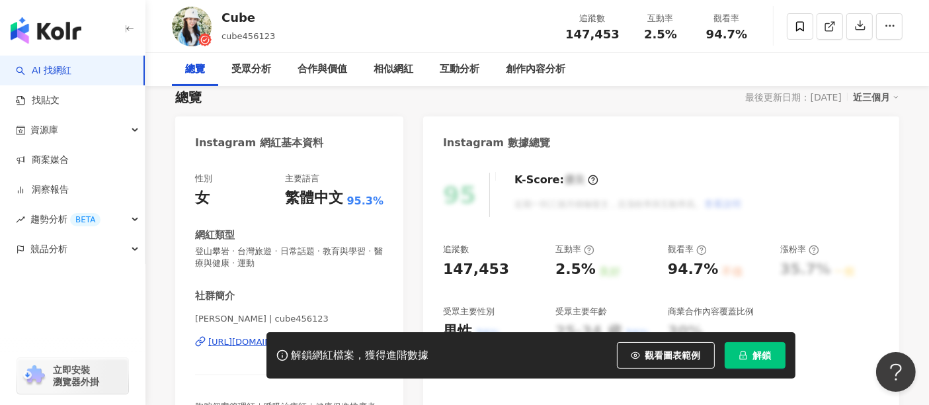
scroll to position [294, 0]
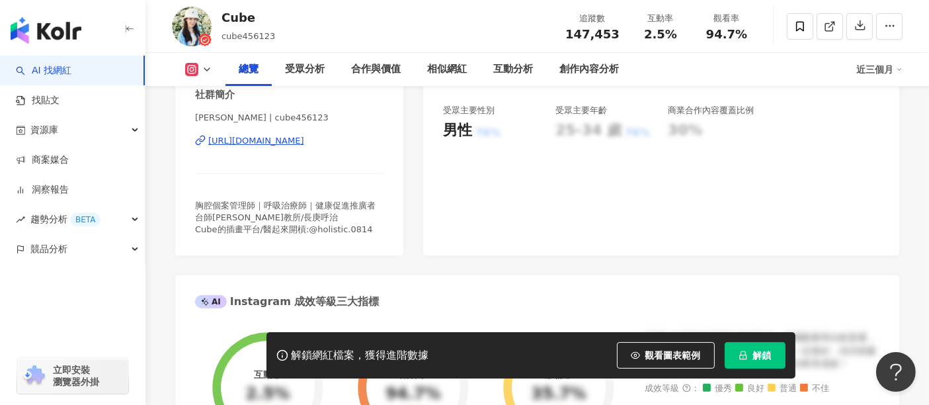
click at [304, 143] on div "https://www.instagram.com/cube456123/" at bounding box center [256, 141] width 96 height 12
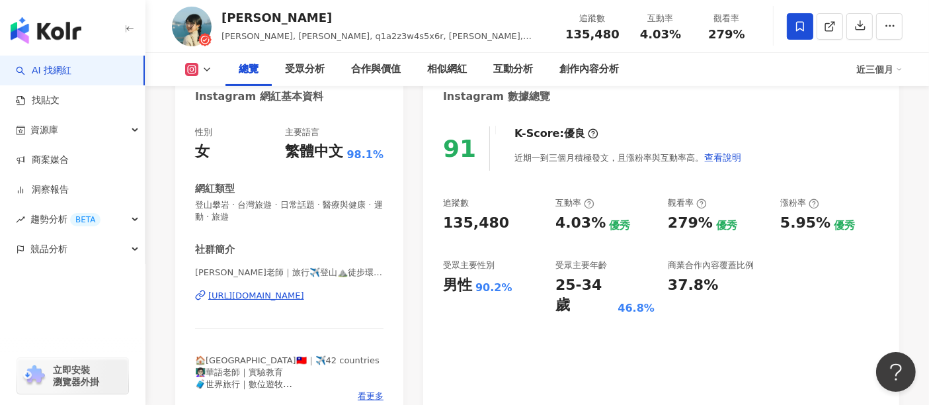
scroll to position [147, 0]
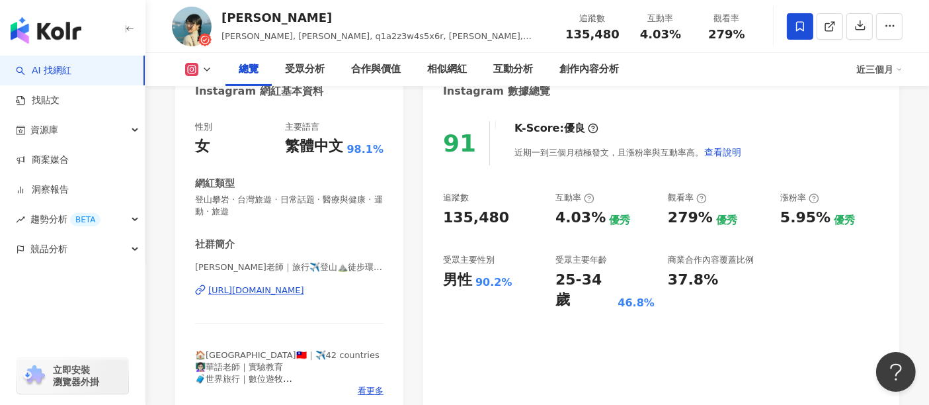
click at [304, 289] on div "https://www.instagram.com/q1a2z3w4s5x6r/" at bounding box center [256, 290] width 96 height 12
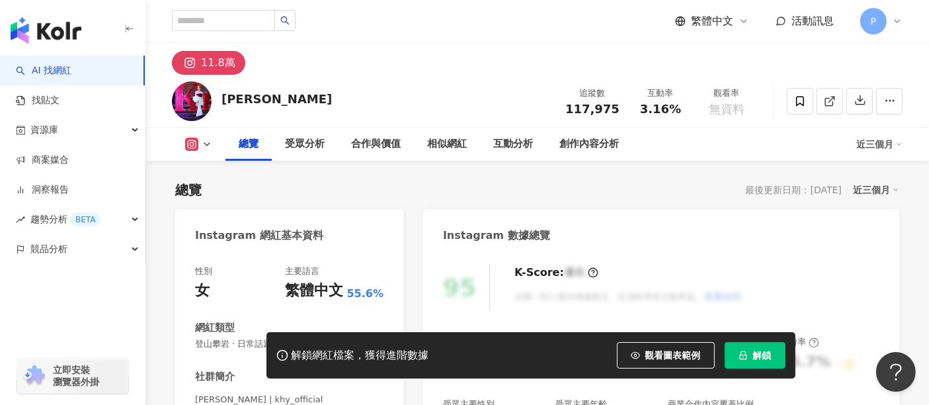
scroll to position [220, 0]
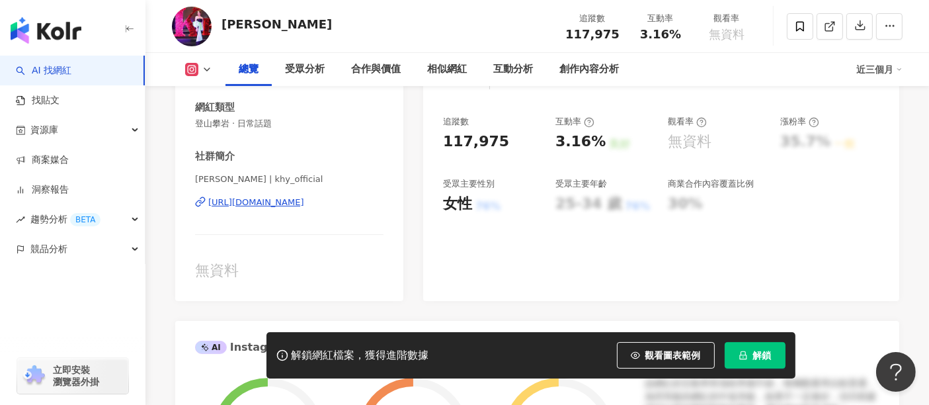
click at [304, 203] on div "[URL][DOMAIN_NAME]" at bounding box center [256, 202] width 96 height 12
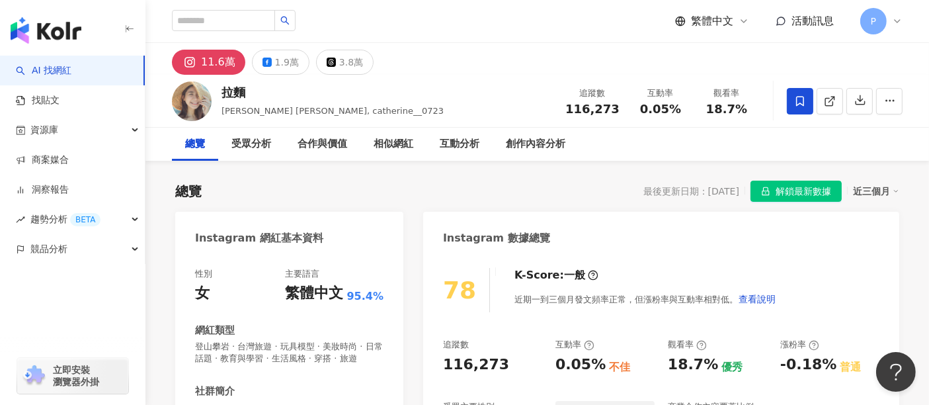
scroll to position [220, 0]
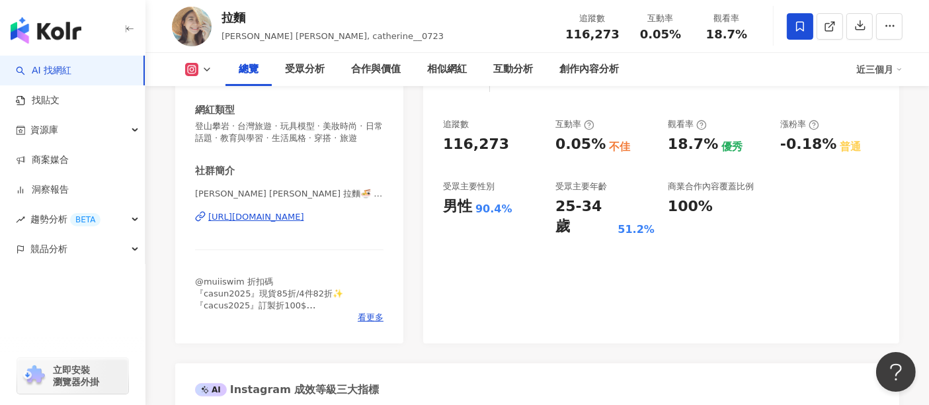
click at [304, 223] on div "https://www.instagram.com/catherine__0723/" at bounding box center [256, 217] width 96 height 12
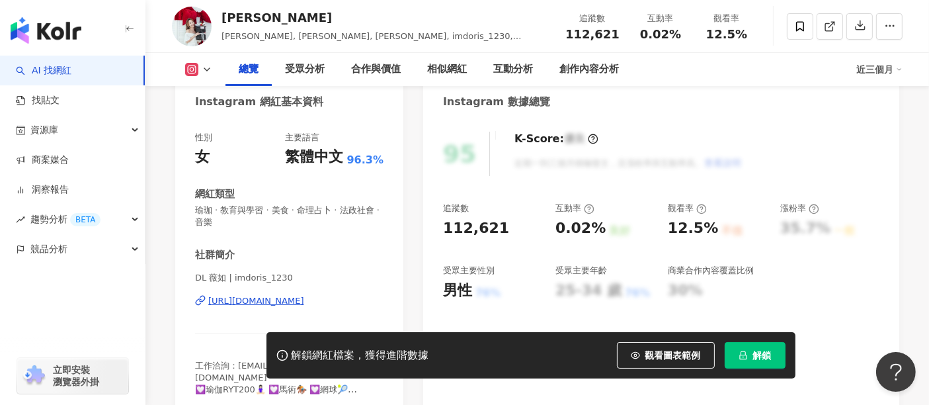
scroll to position [147, 0]
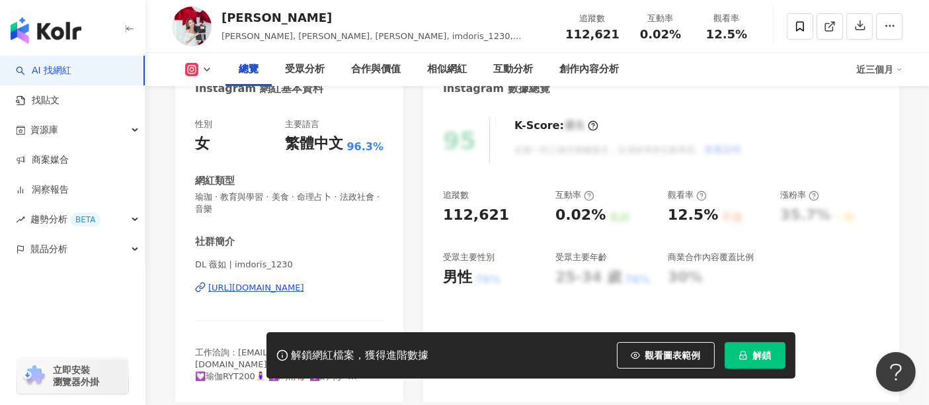
click at [278, 273] on div "DL 薇如 | imdoris_1230 https://www.instagram.com/imdoris_1230/" at bounding box center [289, 297] width 188 height 77
click at [276, 284] on div "https://www.instagram.com/imdoris_1230/" at bounding box center [256, 288] width 96 height 12
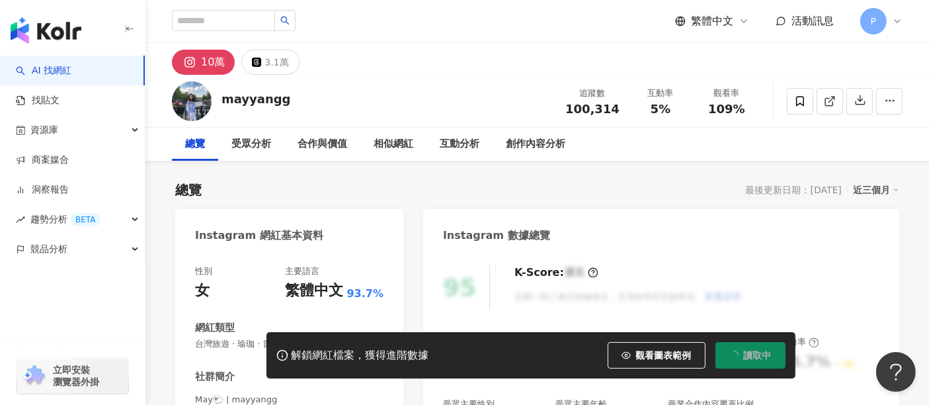
scroll to position [294, 0]
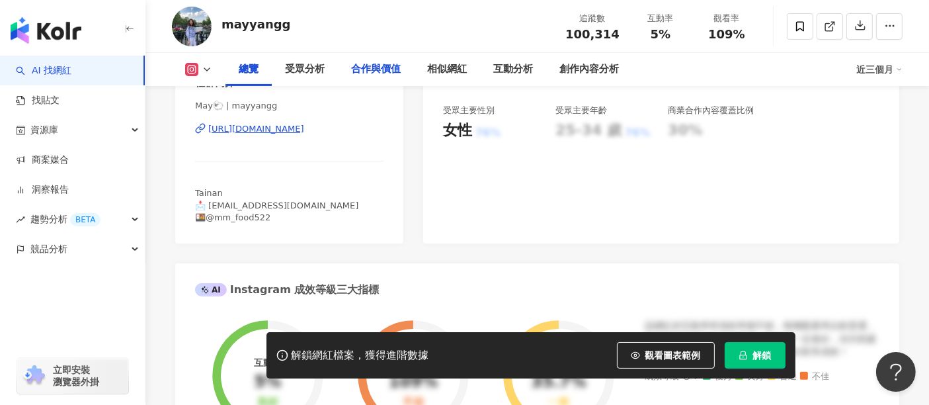
click at [304, 130] on div "[URL][DOMAIN_NAME]" at bounding box center [256, 129] width 96 height 12
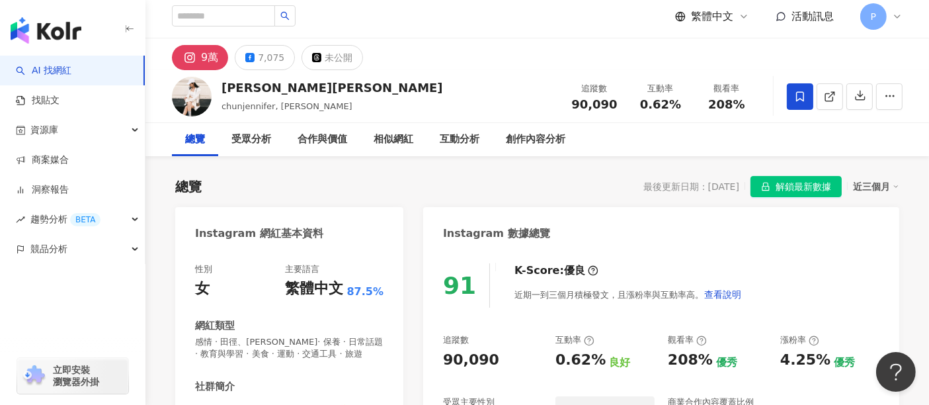
scroll to position [73, 0]
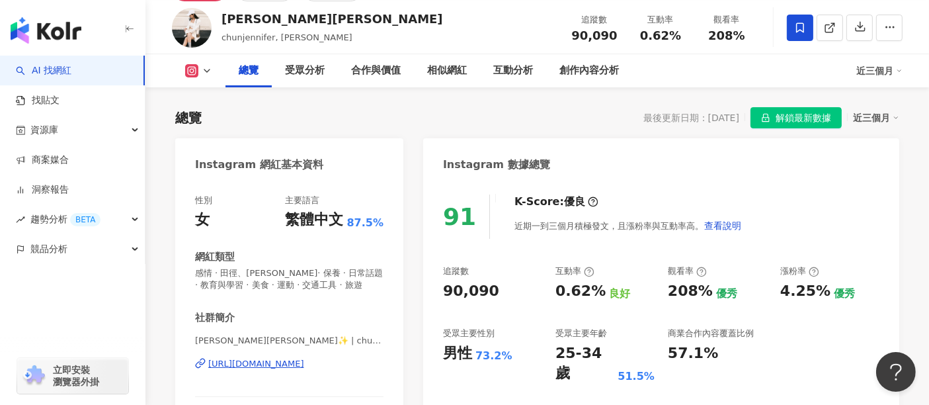
click at [345, 372] on div "蔡楚珺Jennifer✨ | chunjennifer https://www.instagram.com/chunjennifer/" at bounding box center [289, 373] width 188 height 77
click at [304, 367] on div "https://www.instagram.com/chunjennifer/" at bounding box center [256, 364] width 96 height 12
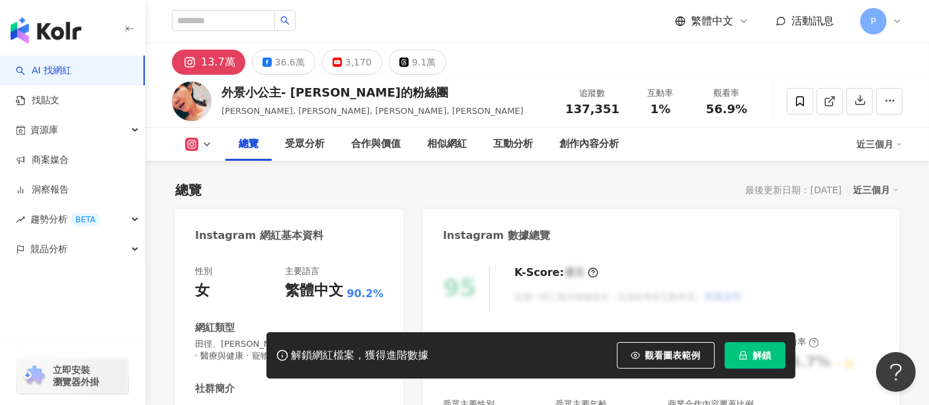
scroll to position [220, 0]
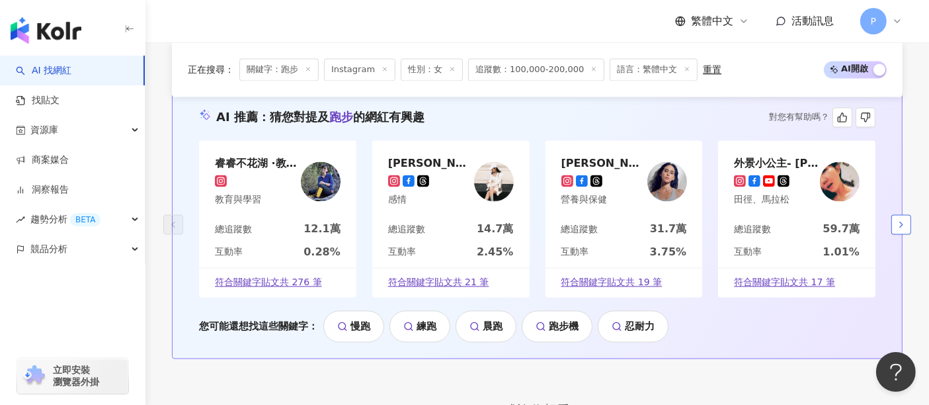
click at [893, 214] on button "button" at bounding box center [901, 224] width 20 height 20
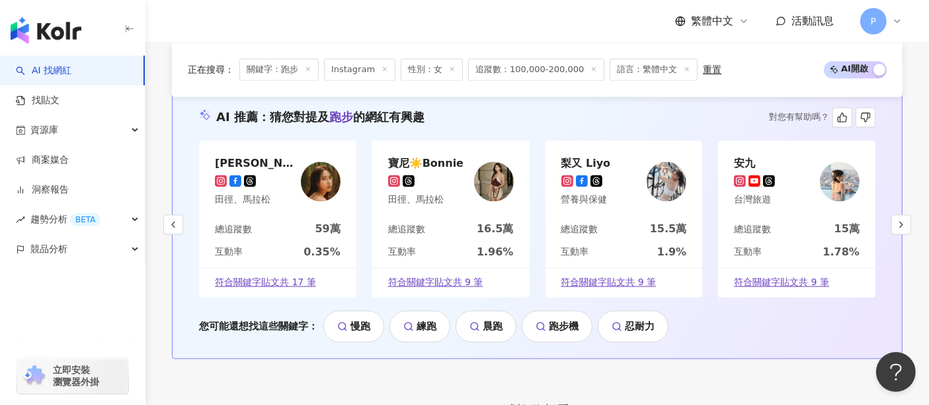
click at [653, 161] on img at bounding box center [667, 181] width 40 height 40
click at [891, 214] on button "button" at bounding box center [901, 224] width 20 height 20
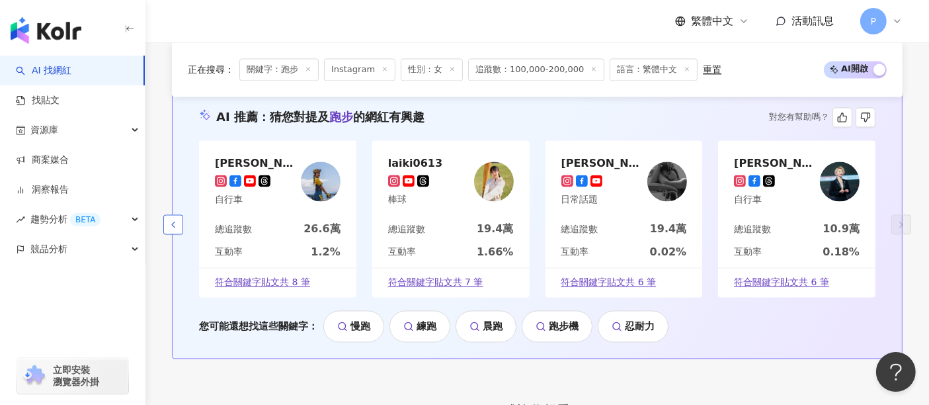
click at [175, 219] on icon "button" at bounding box center [173, 224] width 11 height 11
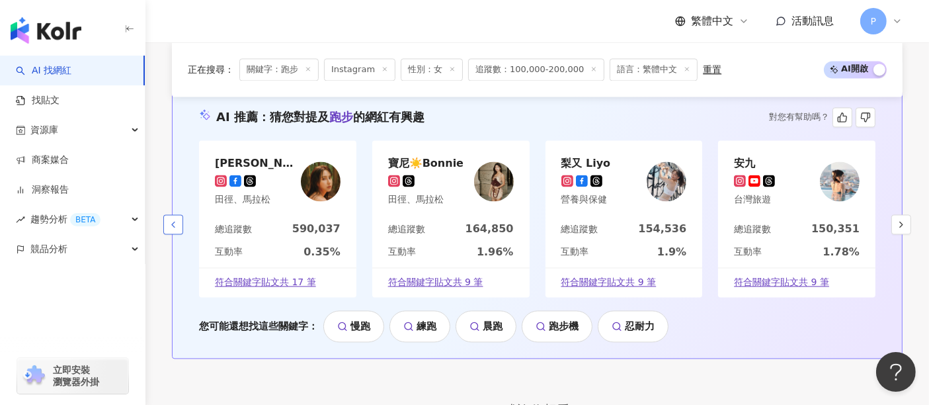
click at [182, 214] on button "button" at bounding box center [173, 224] width 20 height 20
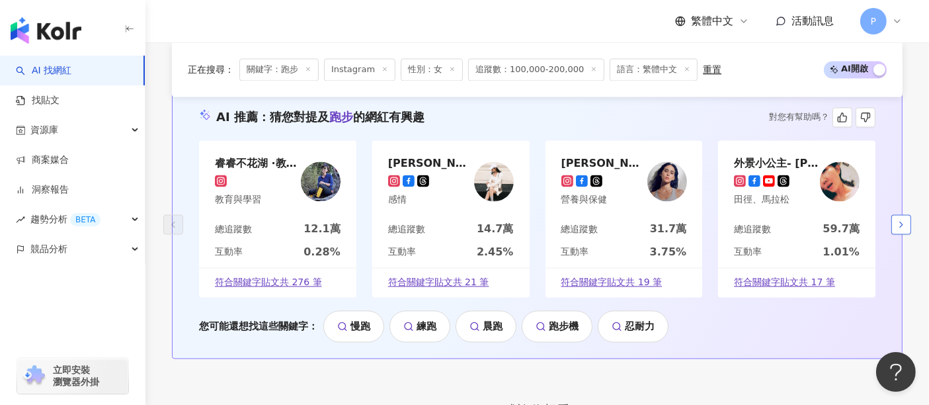
click at [893, 214] on button "button" at bounding box center [901, 224] width 20 height 20
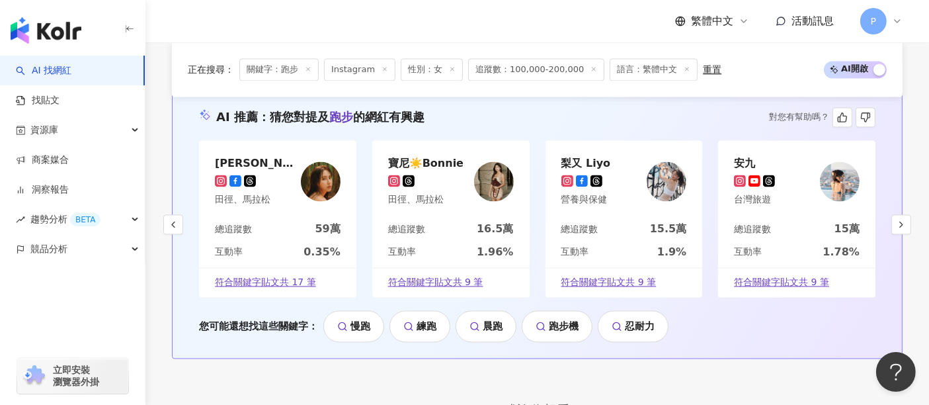
click at [807, 317] on div "AI 推薦 ： 猜您對提及 跑步 的網紅有興趣 對您有幫助嗎？ [PERSON_NAME] 田徑、[PERSON_NAME] 總追蹤數 59萬 互動率 0.3…" at bounding box center [537, 225] width 731 height 268
click at [825, 161] on img at bounding box center [840, 181] width 40 height 40
click at [900, 219] on icon "button" at bounding box center [901, 224] width 11 height 11
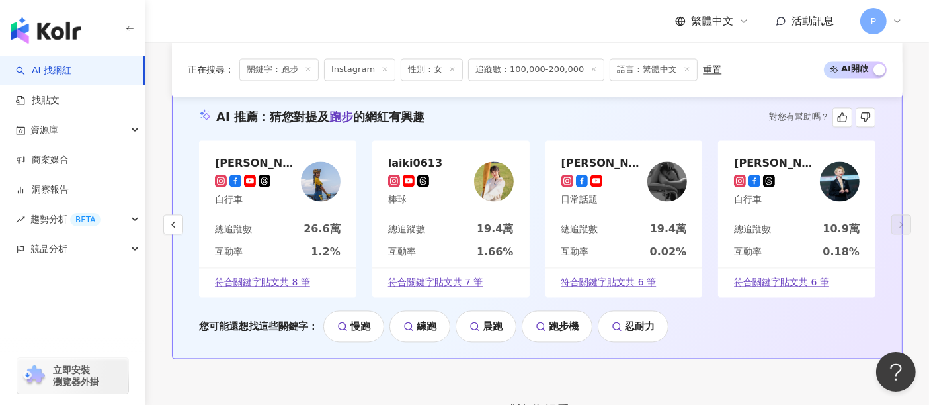
click at [309, 161] on img at bounding box center [321, 181] width 40 height 40
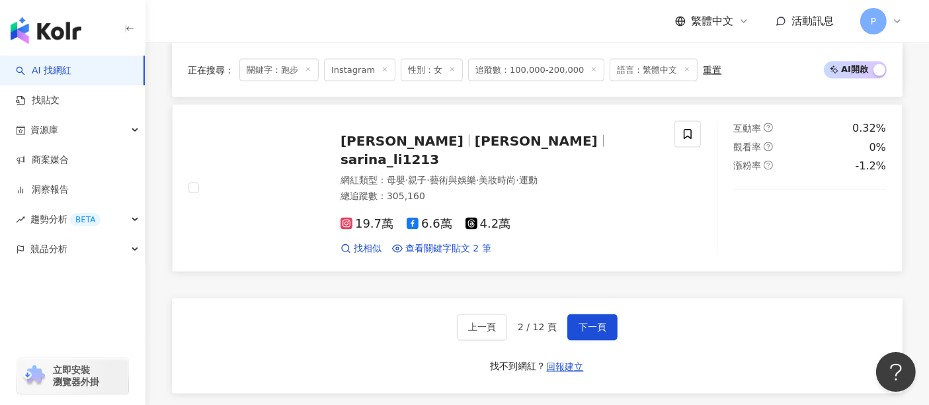
scroll to position [2217, 0]
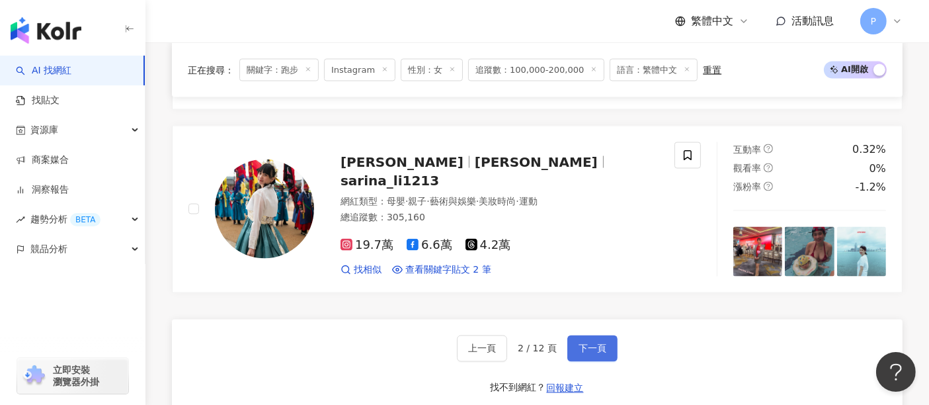
click at [590, 343] on span "下一頁" at bounding box center [592, 348] width 28 height 11
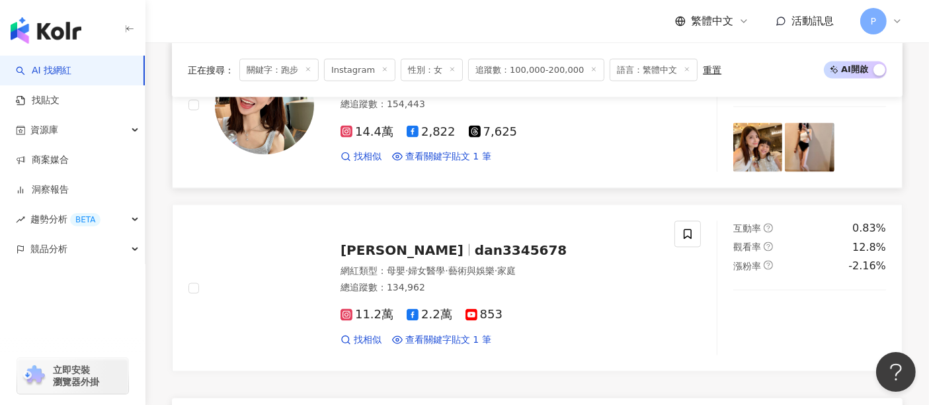
scroll to position [2277, 0]
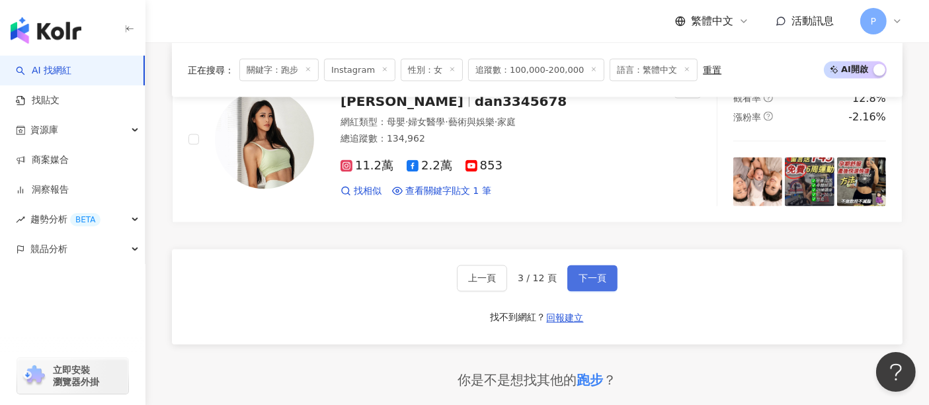
click at [605, 265] on button "下一頁" at bounding box center [592, 278] width 50 height 26
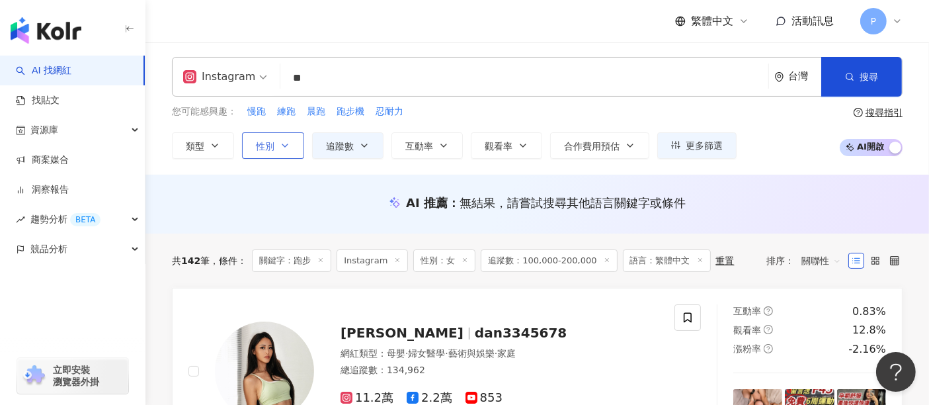
scroll to position [0, 0]
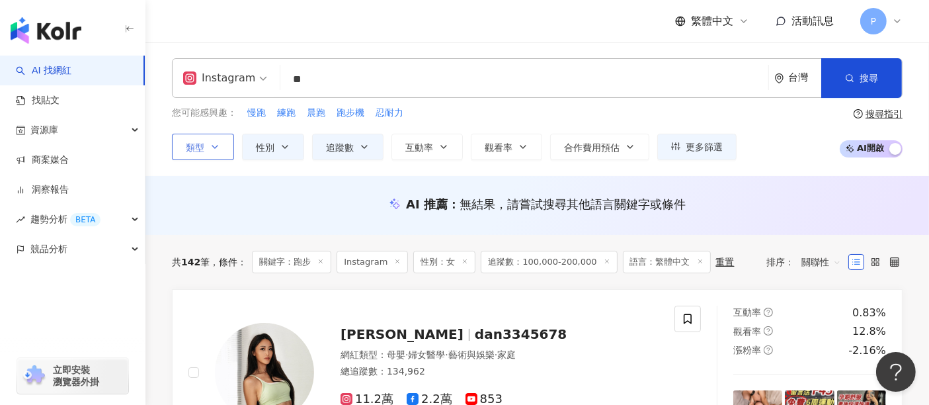
click at [220, 148] on button "類型" at bounding box center [203, 147] width 62 height 26
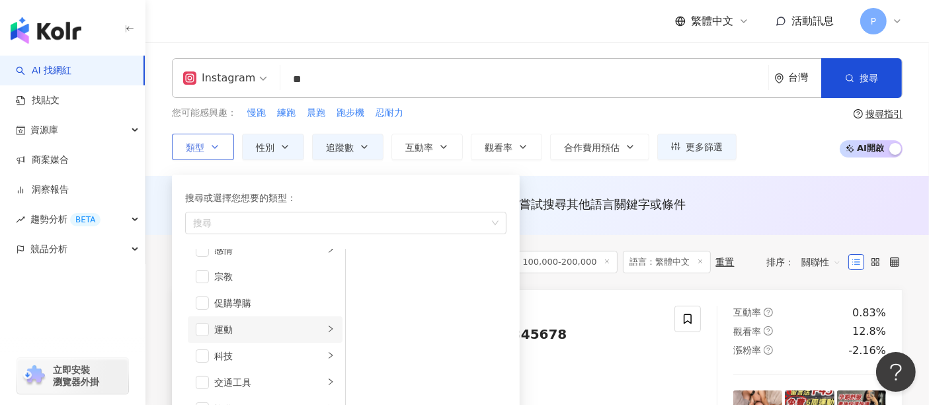
scroll to position [440, 0]
click at [260, 322] on div "運動" at bounding box center [269, 326] width 110 height 15
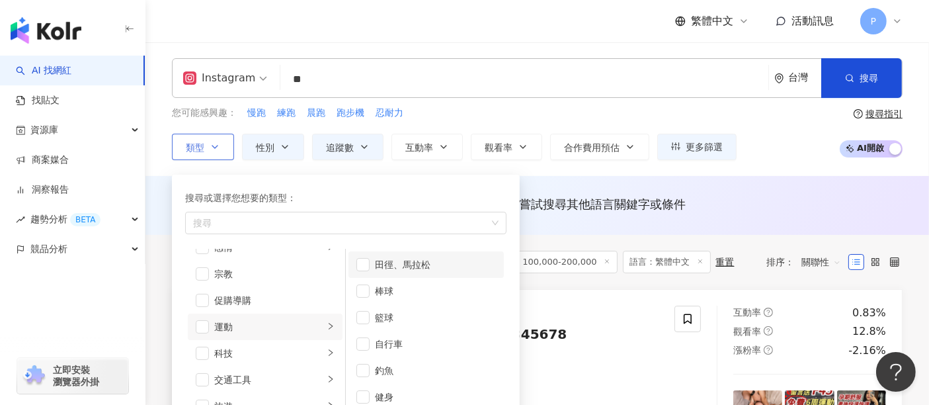
click at [418, 272] on li "田徑、馬拉松" at bounding box center [425, 264] width 155 height 26
click at [770, 179] on div "AI 推薦 ： 無結果，請嘗試搜尋其他語言關鍵字或條件" at bounding box center [536, 205] width 783 height 59
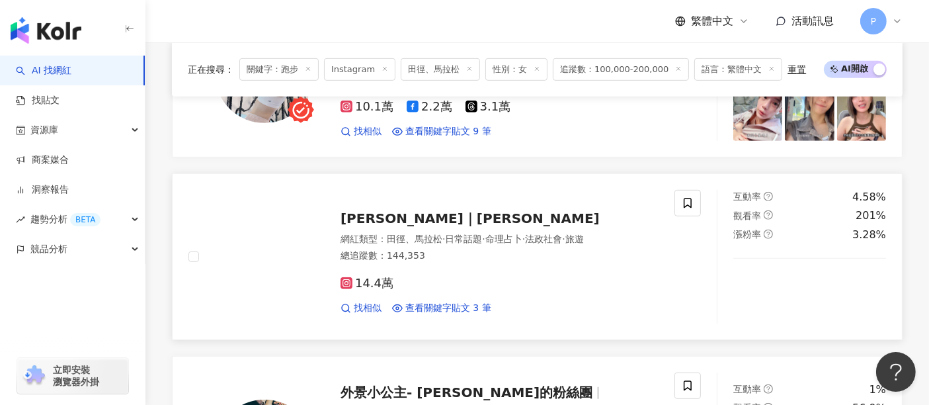
scroll to position [735, 0]
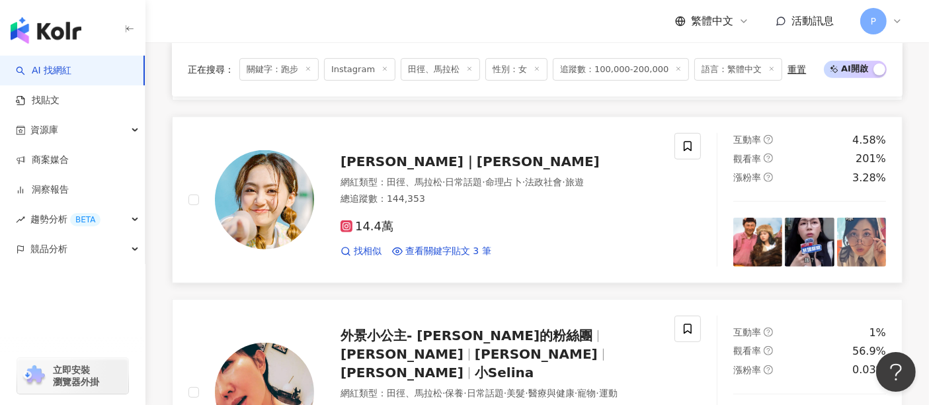
click at [274, 229] on img at bounding box center [264, 199] width 99 height 99
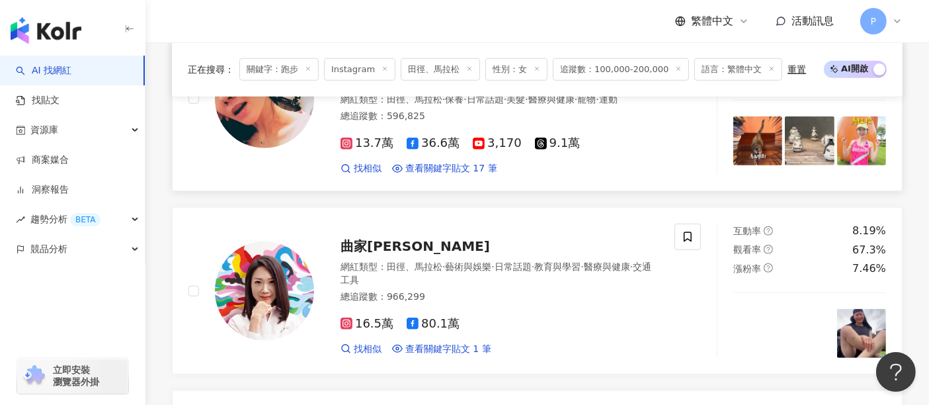
scroll to position [1101, 0]
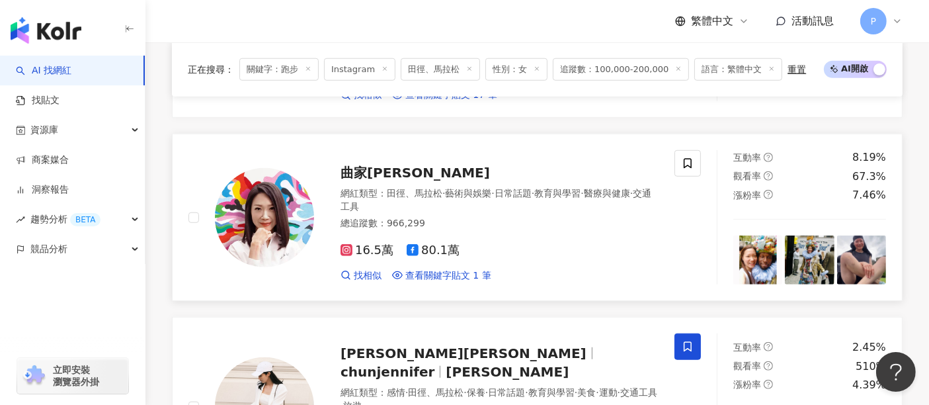
click at [354, 165] on span "曲家瑞" at bounding box center [414, 173] width 149 height 16
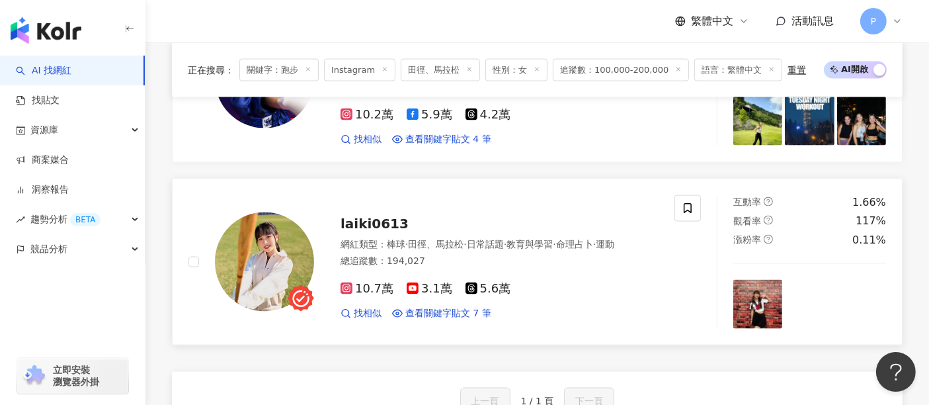
scroll to position [1983, 0]
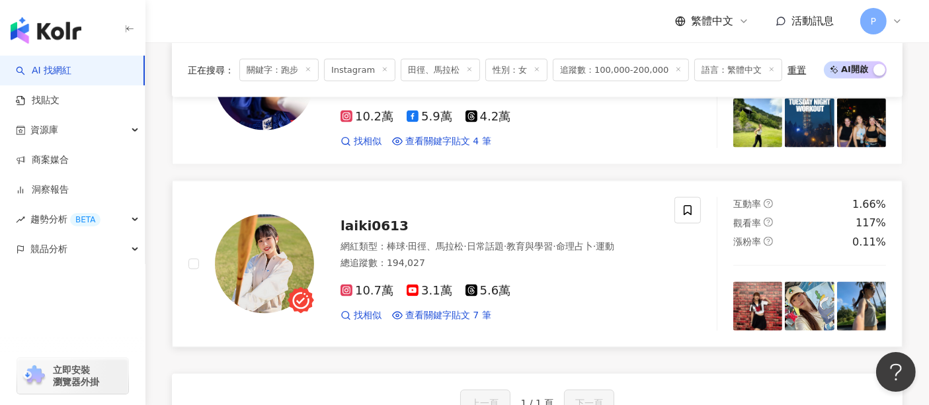
click at [394, 218] on span "laiki0613" at bounding box center [374, 226] width 68 height 16
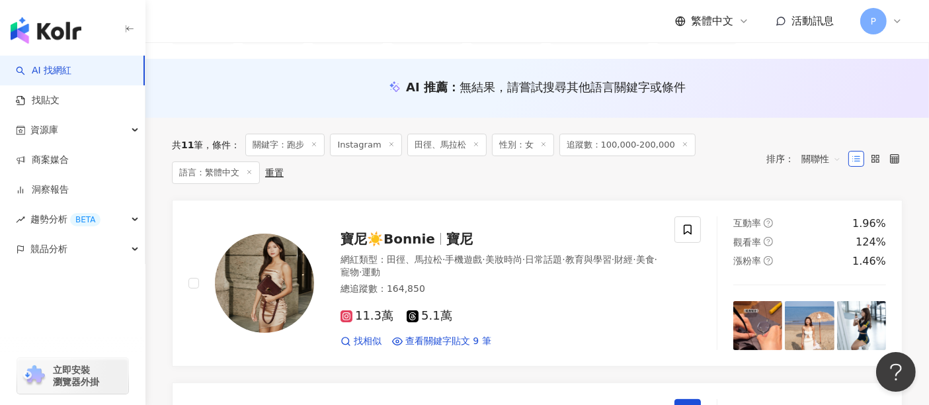
scroll to position [0, 0]
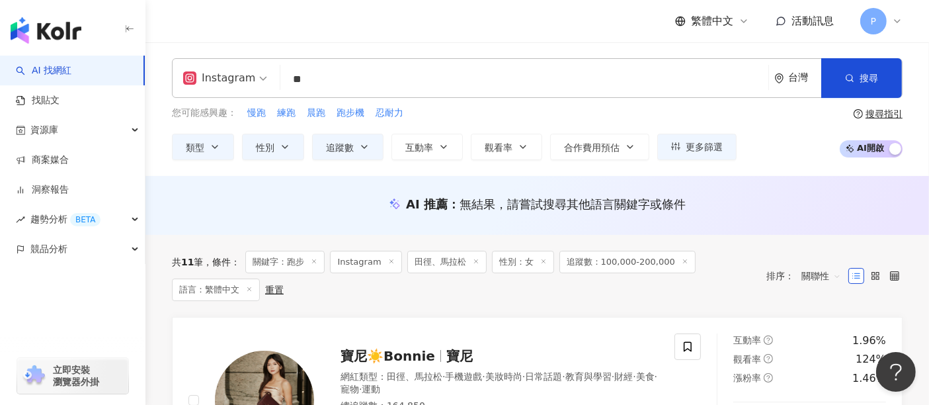
click at [315, 260] on icon at bounding box center [314, 261] width 7 height 7
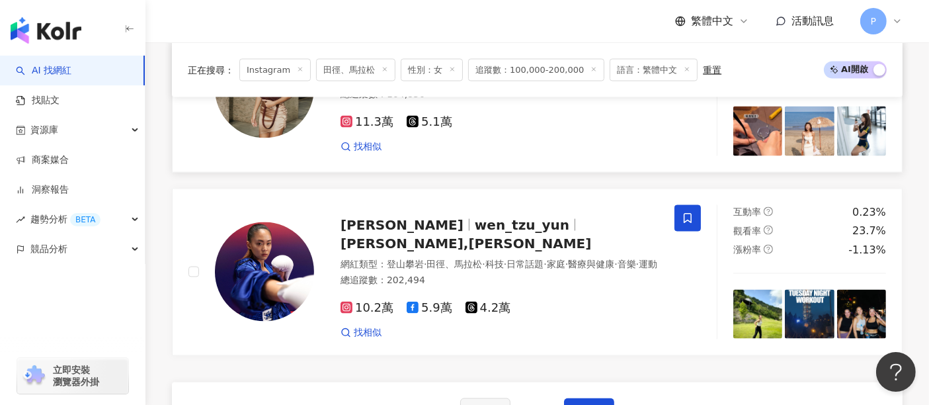
scroll to position [2204, 0]
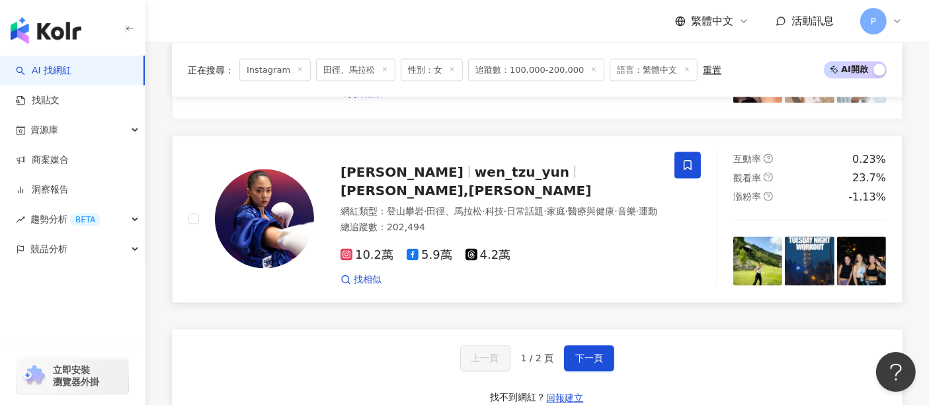
click at [520, 182] on span "文姿云wen,tzu-yun" at bounding box center [465, 190] width 251 height 16
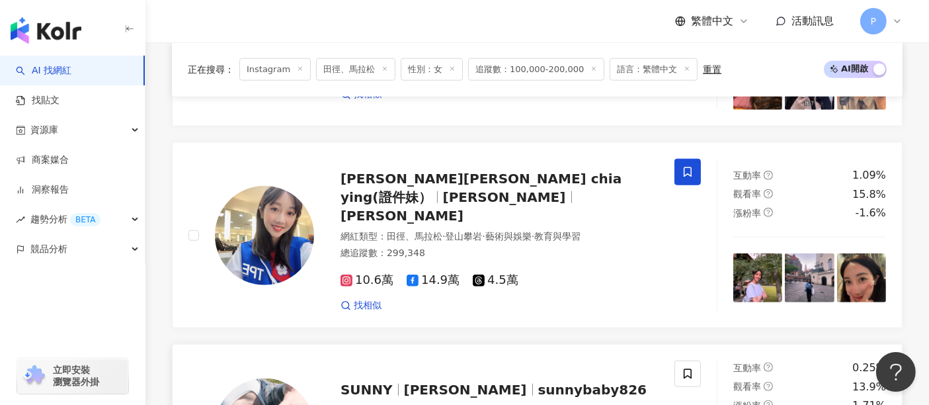
scroll to position [1469, 0]
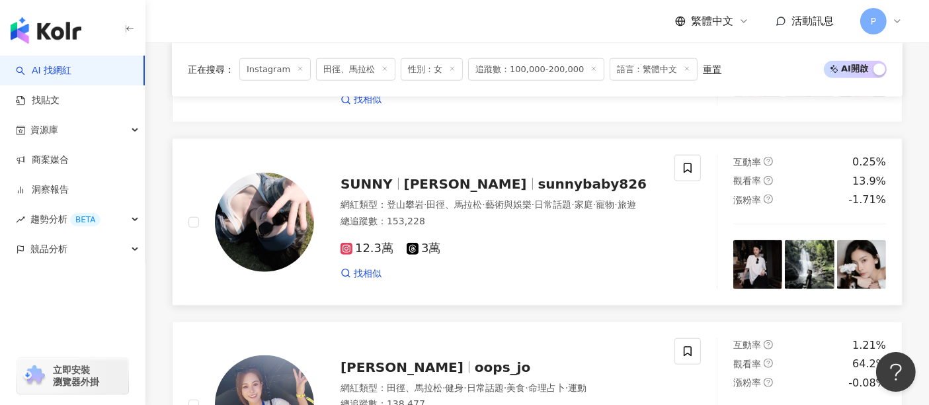
click at [539, 176] on span "sunnybaby826" at bounding box center [592, 184] width 109 height 16
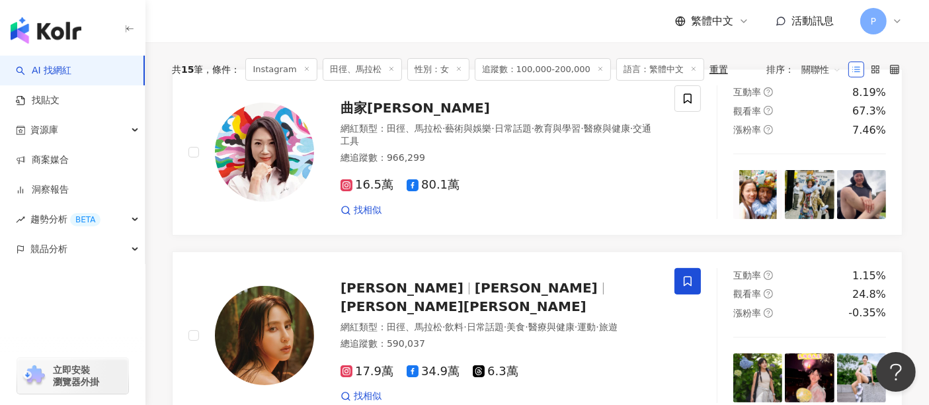
scroll to position [0, 0]
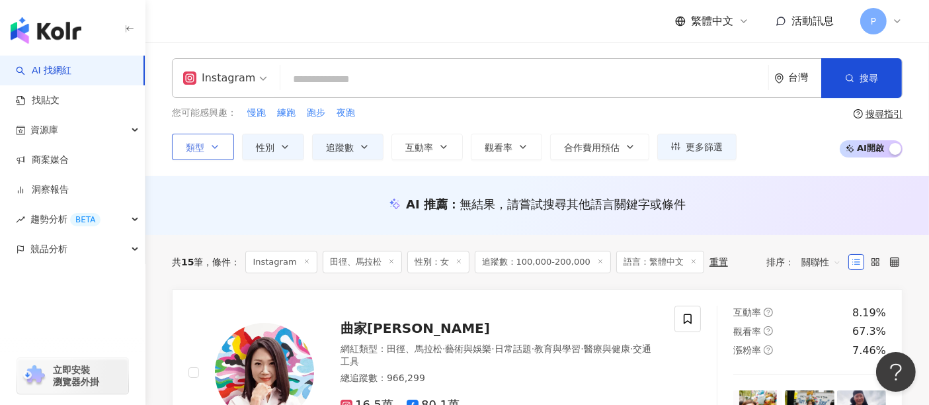
click at [193, 145] on span "類型" at bounding box center [195, 147] width 19 height 11
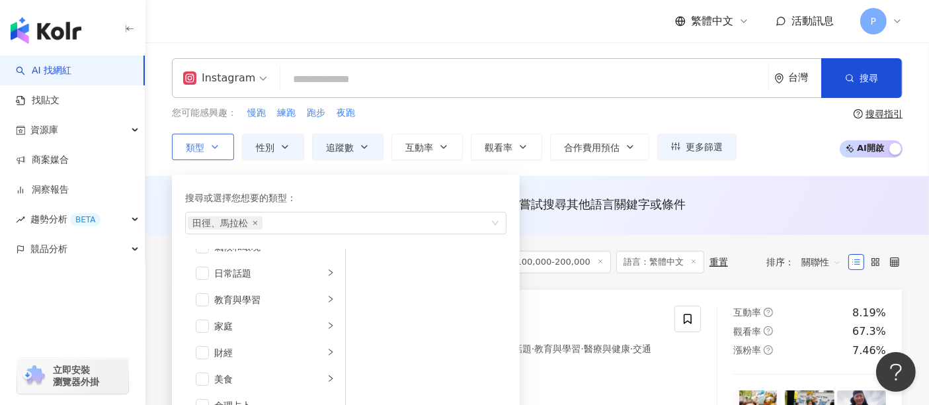
scroll to position [147, 0]
click at [257, 220] on icon "close" at bounding box center [255, 222] width 5 height 5
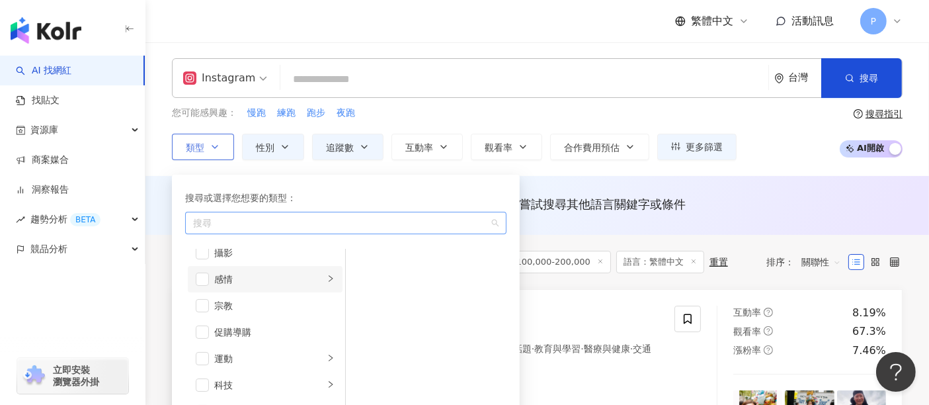
scroll to position [458, 0]
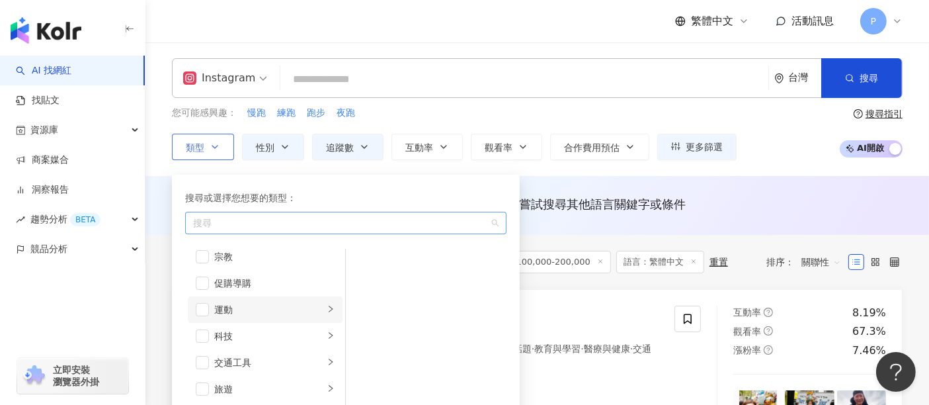
click at [291, 311] on div "運動" at bounding box center [269, 309] width 110 height 15
click at [409, 266] on div "自行車" at bounding box center [435, 270] width 121 height 15
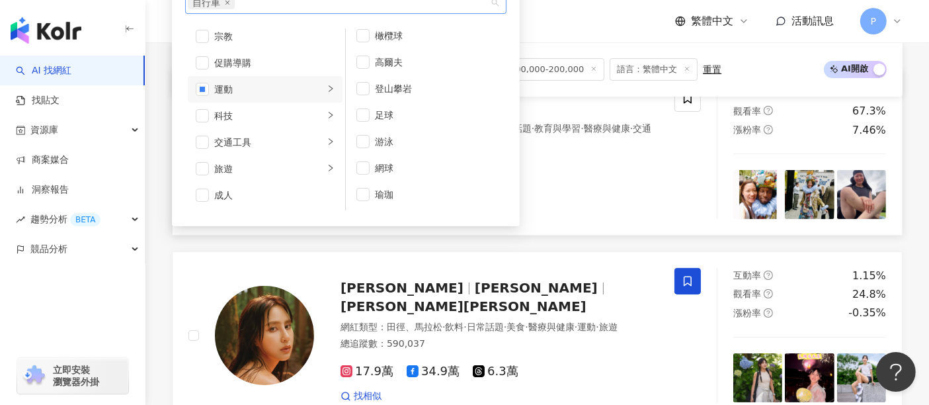
scroll to position [0, 0]
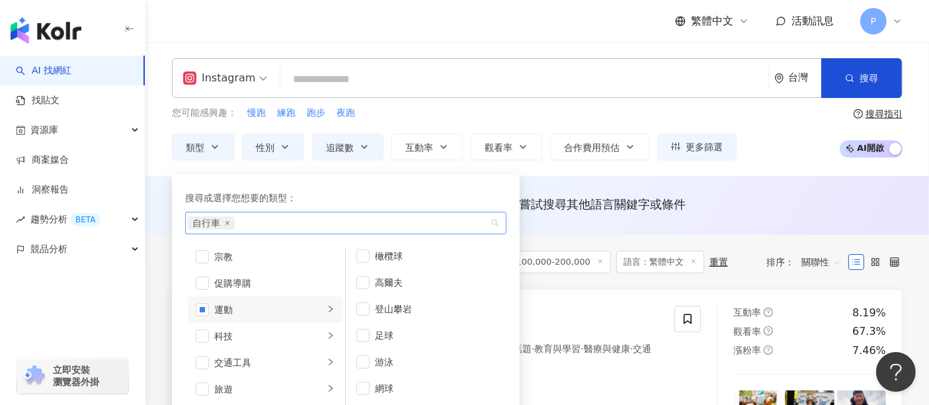
click at [681, 122] on div "您可能感興趣： 慢跑 練跑 跑步 夜跑 類型 搜尋或選擇您想要的類型： 自行車 藝術與娛樂 美妝時尚 氣候和環境 日常話題 教育與學習 家庭 財經 美食 命理…" at bounding box center [454, 133] width 565 height 54
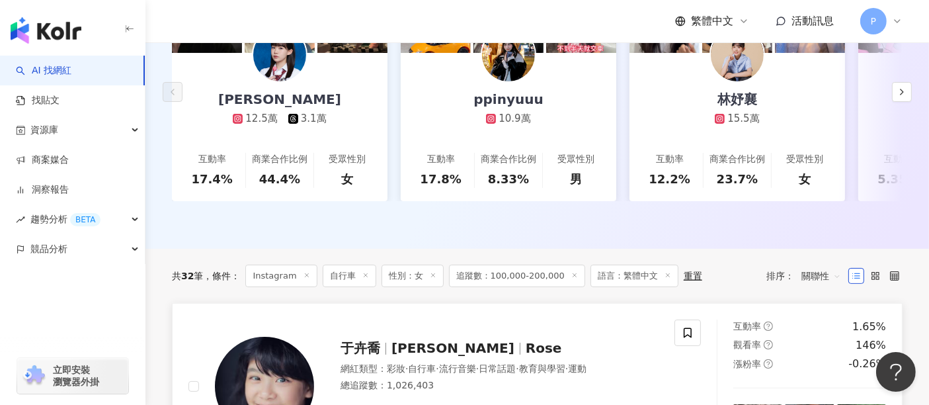
scroll to position [73, 0]
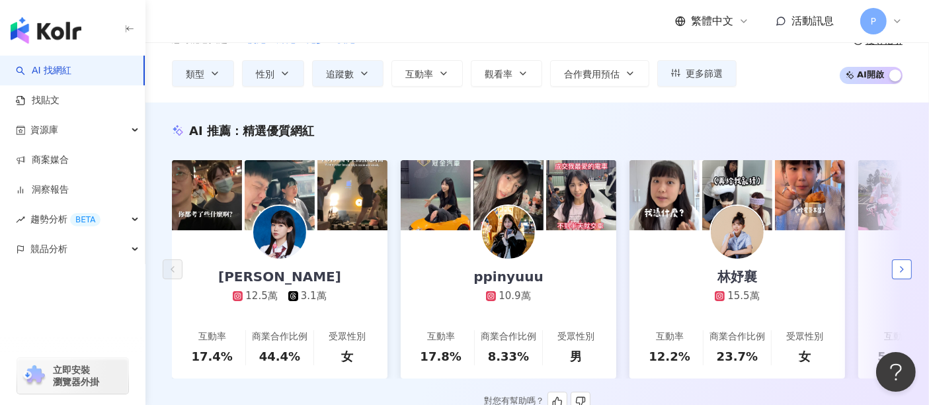
click at [904, 274] on icon "button" at bounding box center [901, 269] width 11 height 11
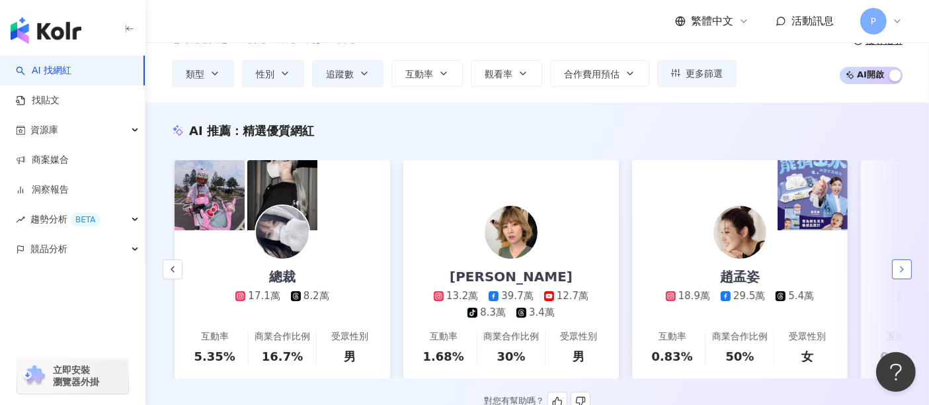
scroll to position [0, 686]
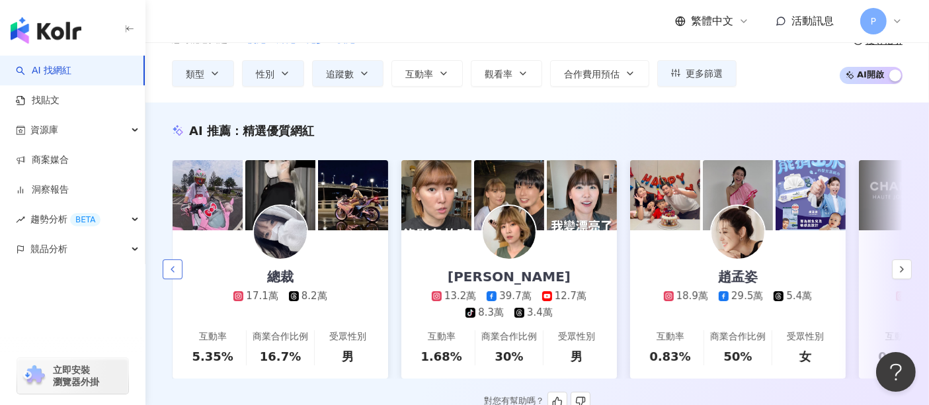
click at [177, 274] on icon "button" at bounding box center [172, 269] width 11 height 11
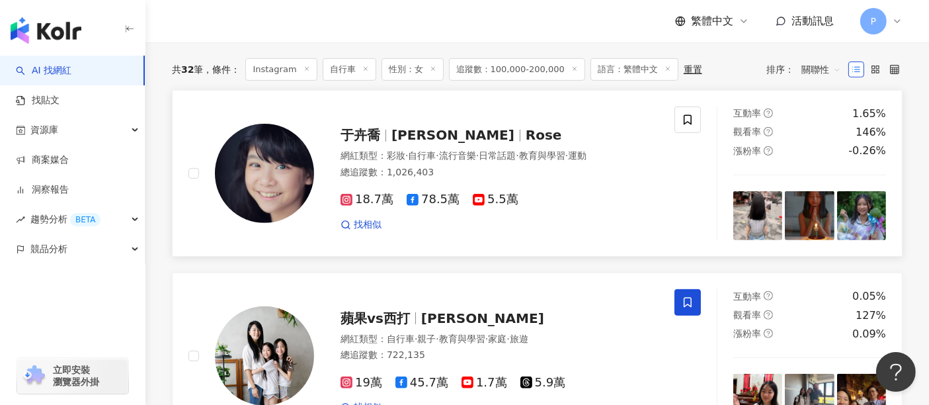
scroll to position [440, 0]
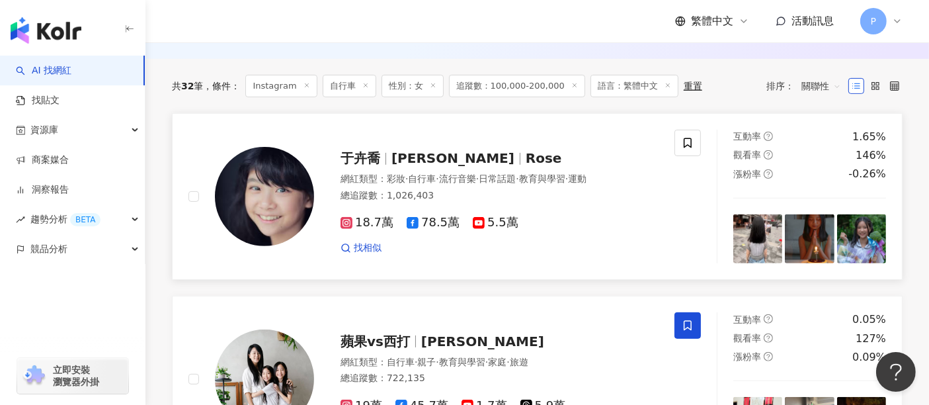
click at [391, 166] on span "喬喬" at bounding box center [452, 158] width 123 height 16
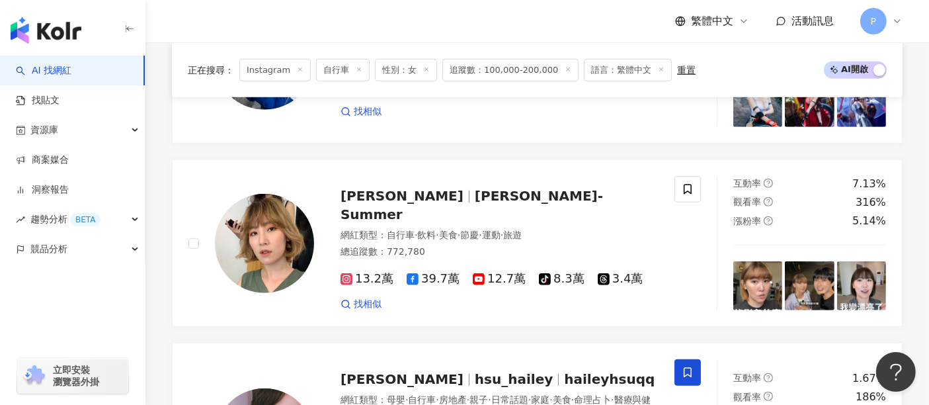
scroll to position [955, 0]
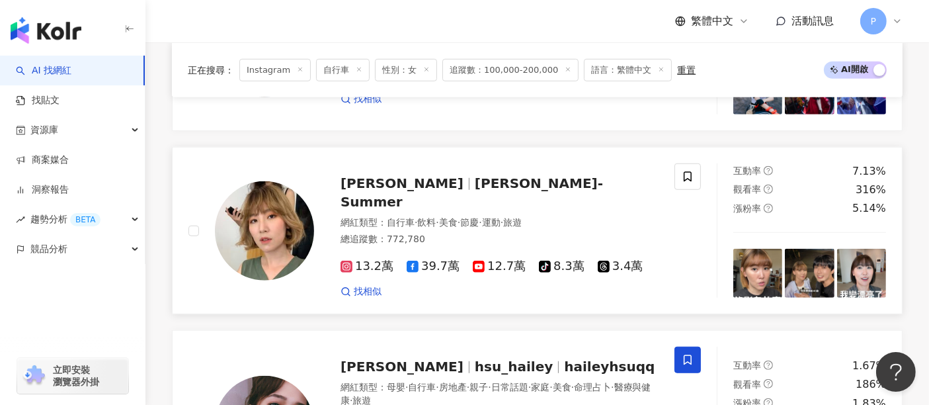
click at [391, 196] on span "李懿-Summer" at bounding box center [471, 192] width 262 height 34
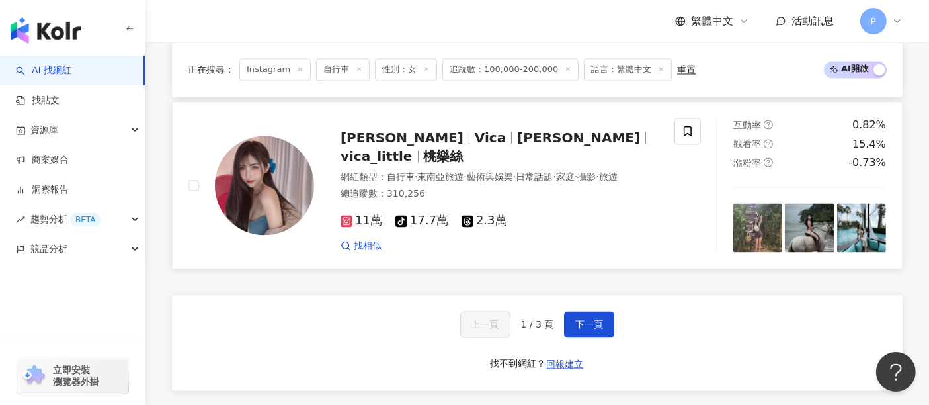
scroll to position [2570, 0]
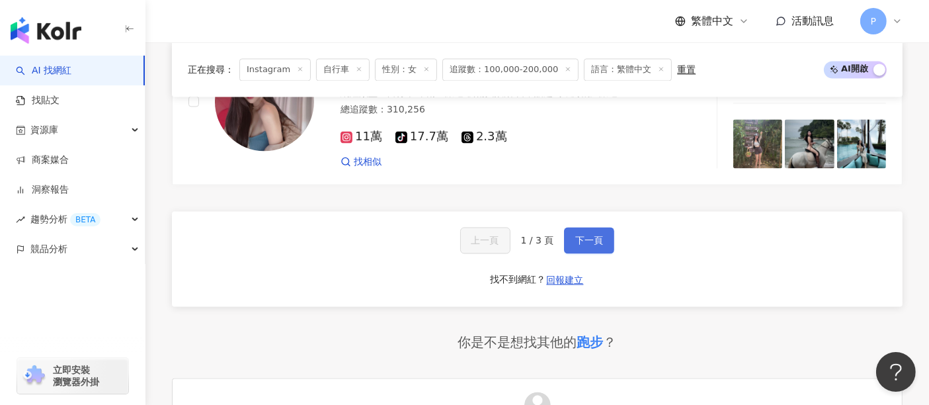
click at [598, 227] on button "下一頁" at bounding box center [589, 240] width 50 height 26
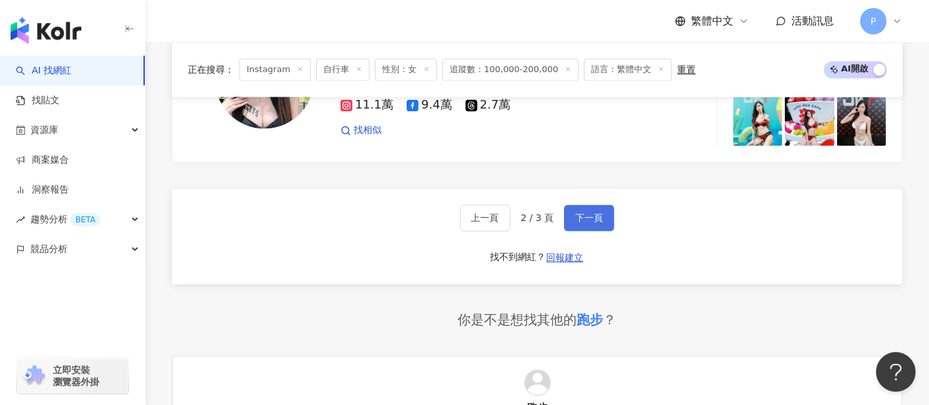
click at [598, 223] on span "下一頁" at bounding box center [589, 217] width 28 height 11
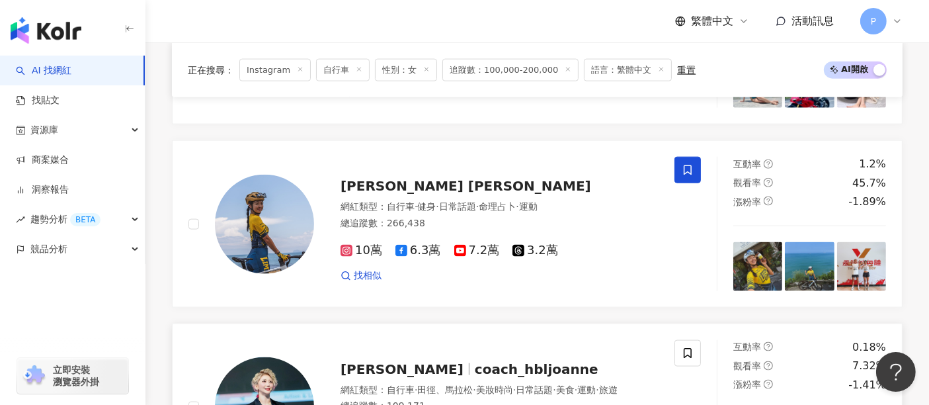
scroll to position [1689, 0]
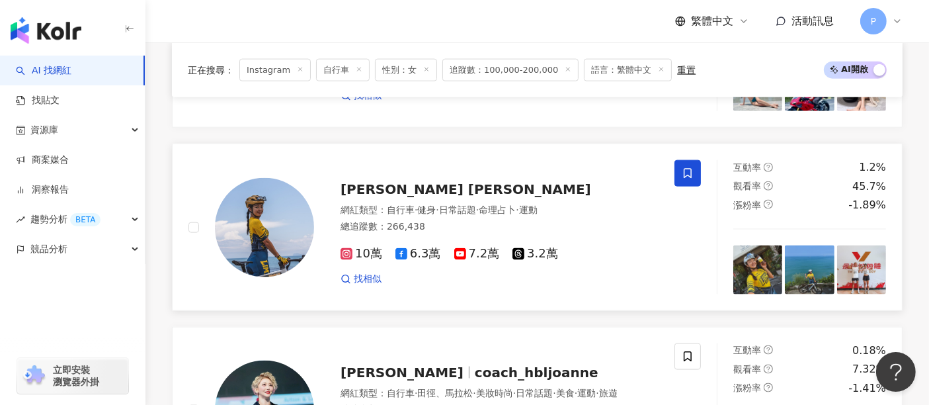
click at [368, 188] on span "伊娃 Eva" at bounding box center [465, 189] width 251 height 16
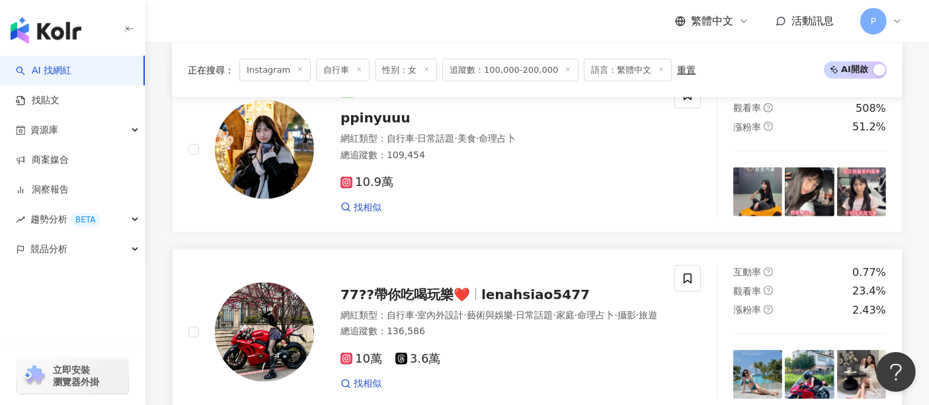
scroll to position [1396, 0]
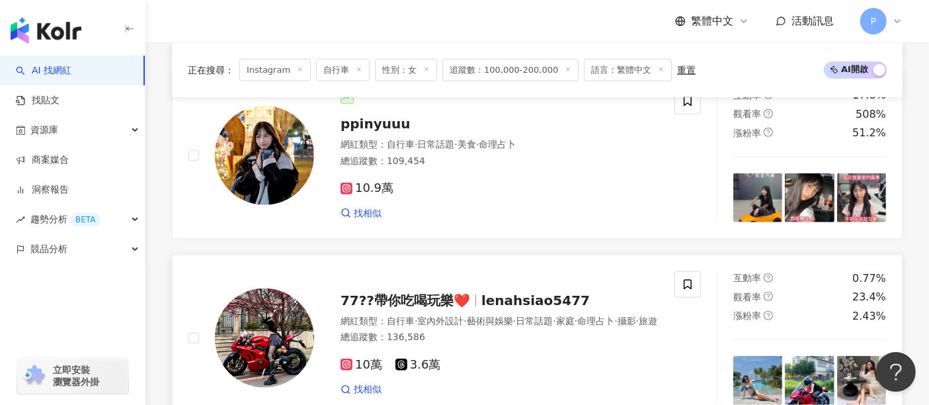
click at [516, 297] on span "lenahsiao5477" at bounding box center [535, 300] width 108 height 16
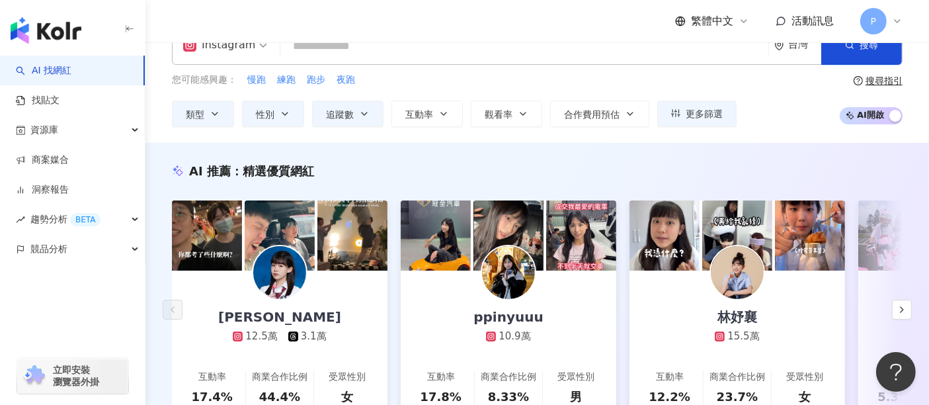
scroll to position [0, 0]
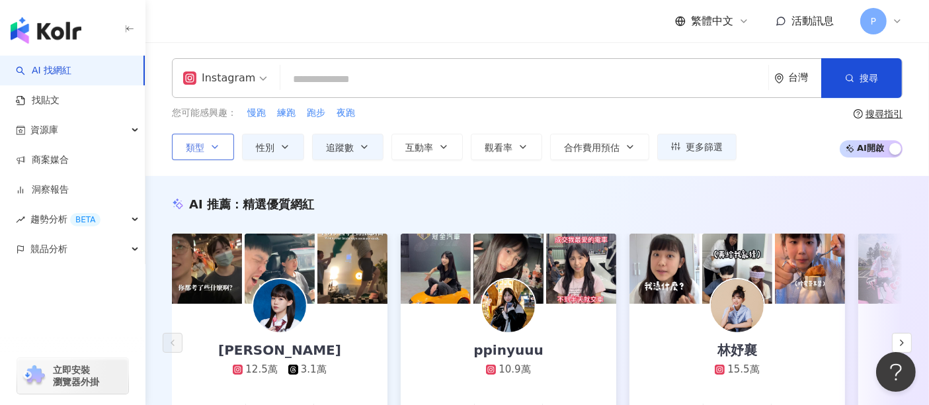
click at [219, 145] on icon "button" at bounding box center [215, 146] width 11 height 11
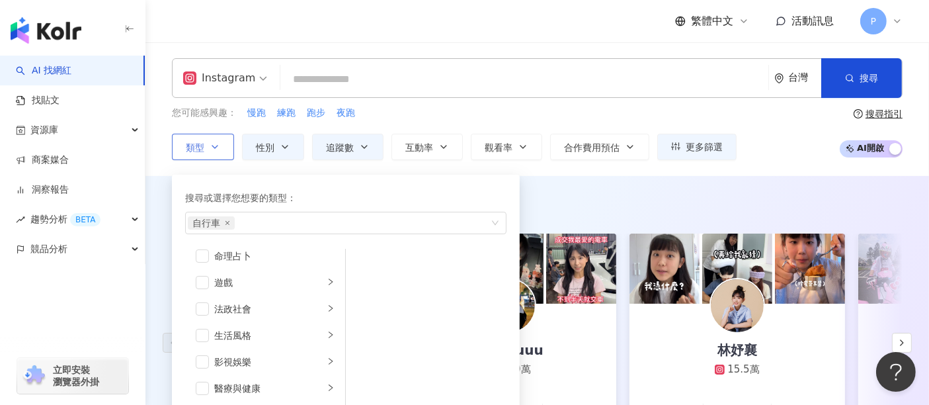
scroll to position [440, 0]
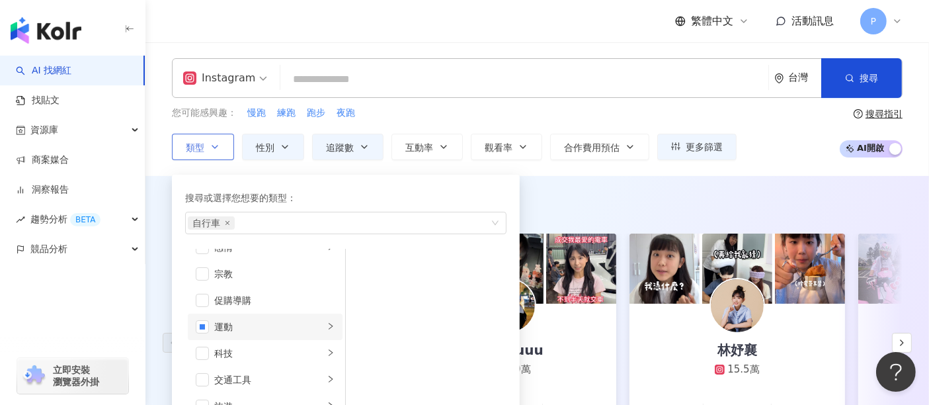
click at [264, 329] on div "運動" at bounding box center [269, 326] width 110 height 15
click at [388, 344] on div "自行車" at bounding box center [435, 344] width 121 height 15
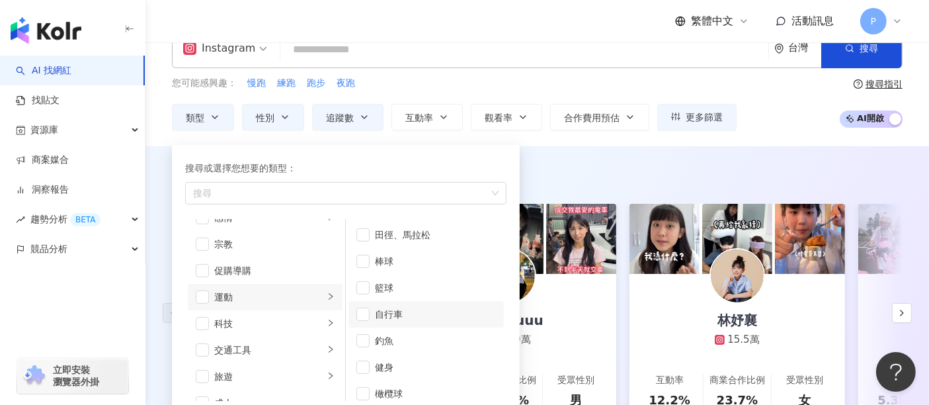
scroll to position [0, 0]
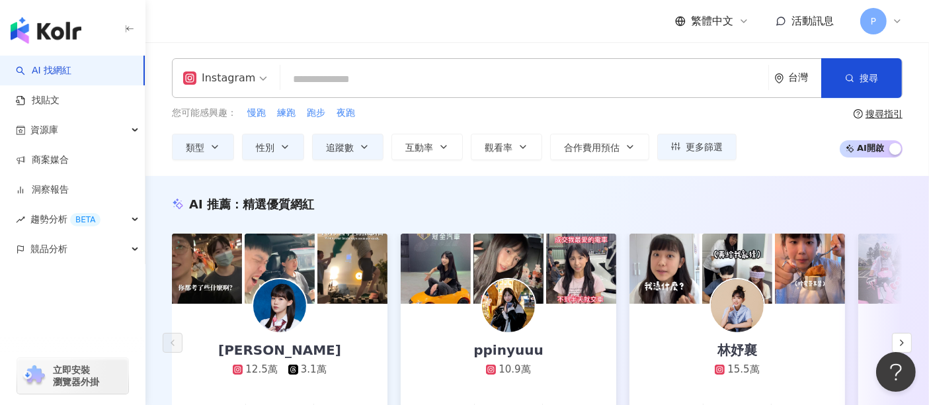
click at [547, 81] on input "search" at bounding box center [524, 79] width 477 height 25
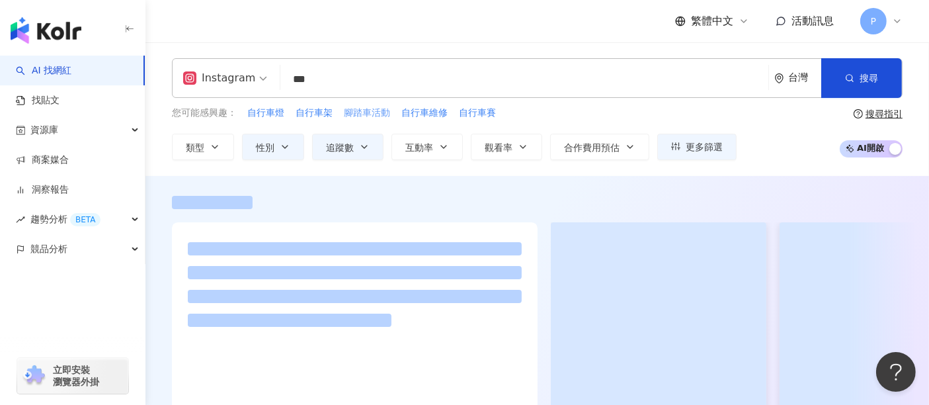
click at [362, 108] on span "腳踏車活動" at bounding box center [367, 112] width 46 height 13
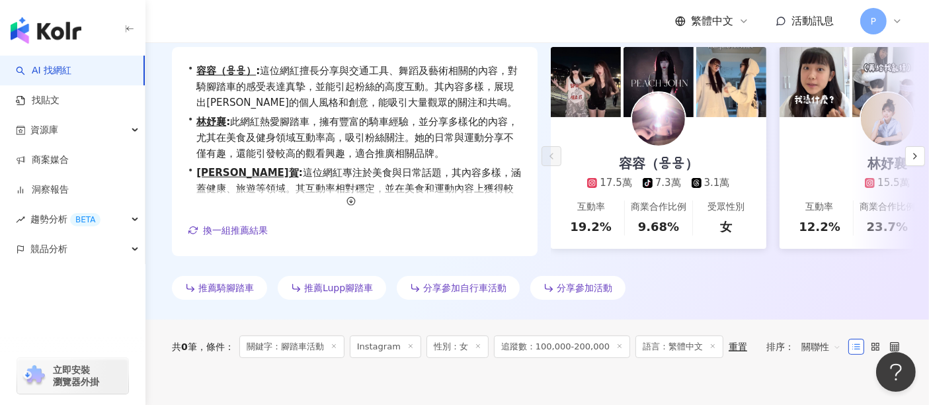
scroll to position [147, 0]
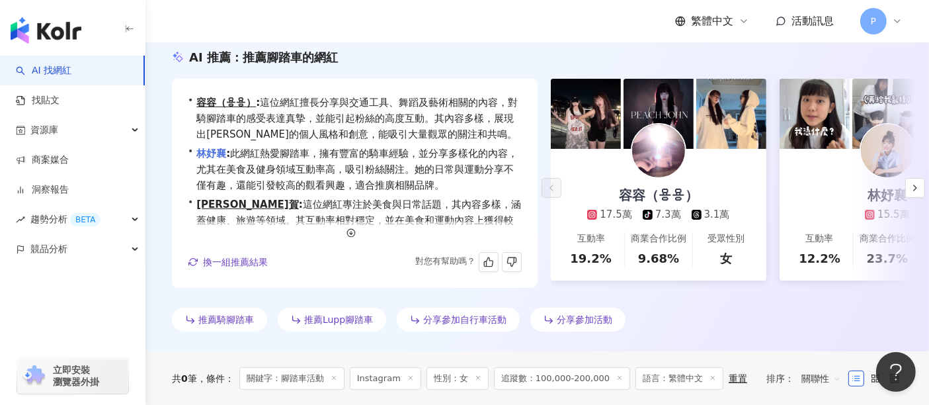
click at [218, 149] on link "林妤襄" at bounding box center [211, 153] width 30 height 12
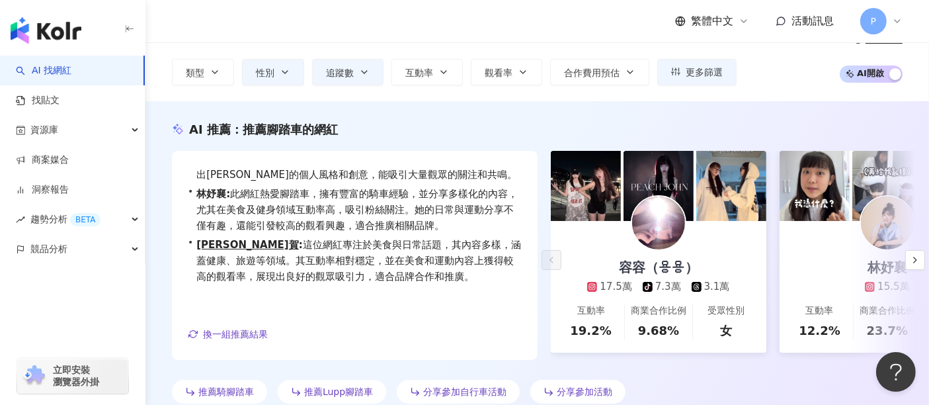
scroll to position [73, 0]
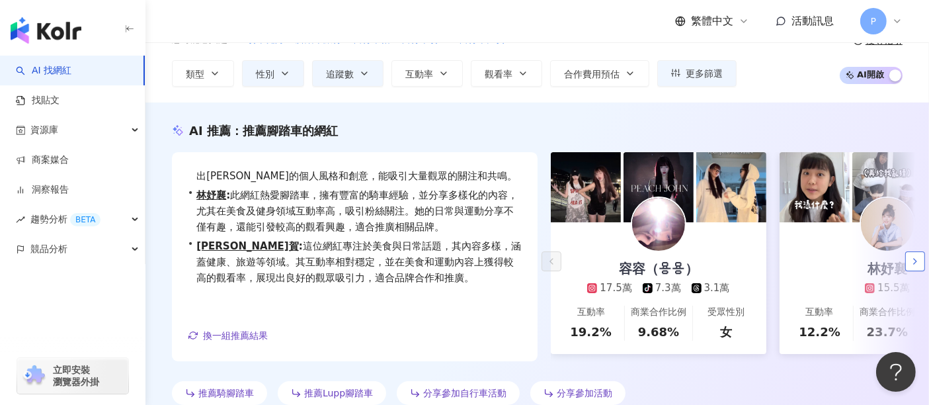
click at [921, 265] on button "button" at bounding box center [915, 261] width 20 height 20
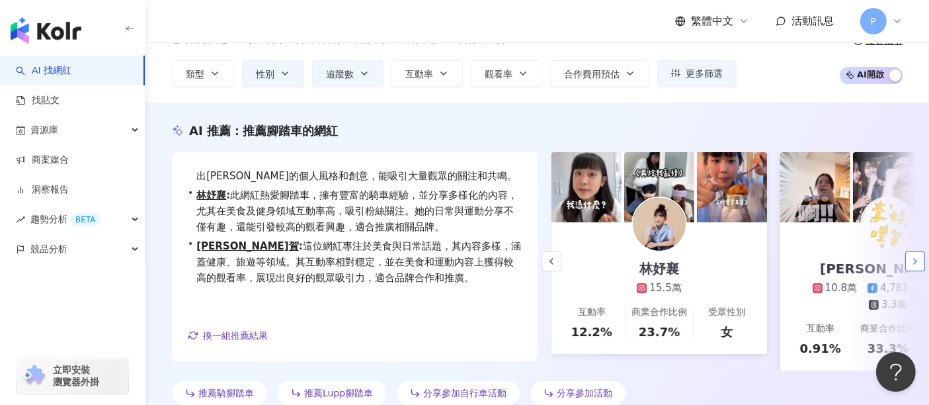
click at [921, 265] on button "button" at bounding box center [915, 261] width 20 height 20
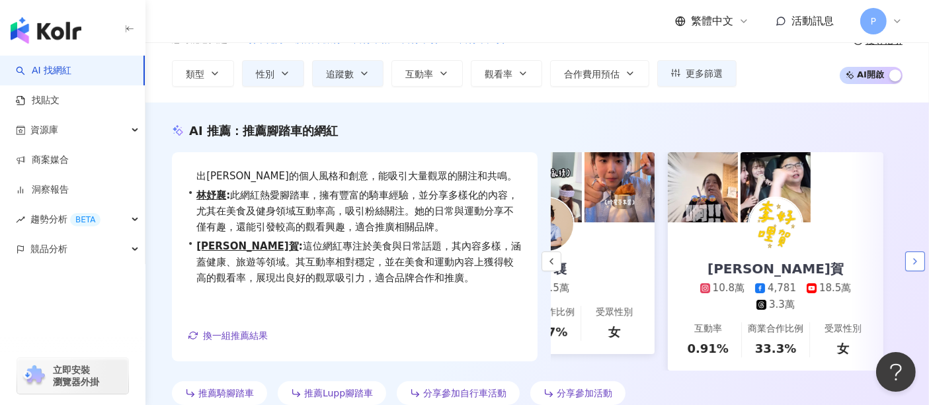
scroll to position [0, 347]
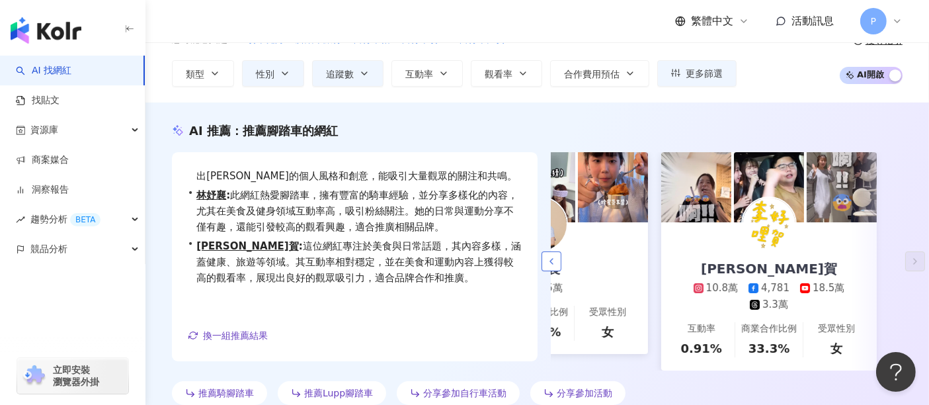
click at [551, 266] on icon "button" at bounding box center [551, 261] width 11 height 11
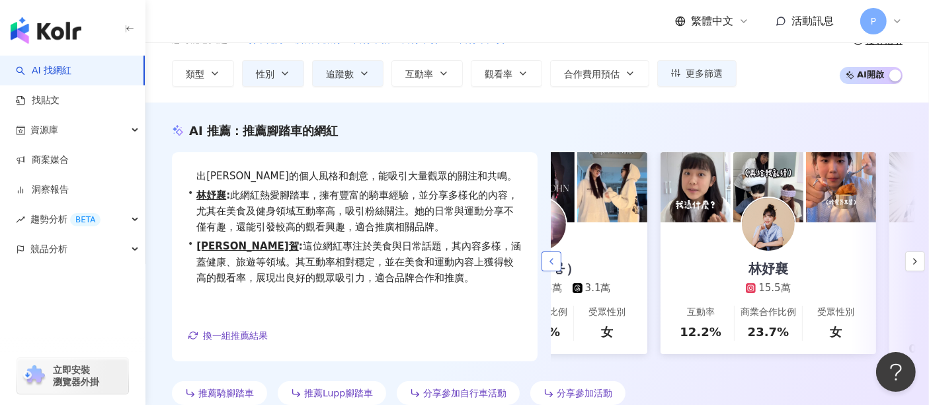
click at [551, 266] on icon "button" at bounding box center [551, 261] width 11 height 11
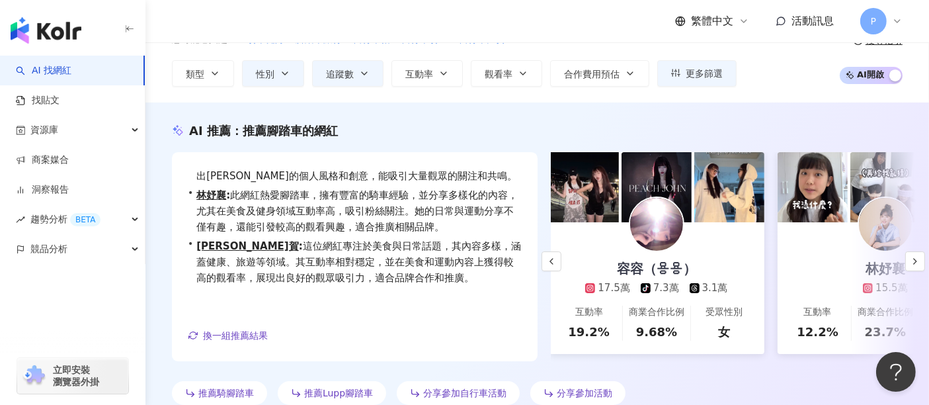
scroll to position [0, 0]
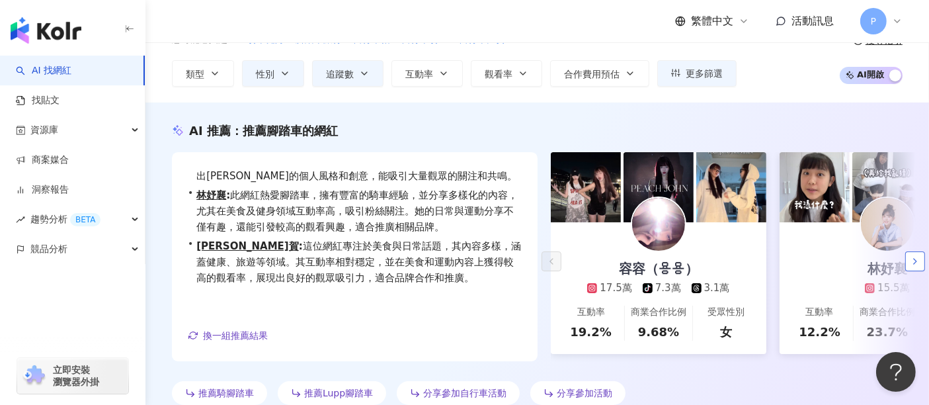
click at [924, 262] on button "button" at bounding box center [915, 261] width 20 height 20
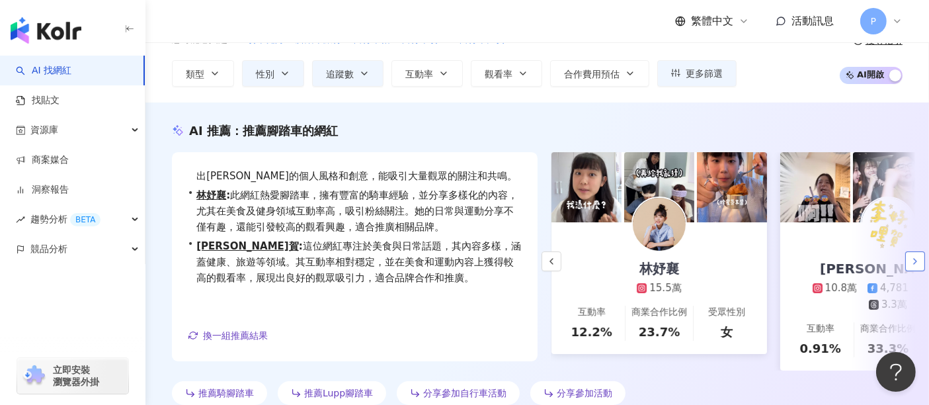
click at [924, 262] on button "button" at bounding box center [915, 261] width 20 height 20
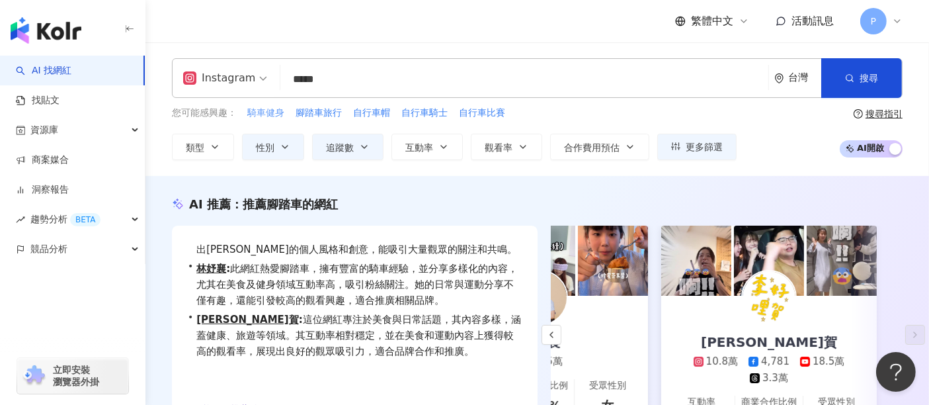
click at [277, 109] on span "騎車健身" at bounding box center [265, 112] width 37 height 13
type input "****"
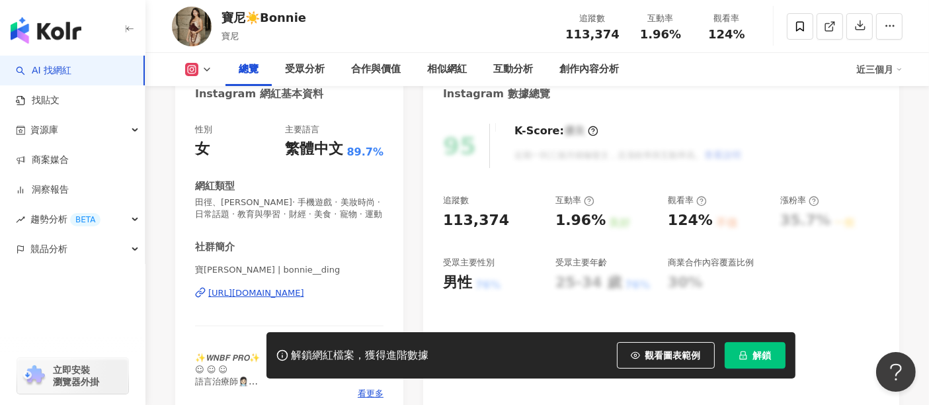
scroll to position [220, 0]
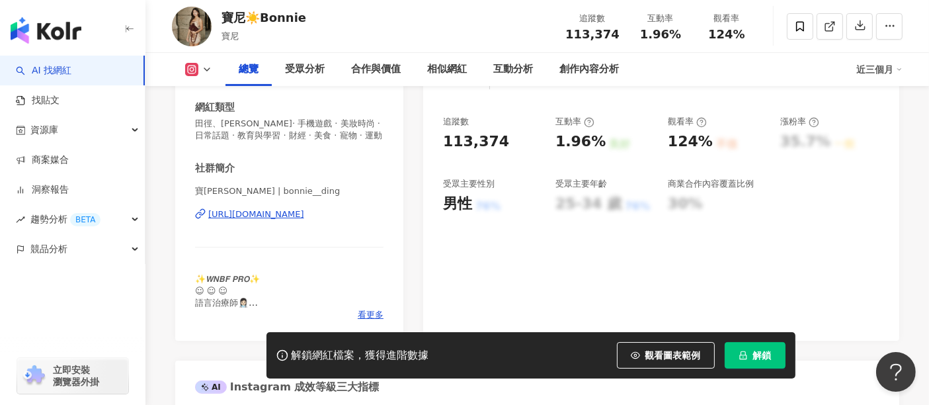
click at [286, 219] on div "寶[PERSON_NAME] | bonnie__ding [URL][DOMAIN_NAME]" at bounding box center [289, 223] width 188 height 77
click at [304, 216] on div "[URL][DOMAIN_NAME]" at bounding box center [256, 214] width 96 height 12
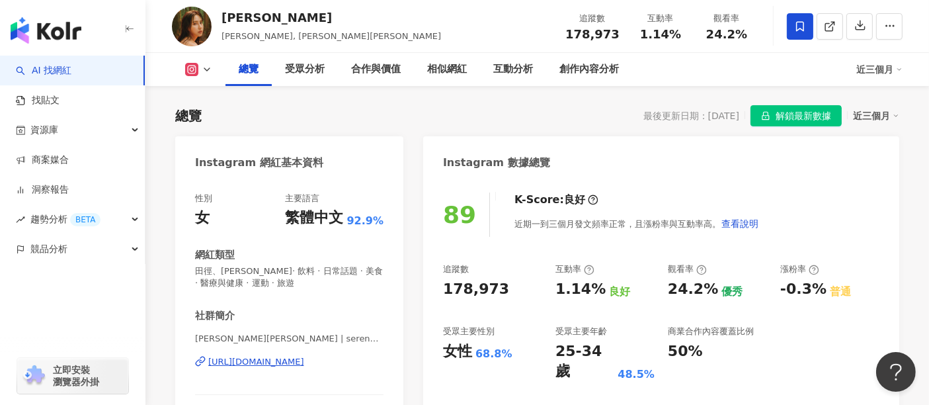
scroll to position [147, 0]
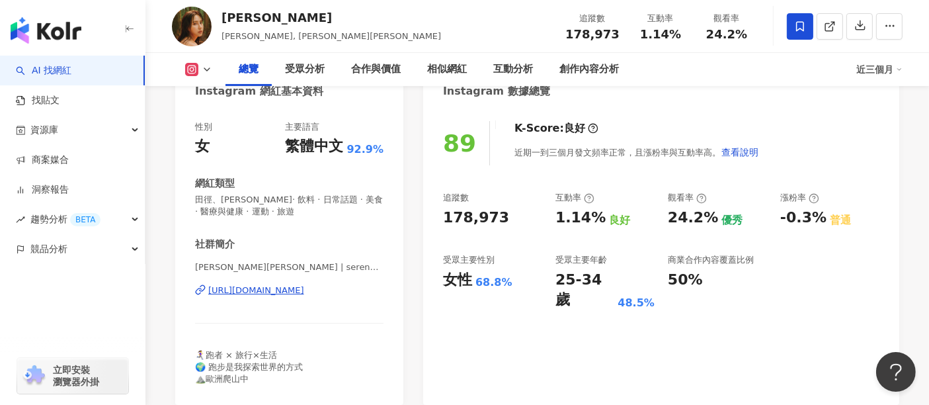
click at [304, 287] on div "[URL][DOMAIN_NAME]" at bounding box center [256, 290] width 96 height 12
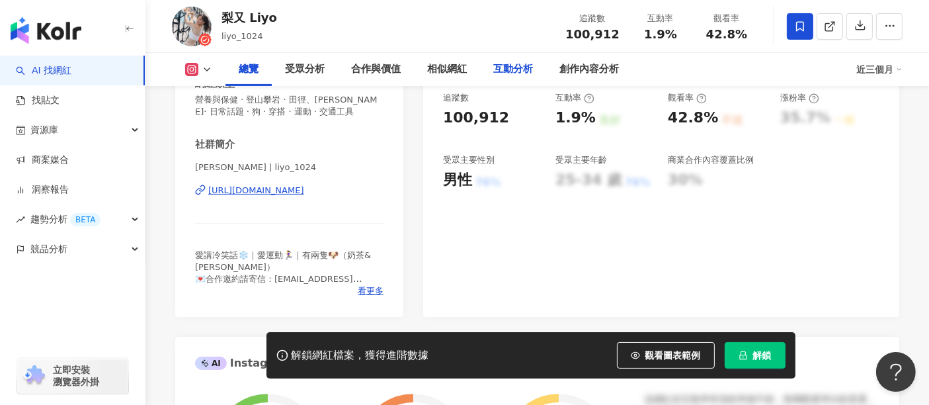
scroll to position [294, 0]
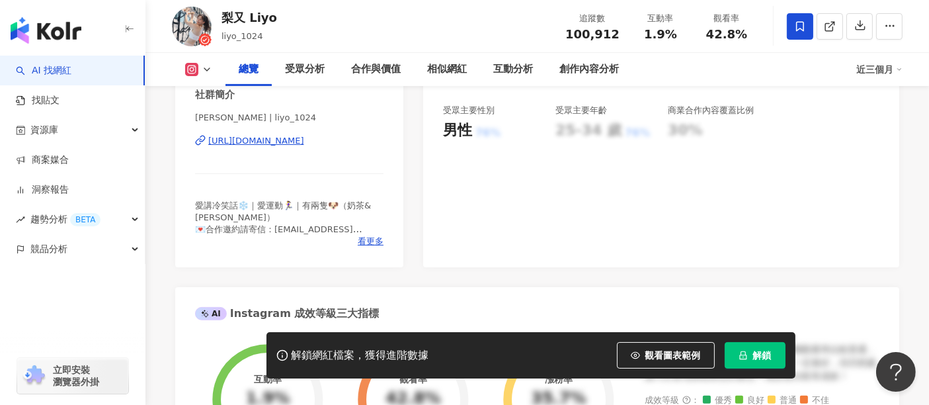
click at [304, 142] on div "[URL][DOMAIN_NAME]" at bounding box center [256, 141] width 96 height 12
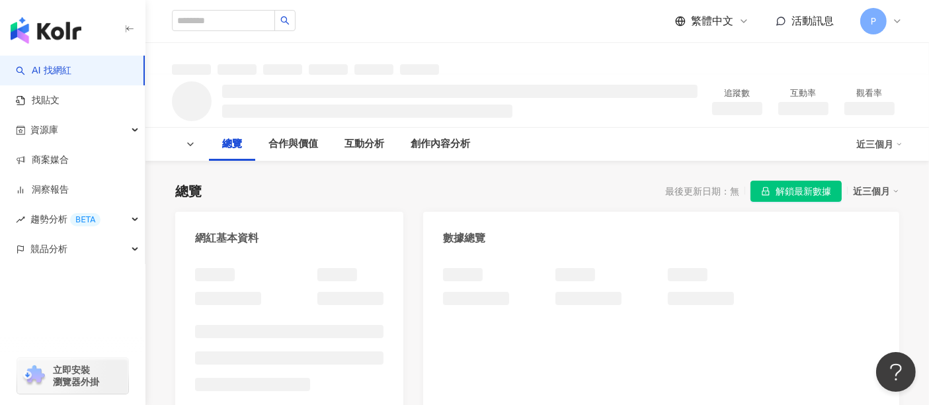
scroll to position [73, 0]
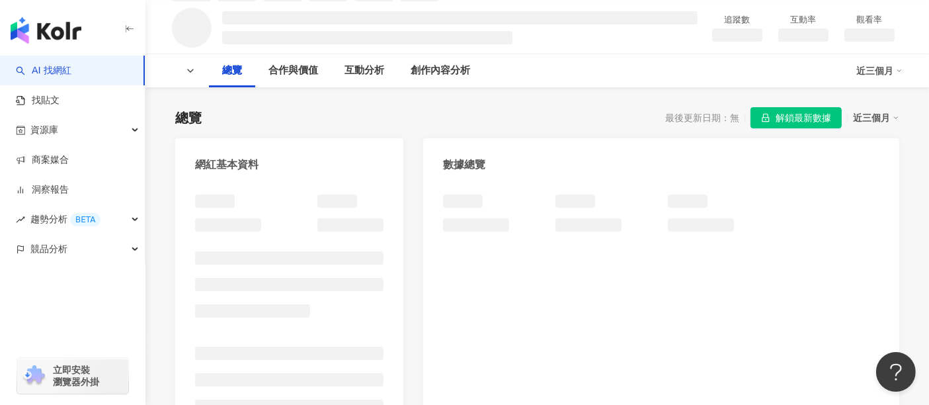
scroll to position [59, 0]
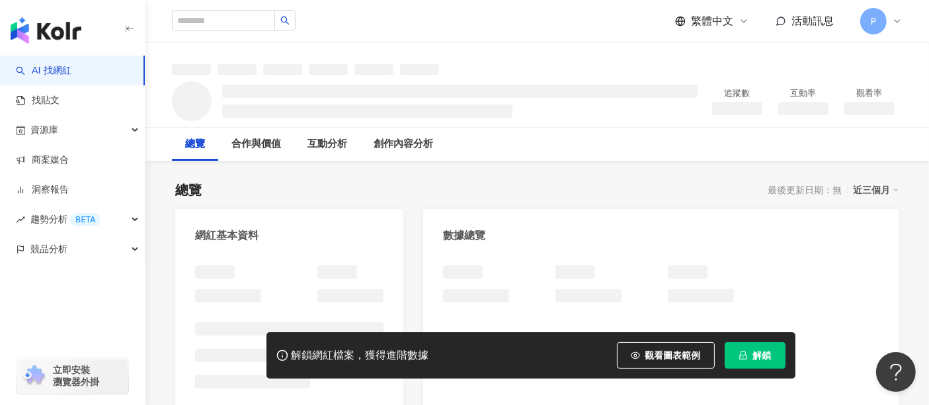
scroll to position [147, 0]
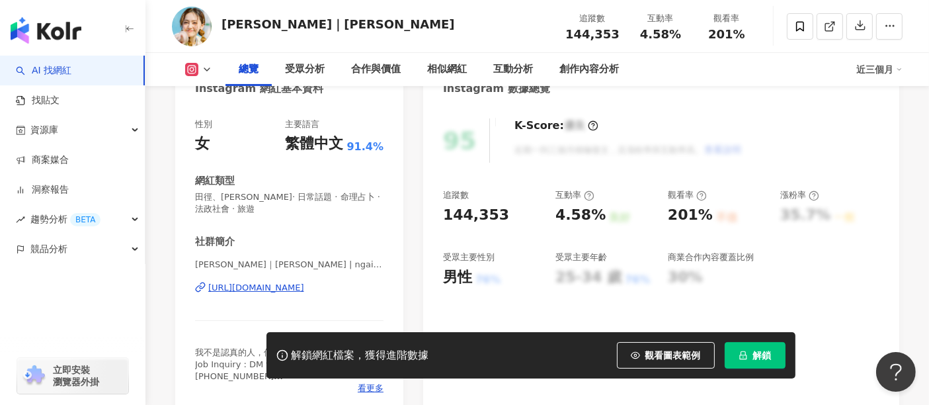
click at [304, 285] on div "https://www.instagram.com/ngaionchi_kathy/" at bounding box center [256, 288] width 96 height 12
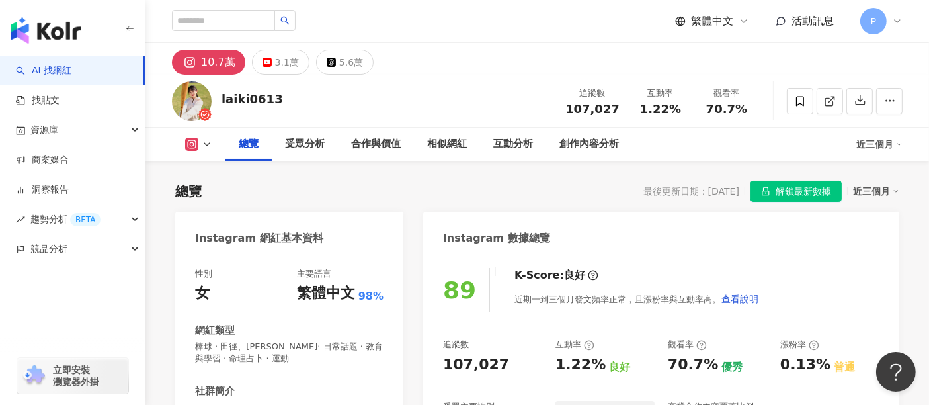
scroll to position [147, 0]
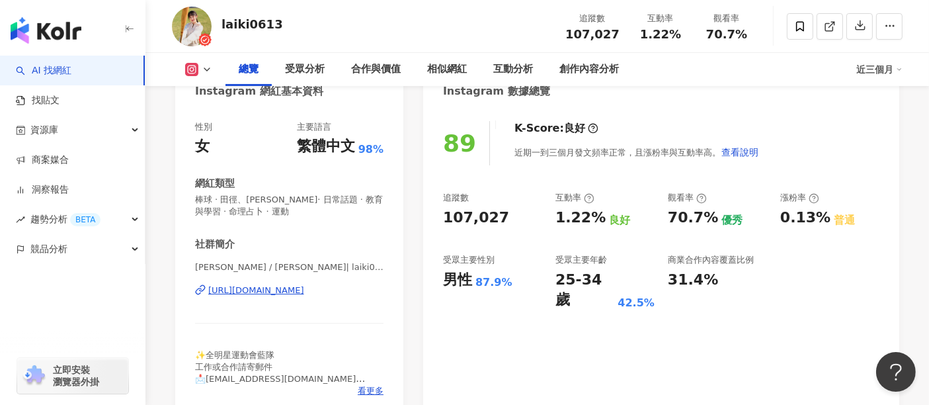
click at [292, 290] on div "[URL][DOMAIN_NAME]" at bounding box center [256, 290] width 96 height 12
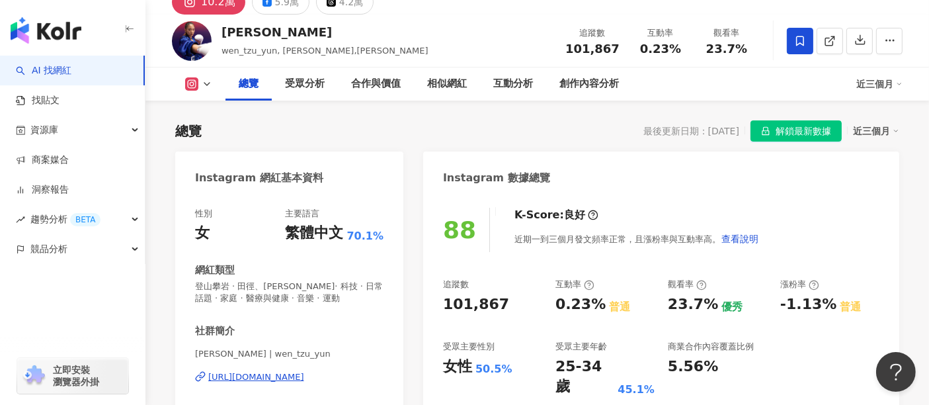
scroll to position [220, 0]
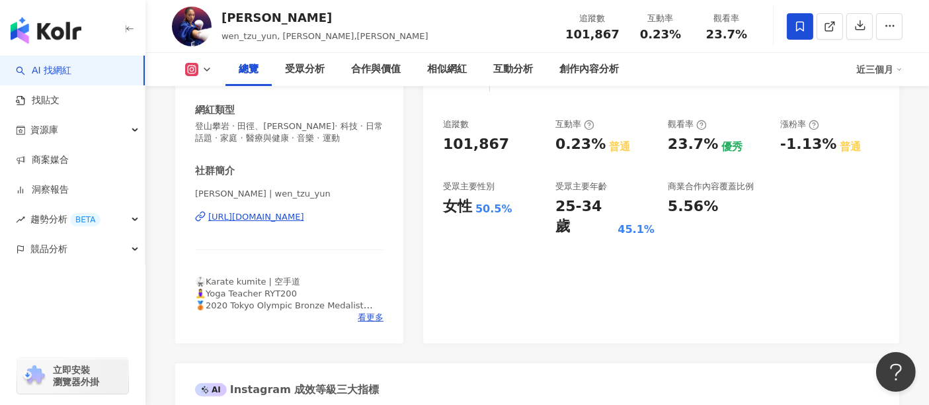
click at [304, 220] on div "[URL][DOMAIN_NAME]" at bounding box center [256, 217] width 96 height 12
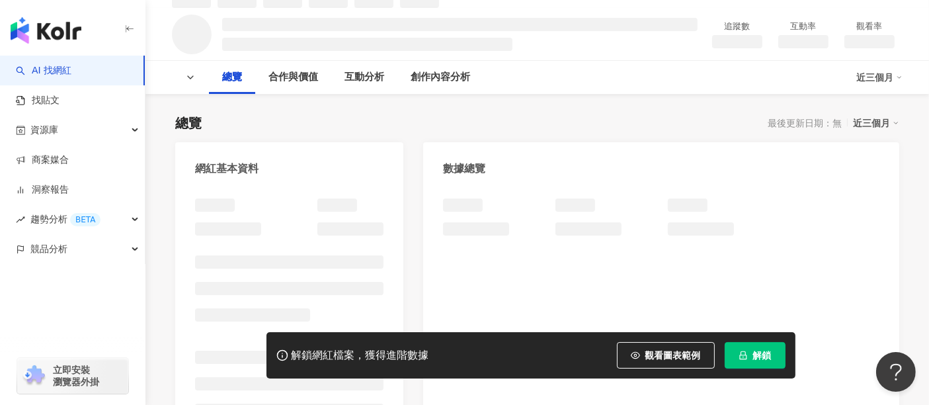
scroll to position [73, 0]
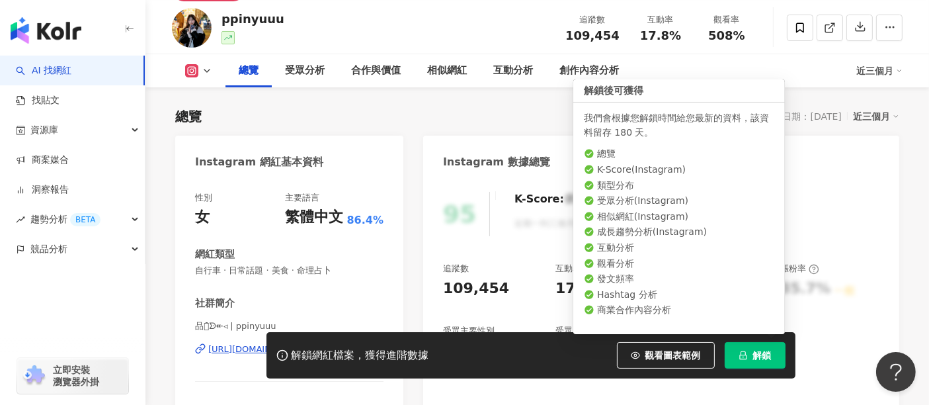
scroll to position [60, 0]
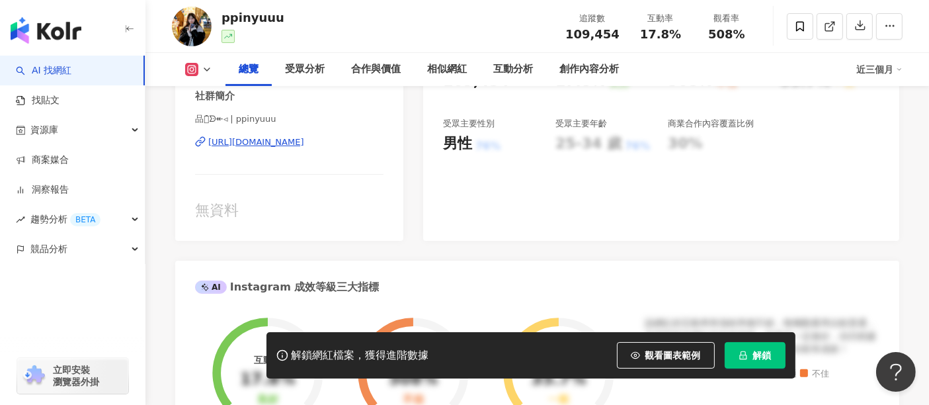
click at [303, 143] on div "https://www.instagram.com/ppinyuuu/" at bounding box center [256, 142] width 96 height 12
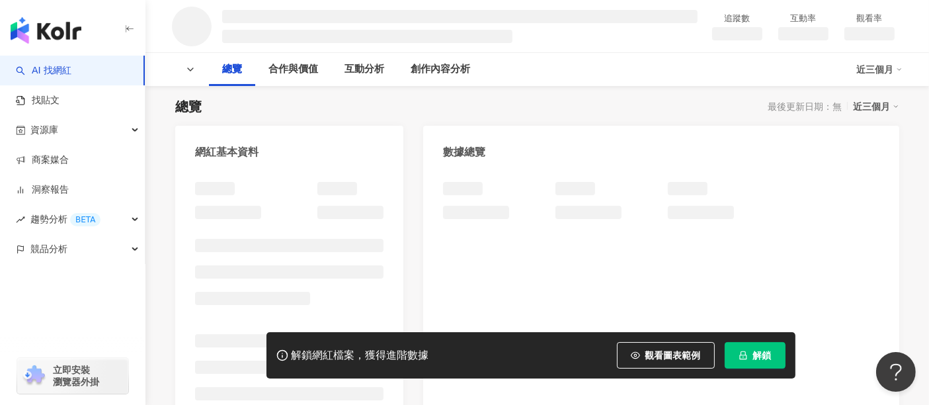
scroll to position [147, 0]
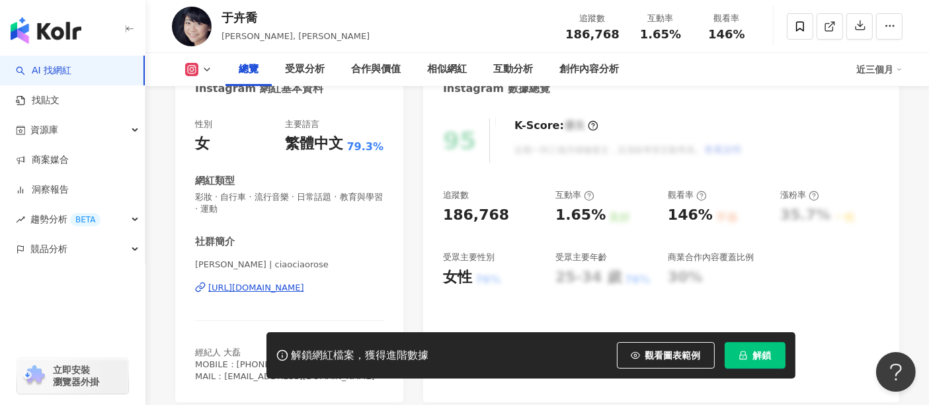
click at [304, 290] on div "https://www.instagram.com/ciaociaorose/" at bounding box center [256, 288] width 96 height 12
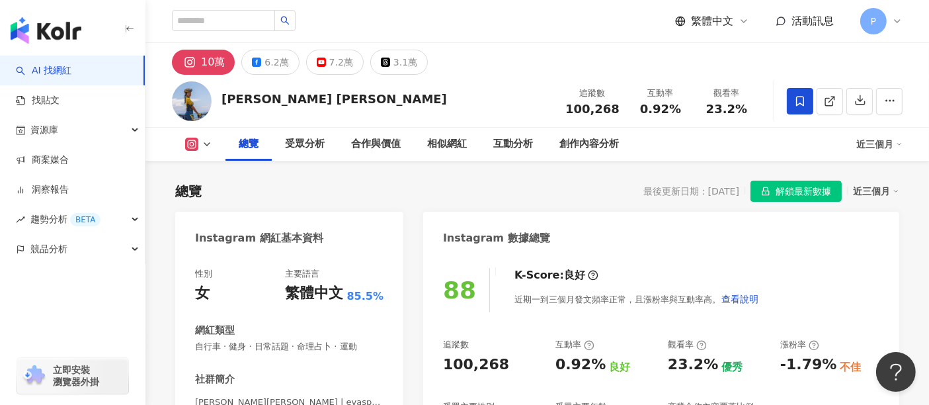
scroll to position [294, 0]
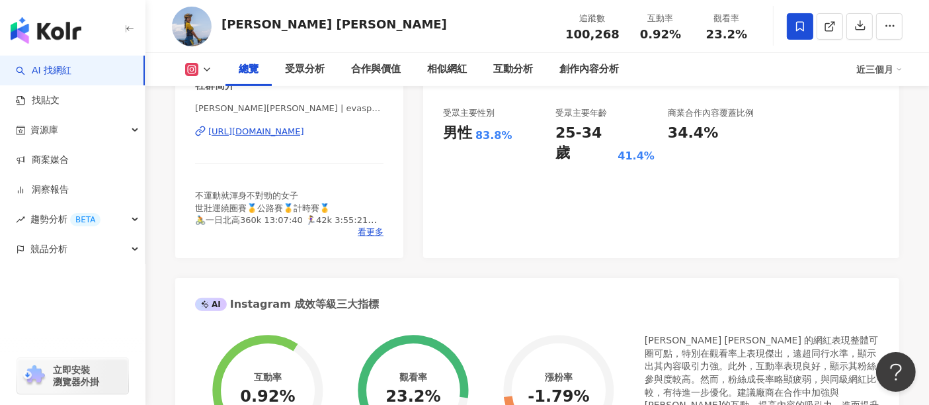
click at [304, 131] on div "https://www.instagram.com/evasports_/" at bounding box center [256, 132] width 96 height 12
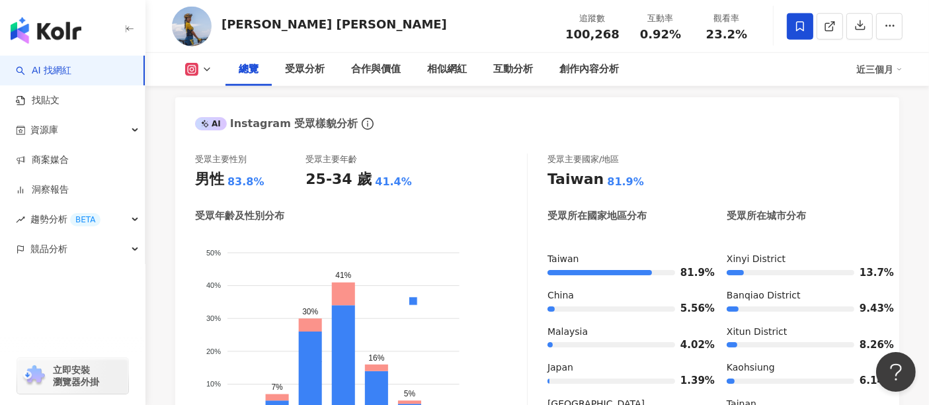
scroll to position [1248, 0]
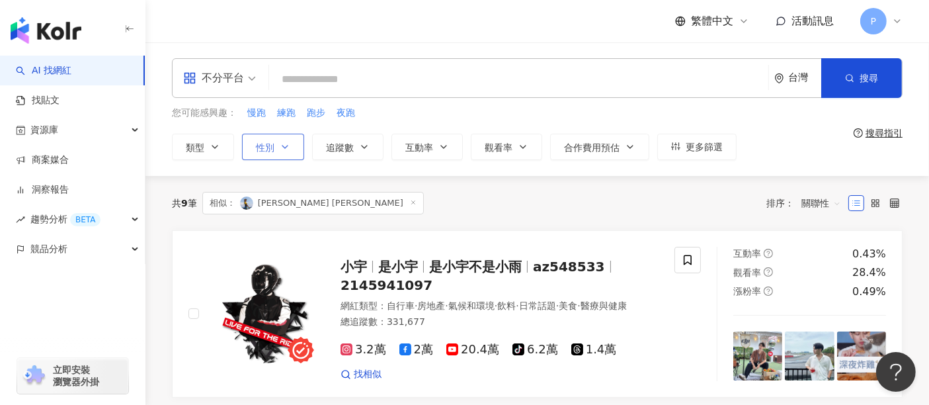
click at [268, 153] on button "性別" at bounding box center [273, 147] width 62 height 26
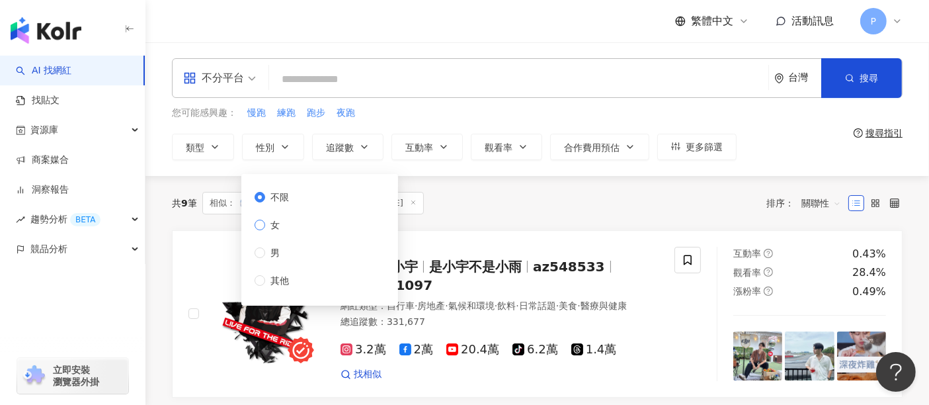
click at [270, 223] on span "女" at bounding box center [275, 225] width 20 height 15
click at [501, 203] on div "共 9 筆 相似： [PERSON_NAME] [PERSON_NAME] 排序： 關聯性" at bounding box center [537, 203] width 731 height 22
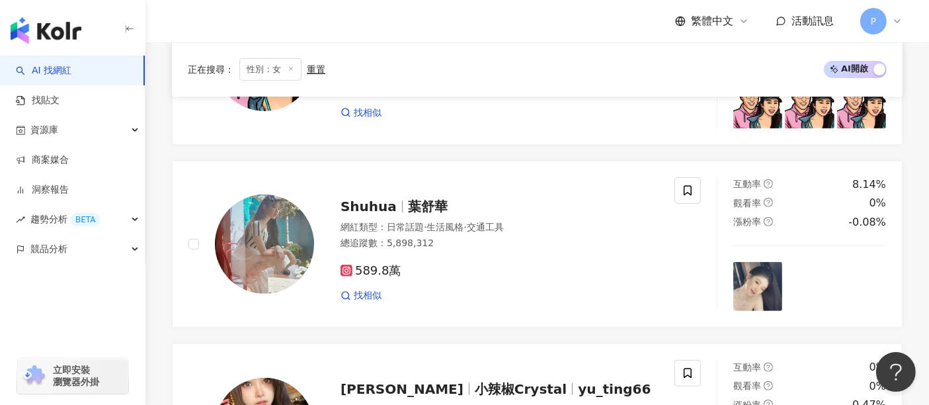
scroll to position [514, 0]
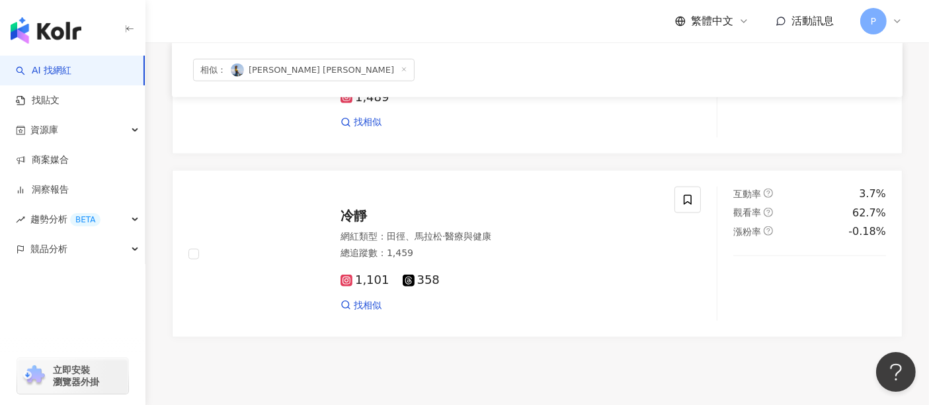
scroll to position [1521, 0]
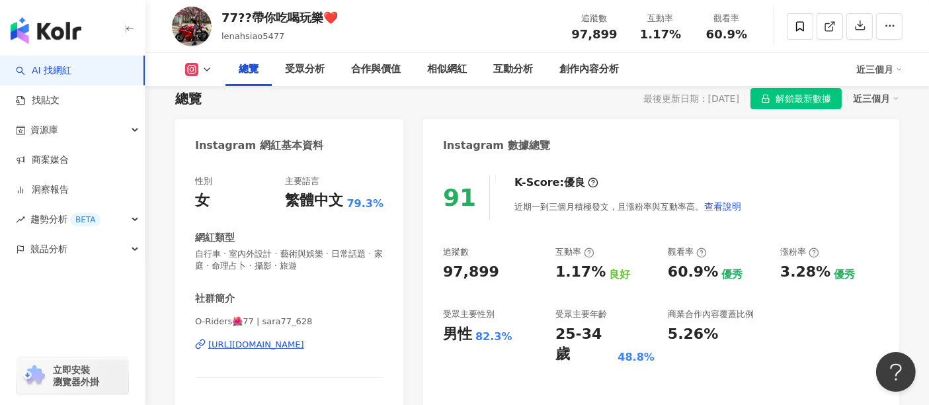
scroll to position [73, 0]
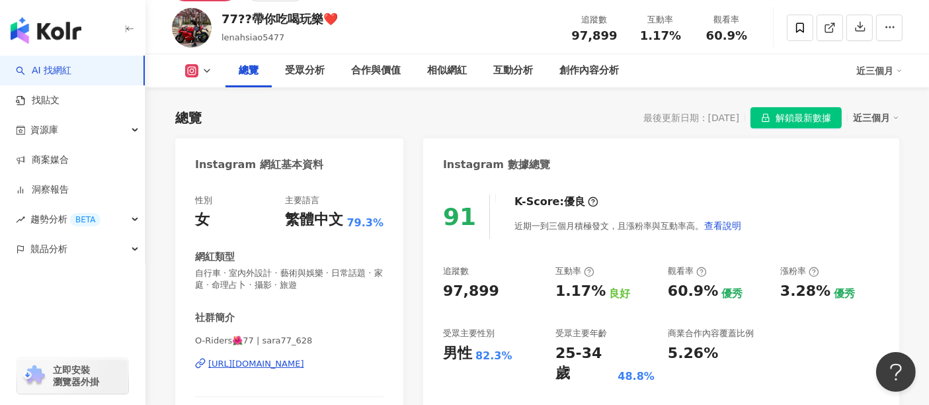
click at [304, 362] on div "https://www.instagram.com/sara77_628/" at bounding box center [256, 364] width 96 height 12
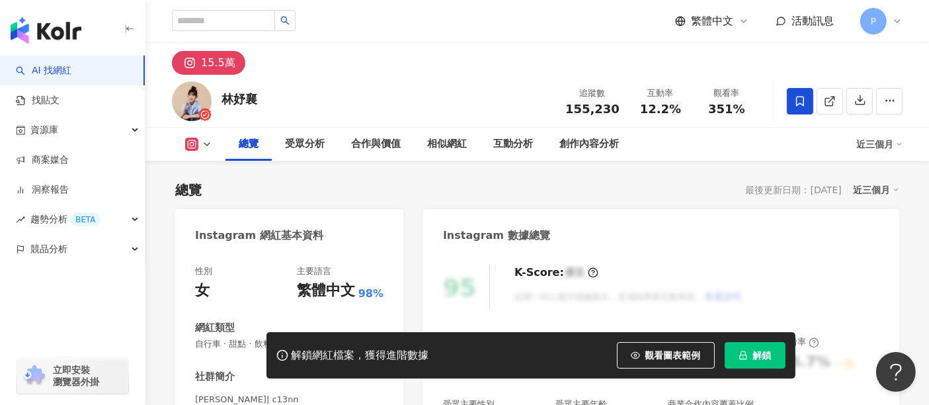
scroll to position [73, 0]
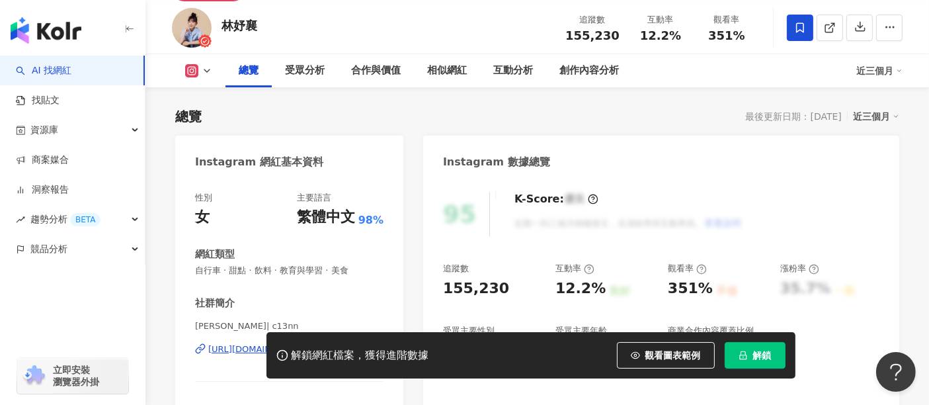
click at [239, 352] on div "解鎖網紅檔案，獲得進階數據 觀看圖表範例 解鎖" at bounding box center [464, 355] width 929 height 46
click at [241, 342] on div "解鎖網紅檔案，獲得進階數據 觀看圖表範例 解鎖" at bounding box center [464, 355] width 929 height 46
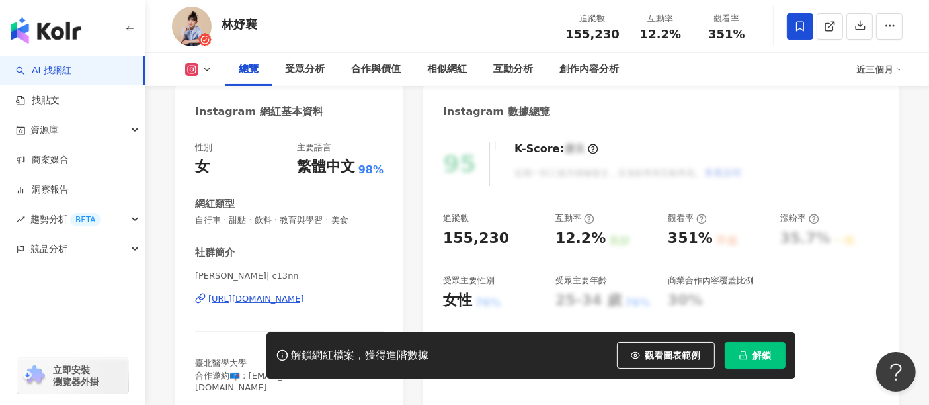
scroll to position [147, 0]
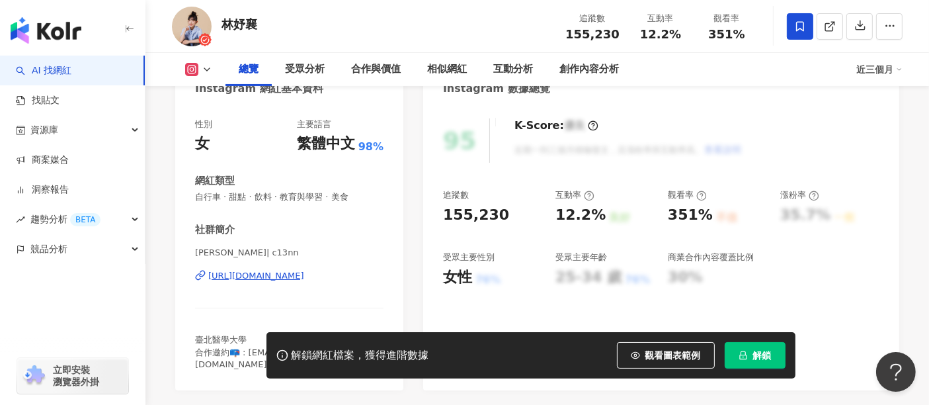
click at [276, 274] on div "[URL][DOMAIN_NAME]" at bounding box center [256, 276] width 96 height 12
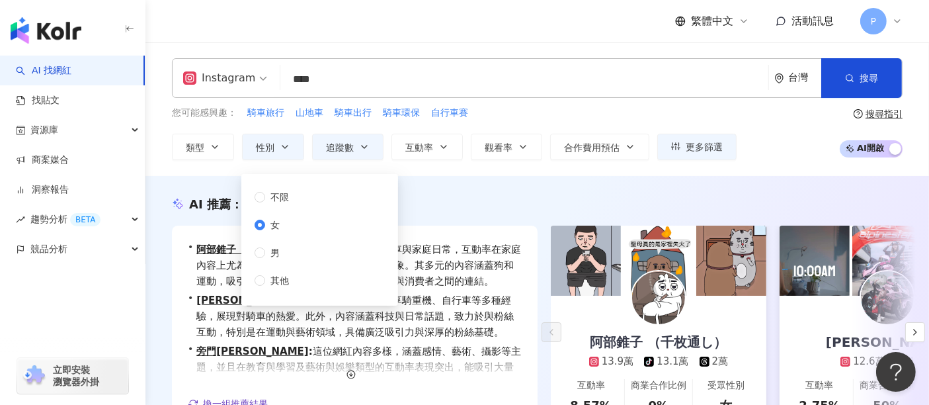
click at [513, 186] on div "AI 推薦 ： 教學騎車的網紅 • 阿部錐子 （千枚通し） : 這位網紅擅長分享騎車與家庭日常，互動率在家庭內容上尤為突出，適合傳達真實情感與親切形象。其多元…" at bounding box center [536, 334] width 783 height 317
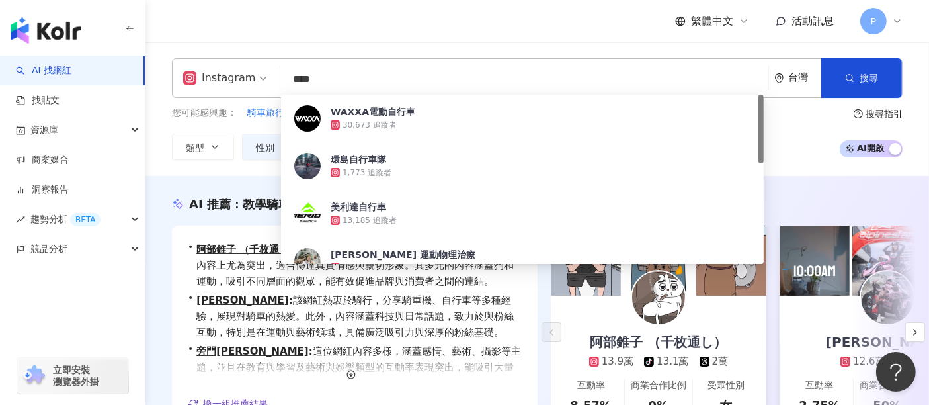
drag, startPoint x: 296, startPoint y: 91, endPoint x: 243, endPoint y: 89, distance: 52.9
click at [243, 89] on div "Instagram **** 台灣 搜尋 f953707a-07a0-4b4e-9814-bb422bcf141e WAXXA電動自行車 30,673 追蹤者…" at bounding box center [537, 78] width 731 height 40
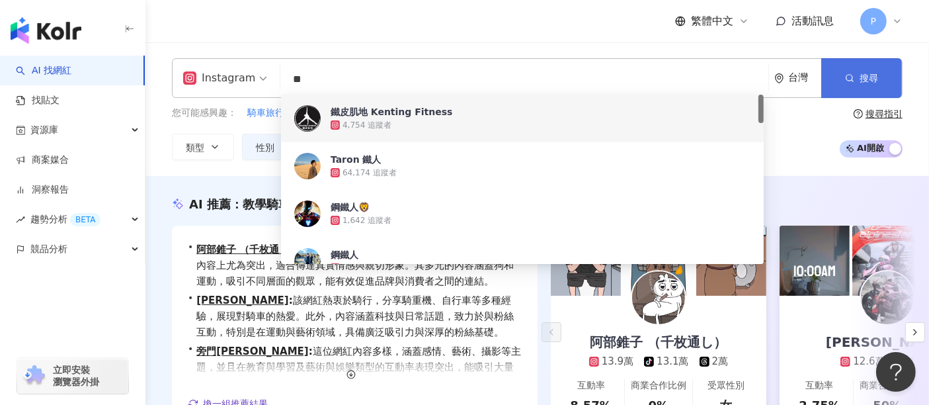
click at [864, 65] on button "搜尋" at bounding box center [861, 78] width 81 height 40
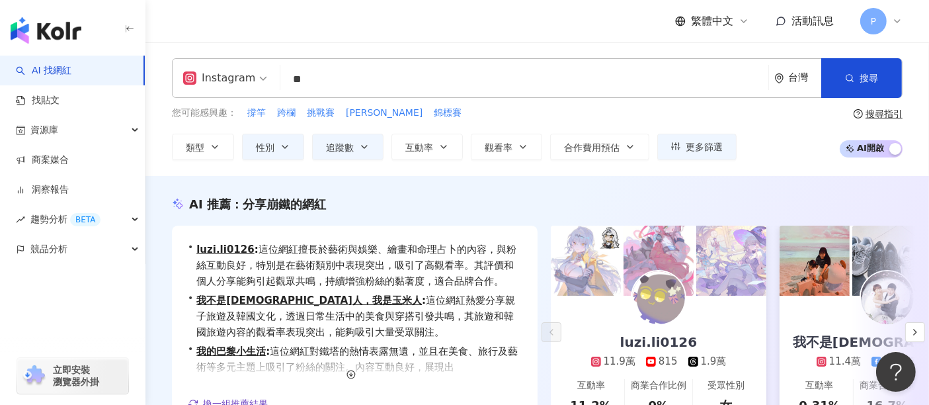
click at [359, 86] on input "**" at bounding box center [524, 79] width 477 height 25
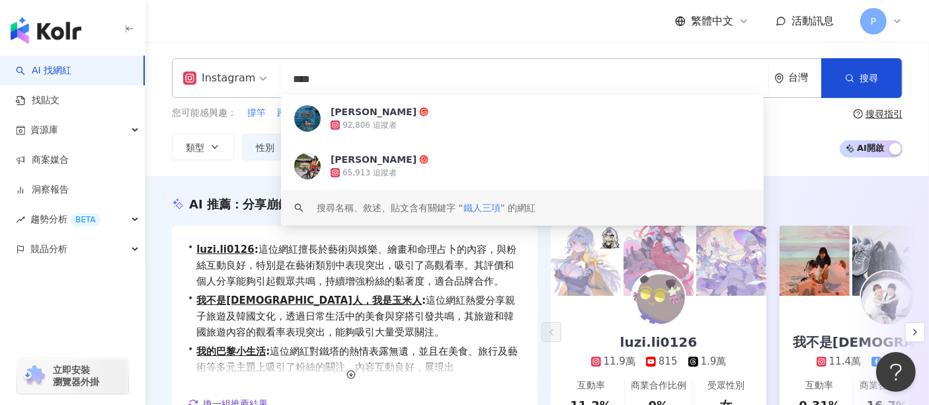
click at [484, 205] on span "鐵人三項" at bounding box center [481, 207] width 37 height 11
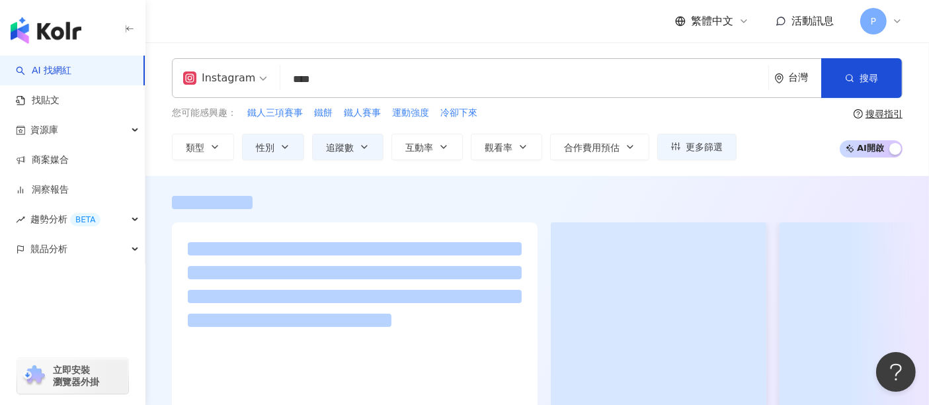
click at [570, 31] on div "繁體中文 活動訊息 P" at bounding box center [537, 21] width 731 height 42
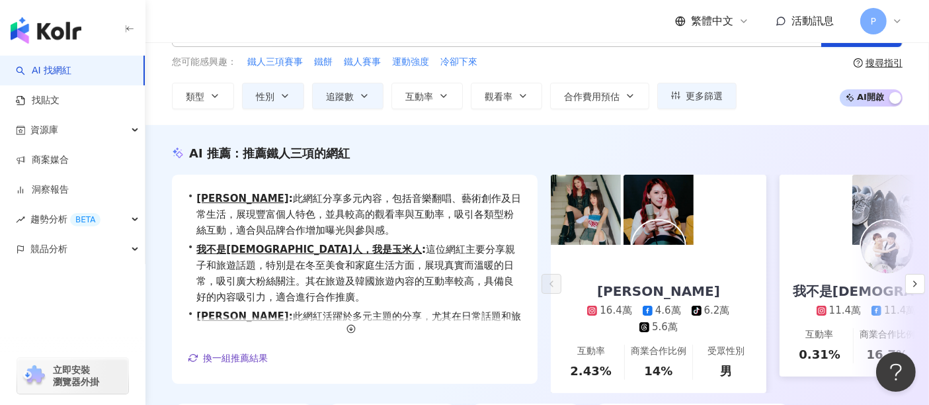
scroll to position [73, 0]
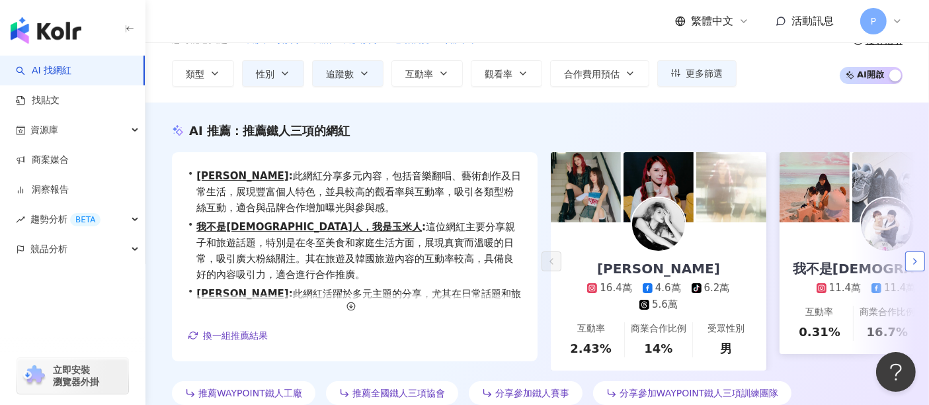
click at [916, 264] on icon "button" at bounding box center [915, 261] width 11 height 11
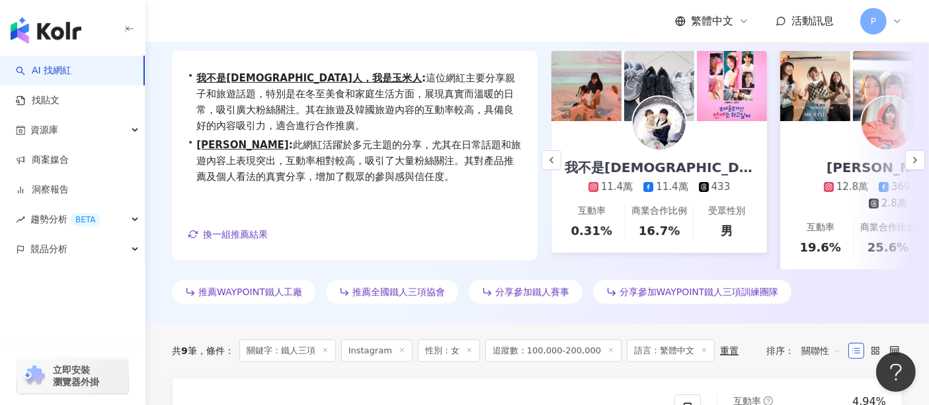
scroll to position [147, 0]
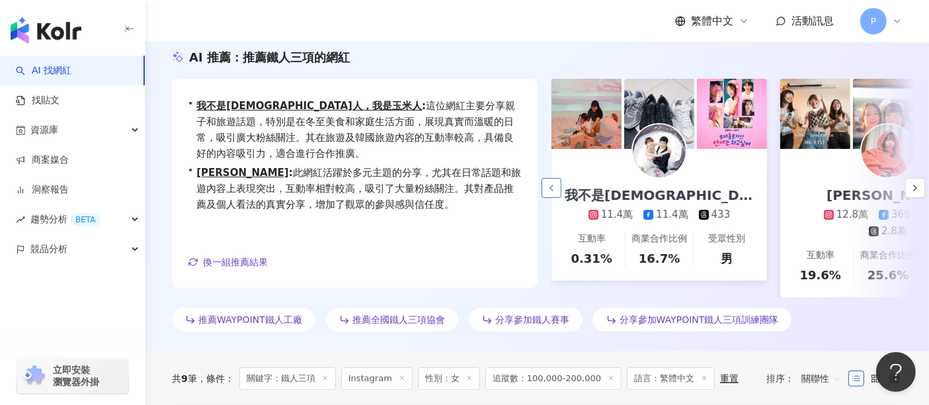
click at [551, 190] on polyline "button" at bounding box center [551, 187] width 3 height 5
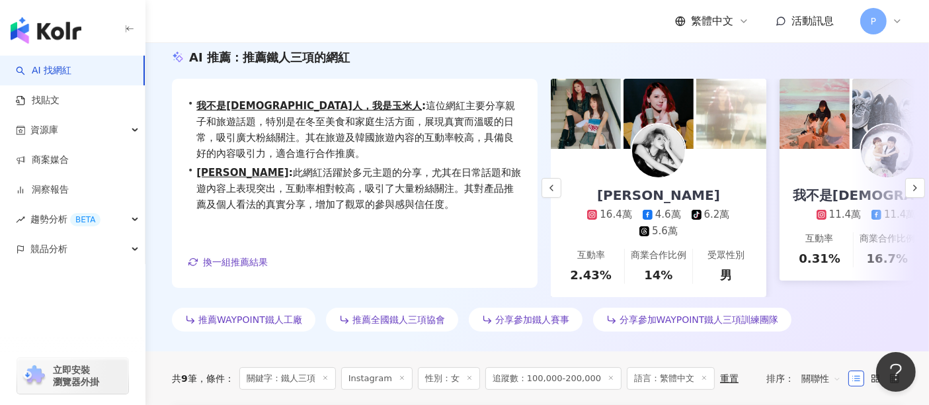
scroll to position [0, 0]
click at [647, 149] on img at bounding box center [658, 150] width 53 height 53
click at [918, 193] on icon "button" at bounding box center [915, 187] width 11 height 11
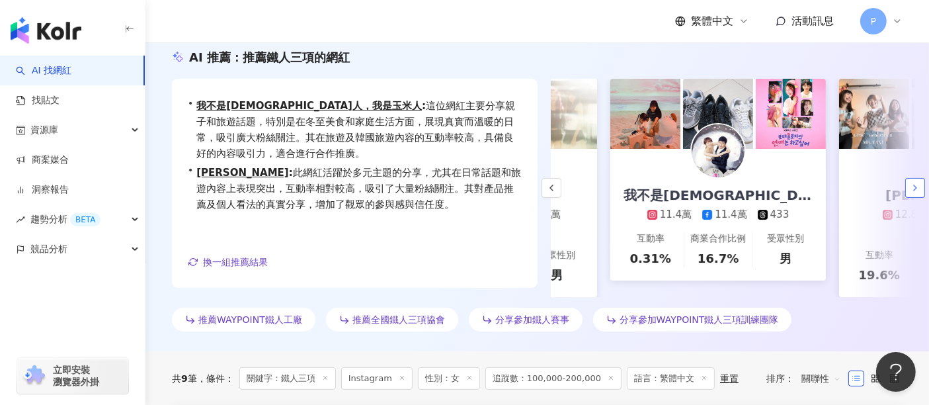
click at [918, 193] on icon "button" at bounding box center [915, 187] width 11 height 11
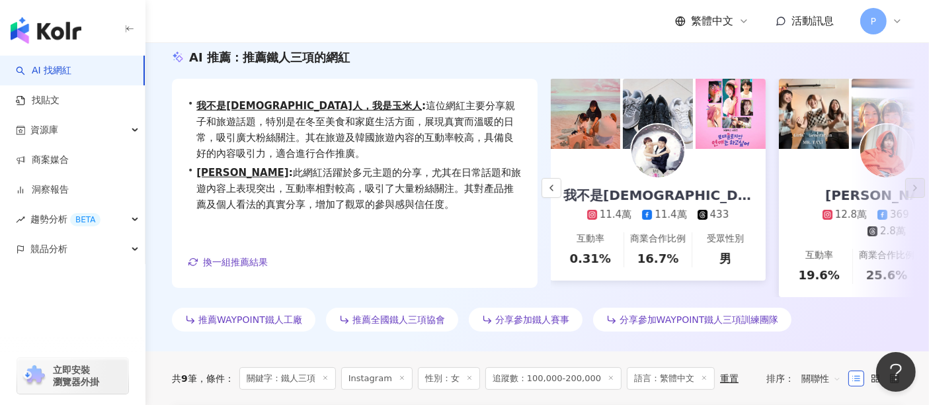
scroll to position [0, 347]
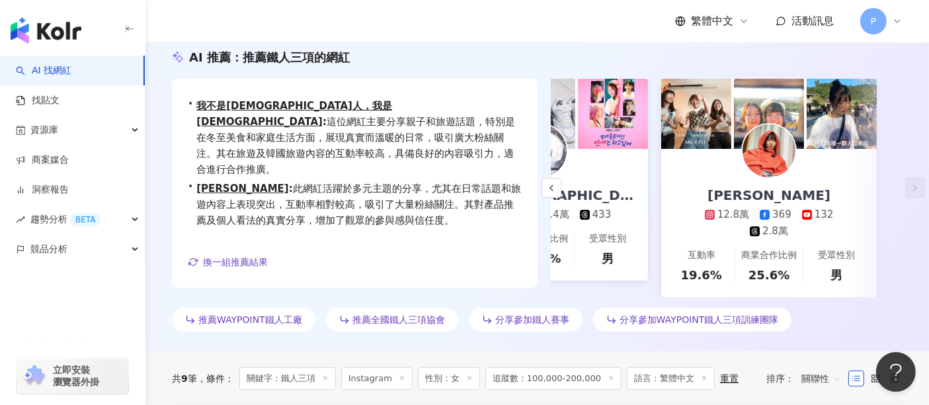
click at [859, 180] on div "[PERSON_NAME] 12.8萬 369 132 2.8萬" at bounding box center [769, 193] width 202 height 89
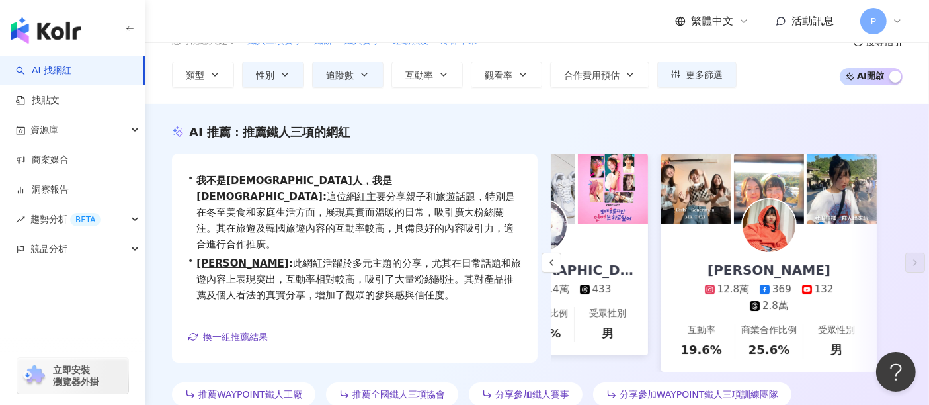
scroll to position [0, 0]
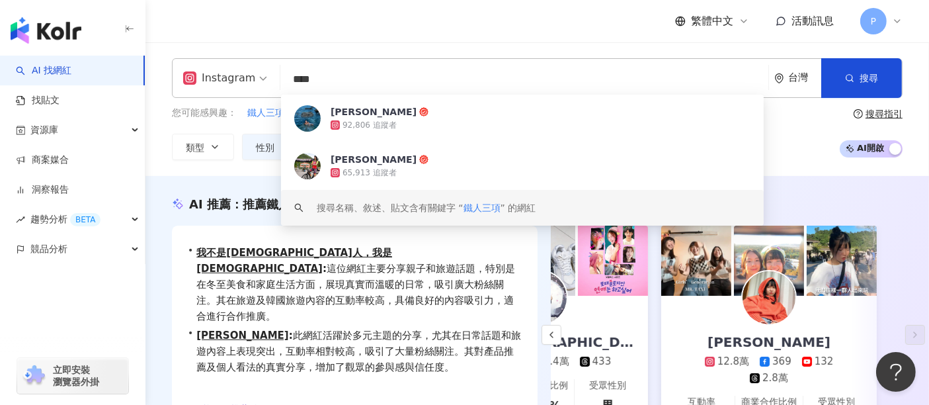
drag, startPoint x: 383, startPoint y: 74, endPoint x: 255, endPoint y: 81, distance: 127.8
click at [255, 81] on div "Instagram **** 台灣 搜尋 f095ba21-f23d-4e9a-8311-ed6166e93fb8 keyword 林昱綺 92,806 追蹤…" at bounding box center [537, 78] width 731 height 40
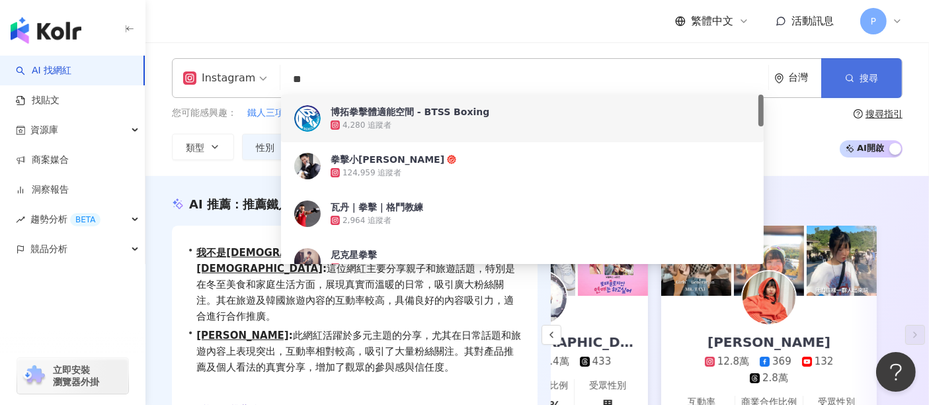
type input "**"
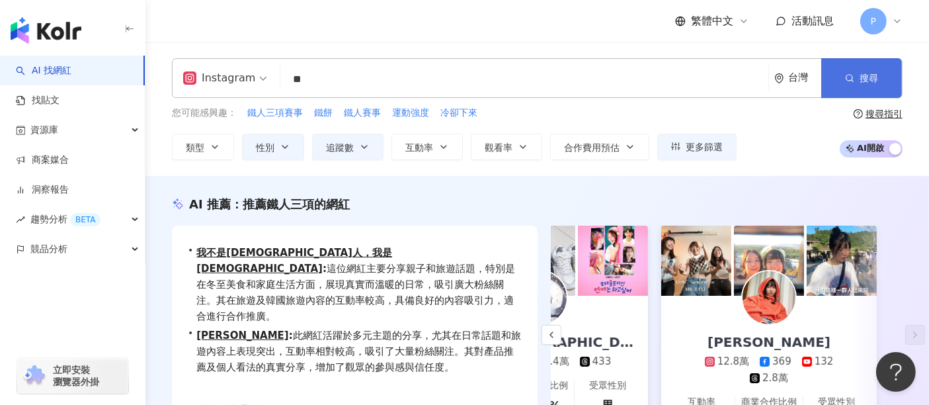
click at [862, 84] on button "搜尋" at bounding box center [861, 78] width 81 height 40
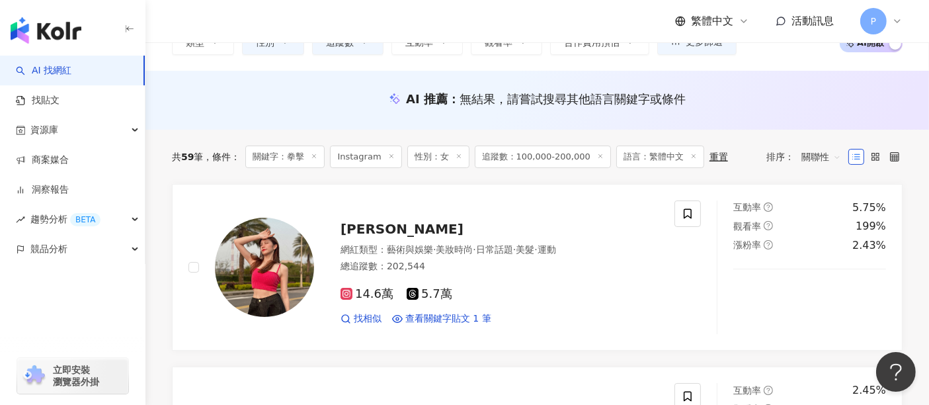
scroll to position [147, 0]
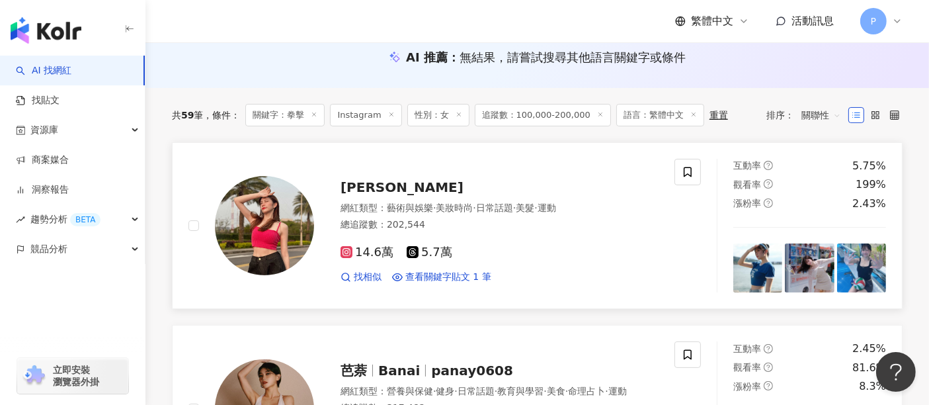
click at [354, 175] on div "姍姍 網紅類型 ： 藝術與娛樂 · 美妝時尚 · 日常話題 · 美髮 · 運動 總追蹤數 ： 202,544 14.6萬 5.7萬 找相似 查看關鍵字貼文 1…" at bounding box center [486, 225] width 344 height 116
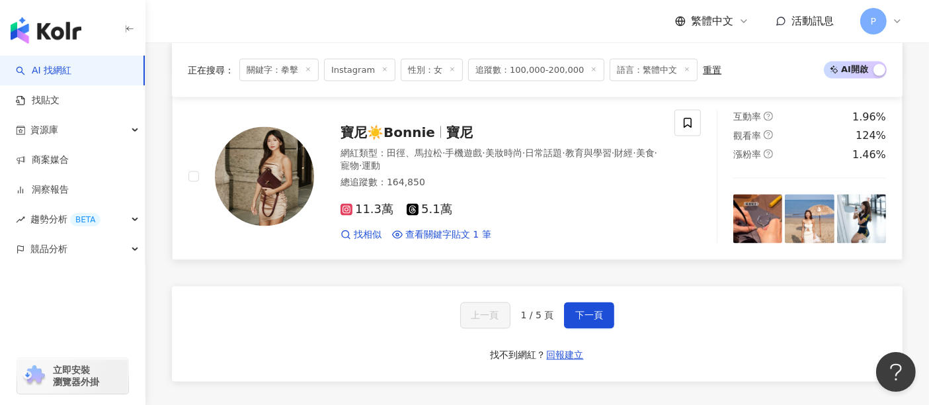
scroll to position [2204, 0]
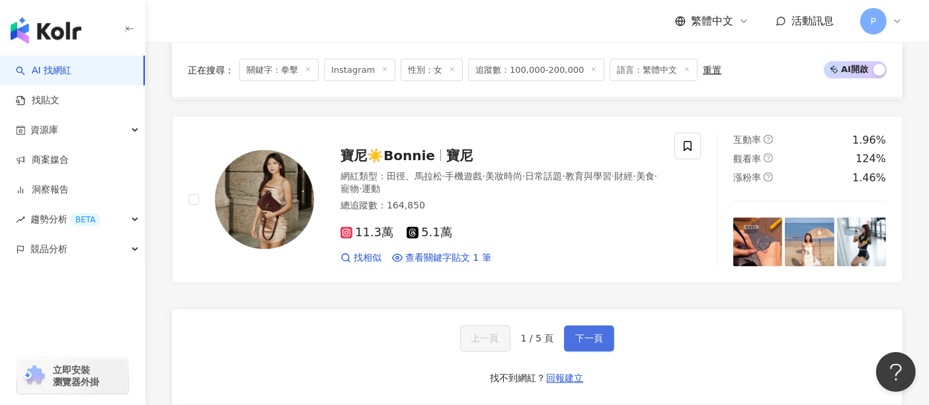
click at [585, 339] on button "下一頁" at bounding box center [589, 338] width 50 height 26
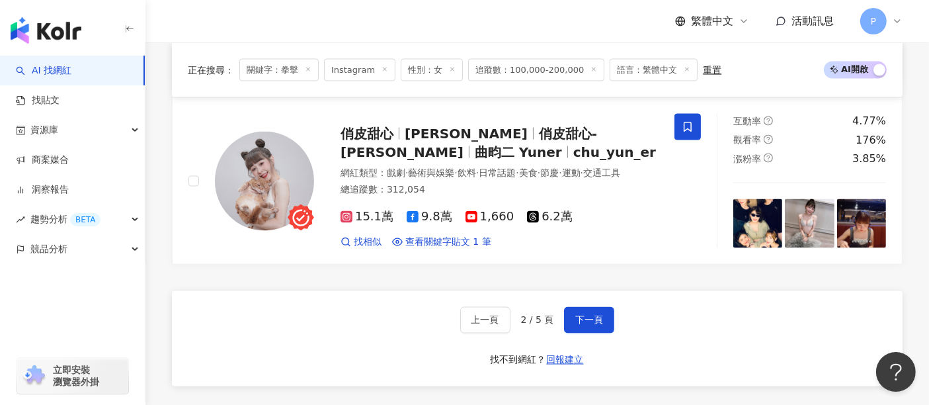
click at [595, 305] on div "上一頁 2 / 5 頁 下一頁 找不到網紅？ 回報建立" at bounding box center [537, 338] width 731 height 95
click at [590, 323] on span "下一頁" at bounding box center [589, 320] width 28 height 11
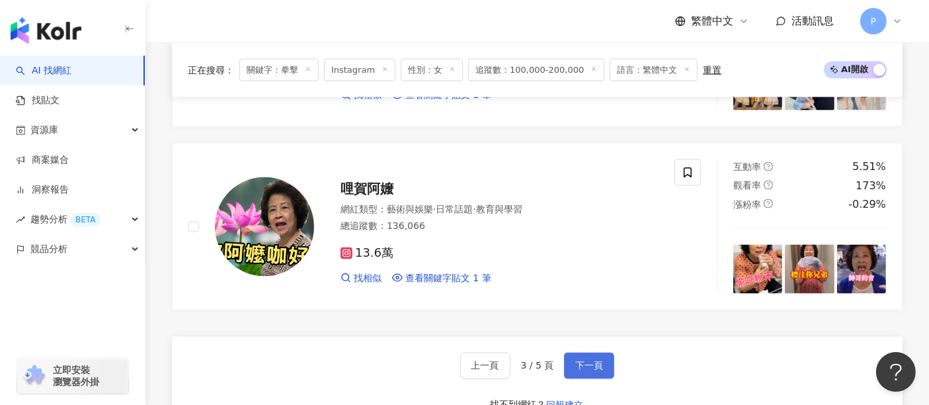
click at [587, 360] on span "下一頁" at bounding box center [589, 365] width 28 height 11
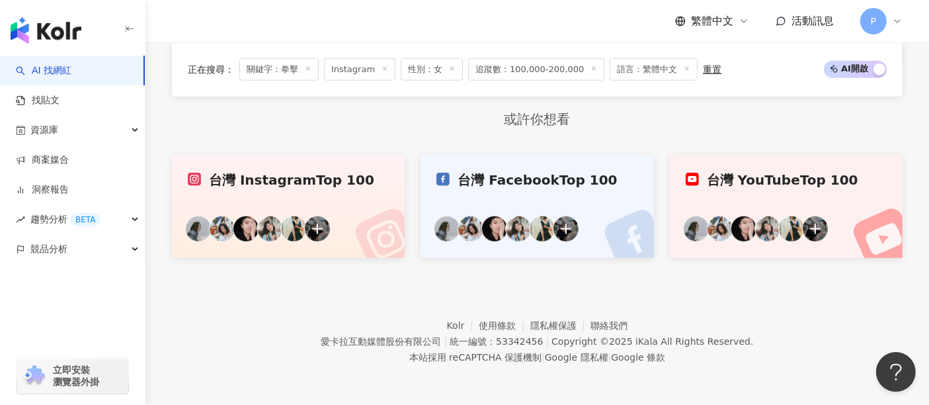
scroll to position [804, 0]
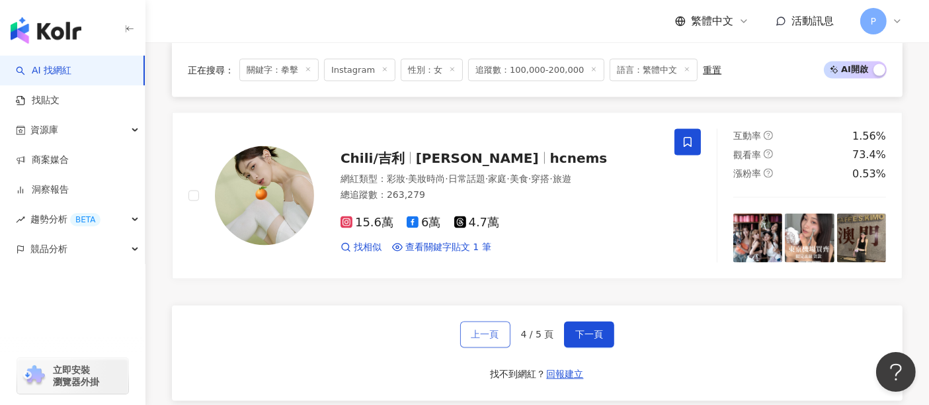
click at [483, 329] on span "上一頁" at bounding box center [485, 334] width 28 height 11
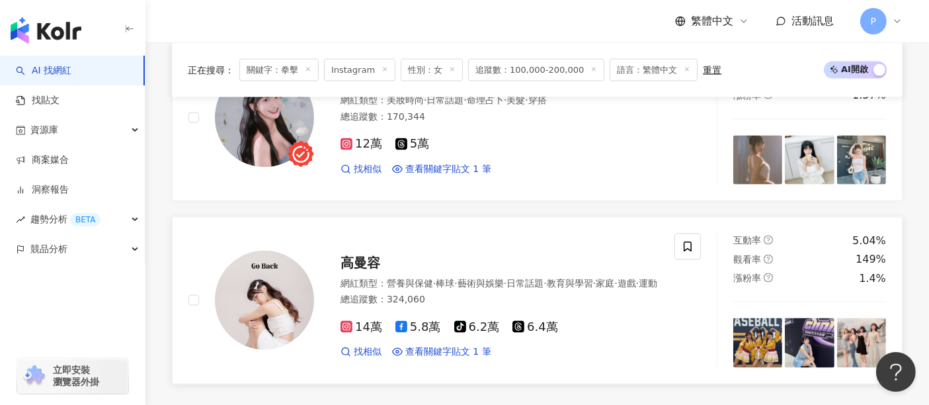
scroll to position [2277, 0]
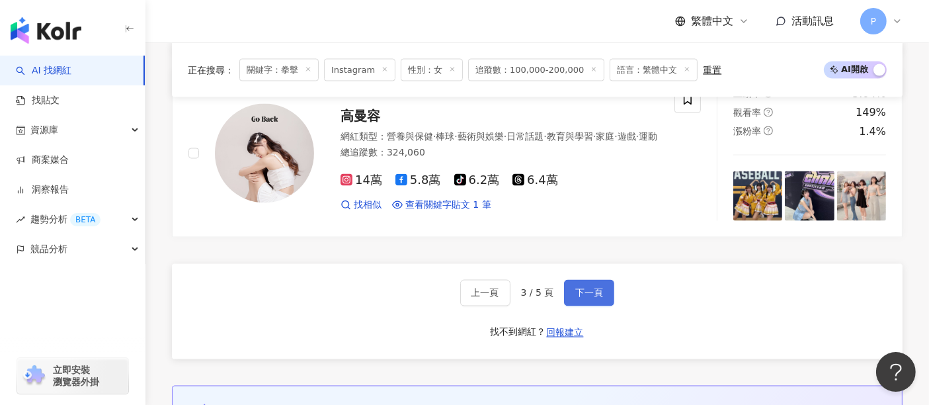
click at [589, 280] on button "下一頁" at bounding box center [589, 293] width 50 height 26
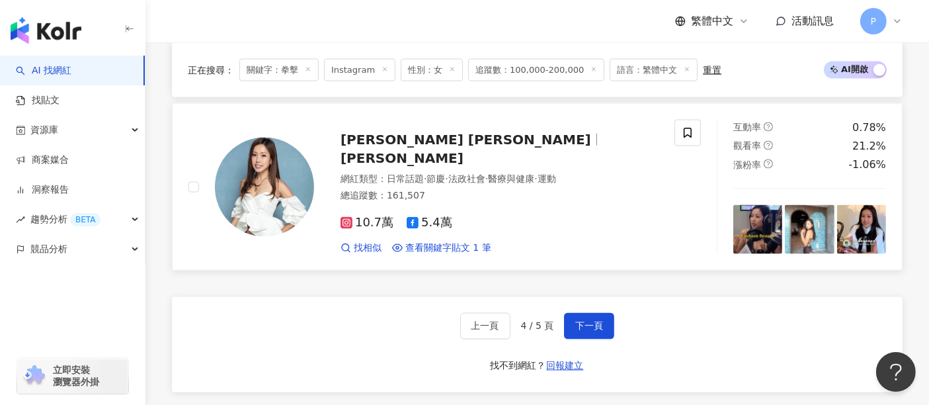
scroll to position [2350, 0]
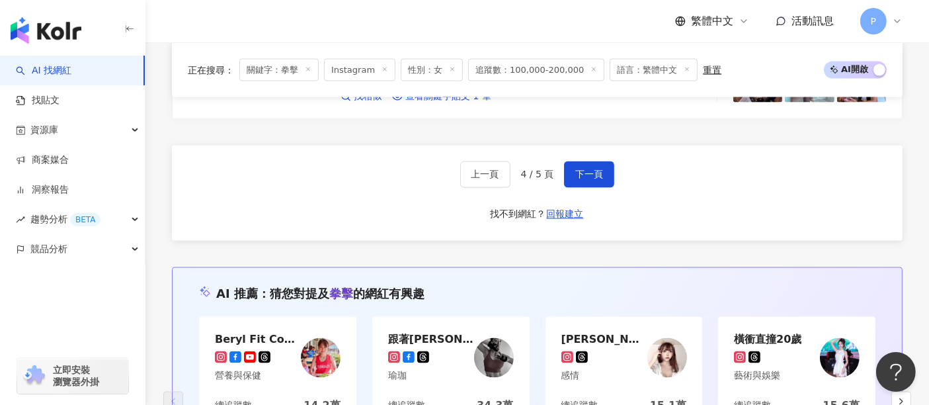
click at [596, 151] on div "上一頁 4 / 5 頁 下一頁 找不到網紅？ 回報建立" at bounding box center [537, 192] width 731 height 95
click at [585, 177] on button "下一頁" at bounding box center [589, 174] width 50 height 26
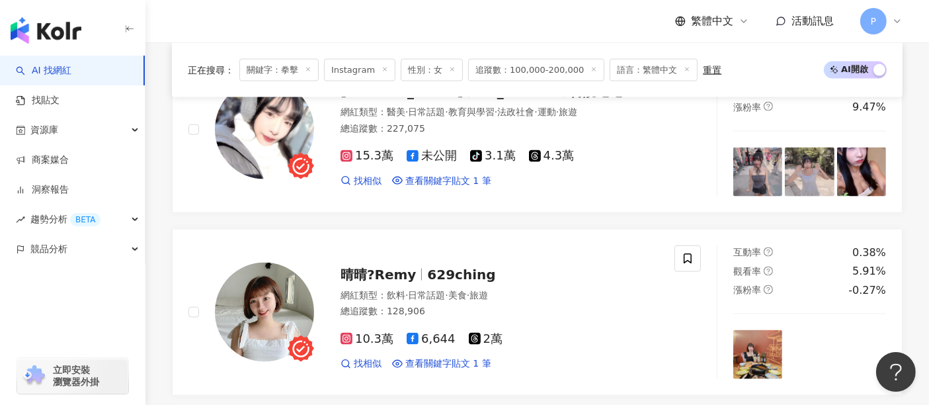
scroll to position [1909, 0]
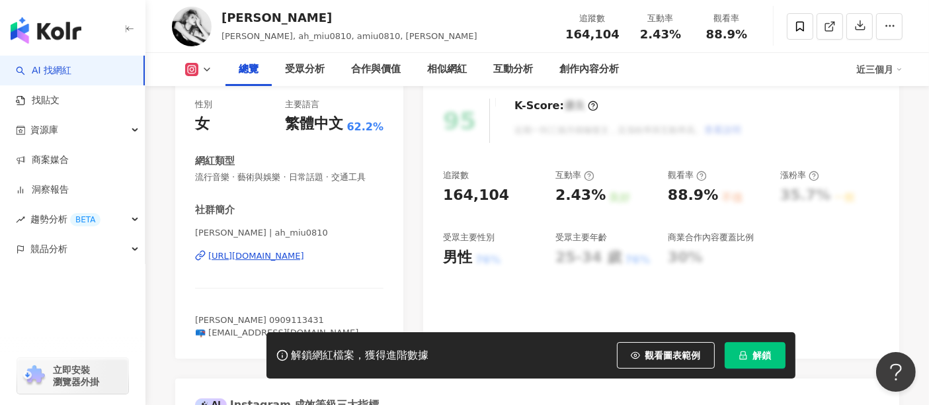
scroll to position [220, 0]
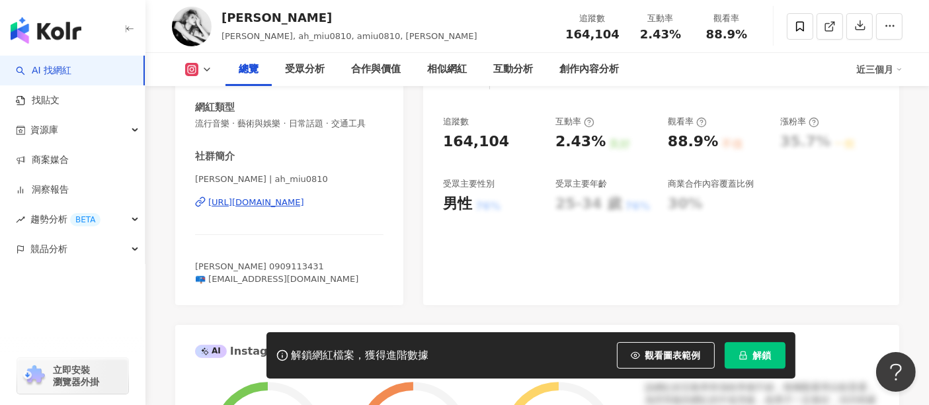
click at [304, 205] on div "[URL][DOMAIN_NAME]" at bounding box center [256, 202] width 96 height 12
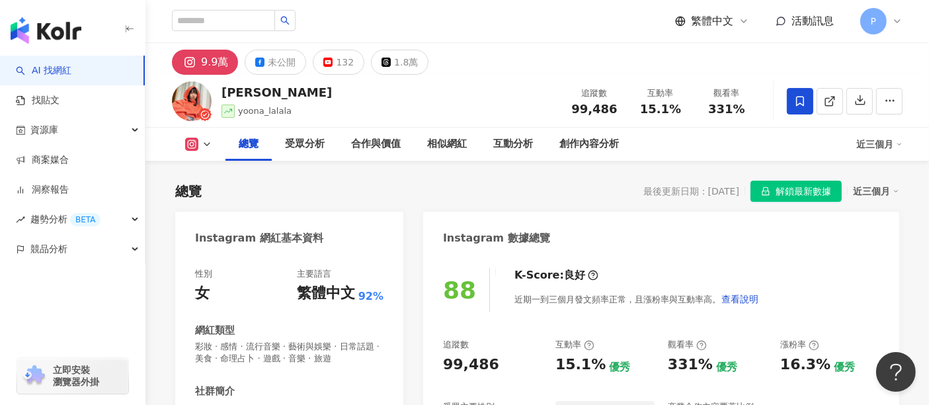
scroll to position [220, 0]
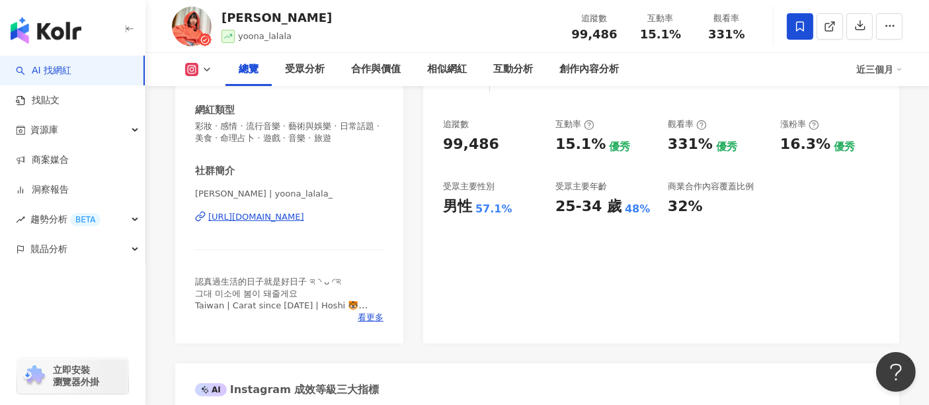
drag, startPoint x: 317, startPoint y: 216, endPoint x: 521, endPoint y: 1, distance: 296.0
click at [304, 216] on div "[URL][DOMAIN_NAME]" at bounding box center [256, 217] width 96 height 12
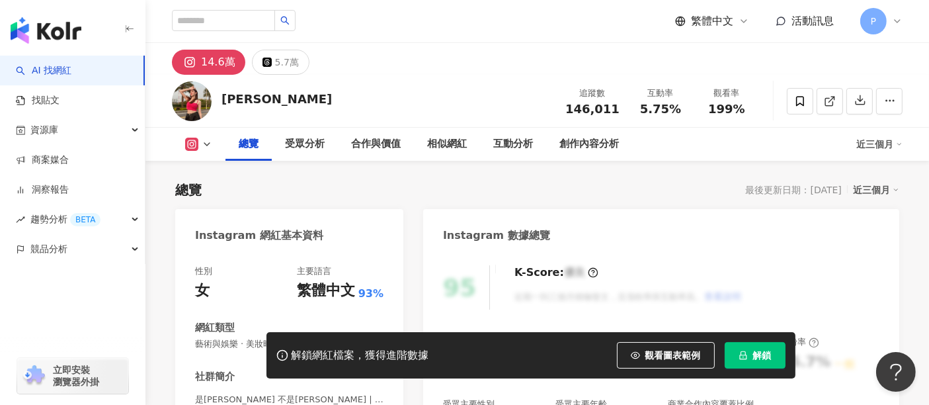
scroll to position [220, 0]
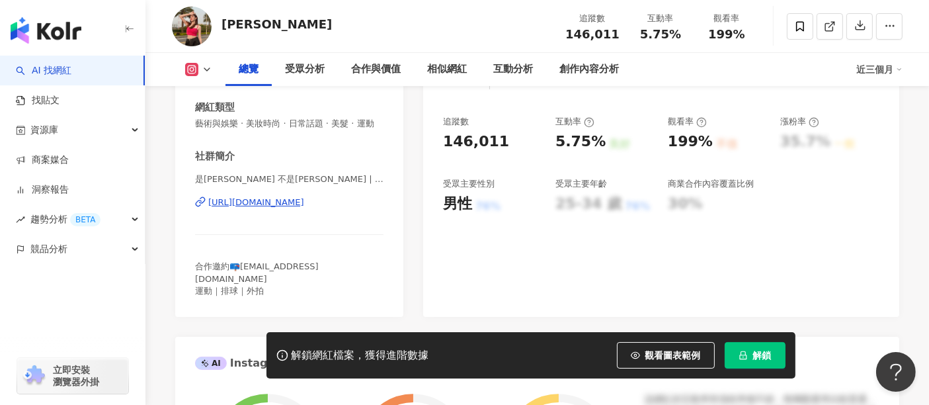
click at [315, 206] on div "是[PERSON_NAME] 不是[PERSON_NAME] | sandy33_916 [URL][DOMAIN_NAME]" at bounding box center [289, 211] width 188 height 77
drag, startPoint x: 307, startPoint y: 223, endPoint x: 325, endPoint y: 216, distance: 18.9
click at [307, 223] on div "是[PERSON_NAME] 不是[PERSON_NAME] | sandy33_916 [URL][DOMAIN_NAME]" at bounding box center [289, 211] width 188 height 77
click at [311, 221] on div "是[PERSON_NAME] 不是[PERSON_NAME] | sandy33_916 [URL][DOMAIN_NAME]" at bounding box center [289, 211] width 188 height 77
click at [304, 208] on div "[URL][DOMAIN_NAME]" at bounding box center [256, 202] width 96 height 12
